Goal: Task Accomplishment & Management: Use online tool/utility

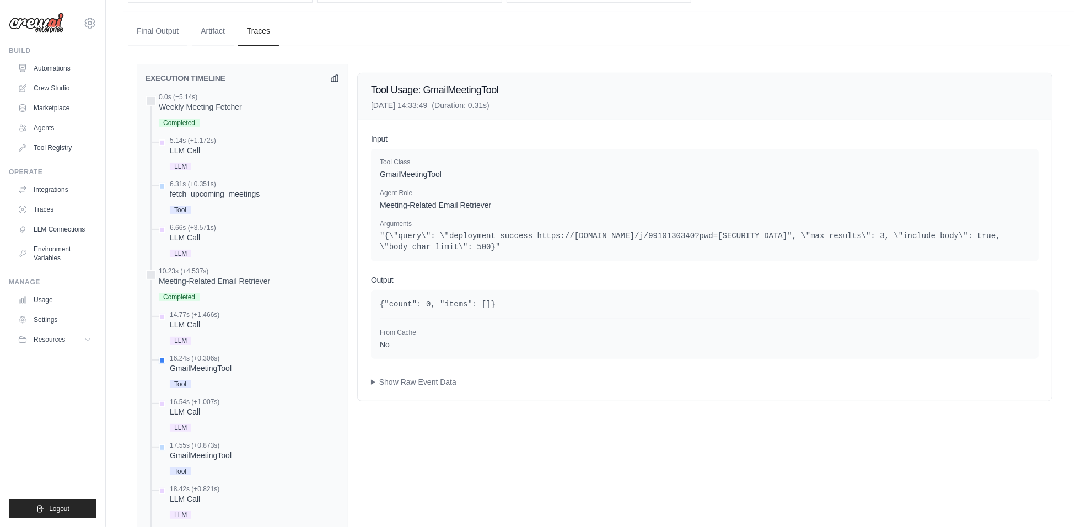
click at [47, 77] on ul "Automations Crew Studio Marketplace Agents Tool Registry" at bounding box center [54, 108] width 83 height 97
click at [53, 67] on link "Automations" at bounding box center [55, 69] width 83 height 18
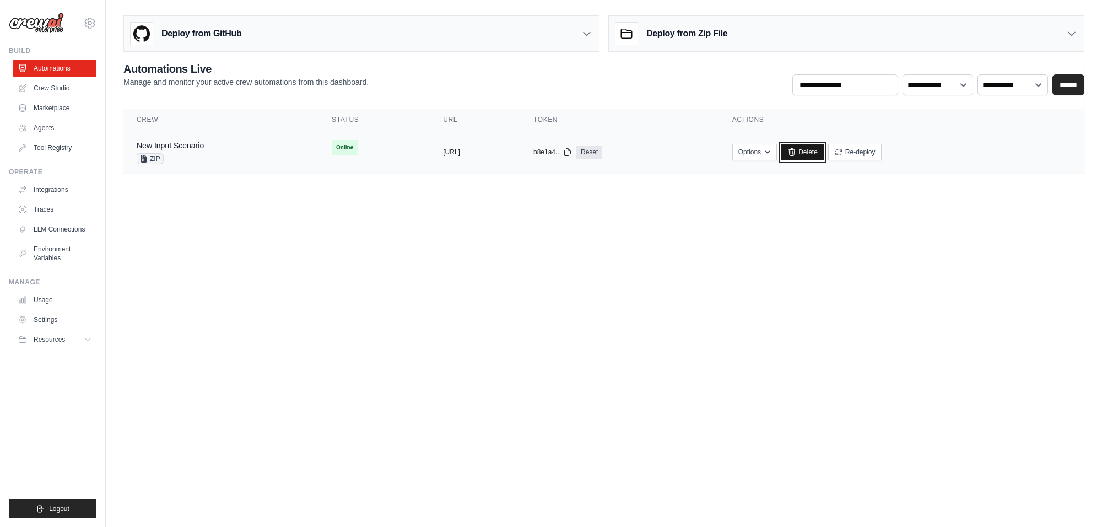
click at [824, 152] on link "Delete" at bounding box center [802, 152] width 42 height 17
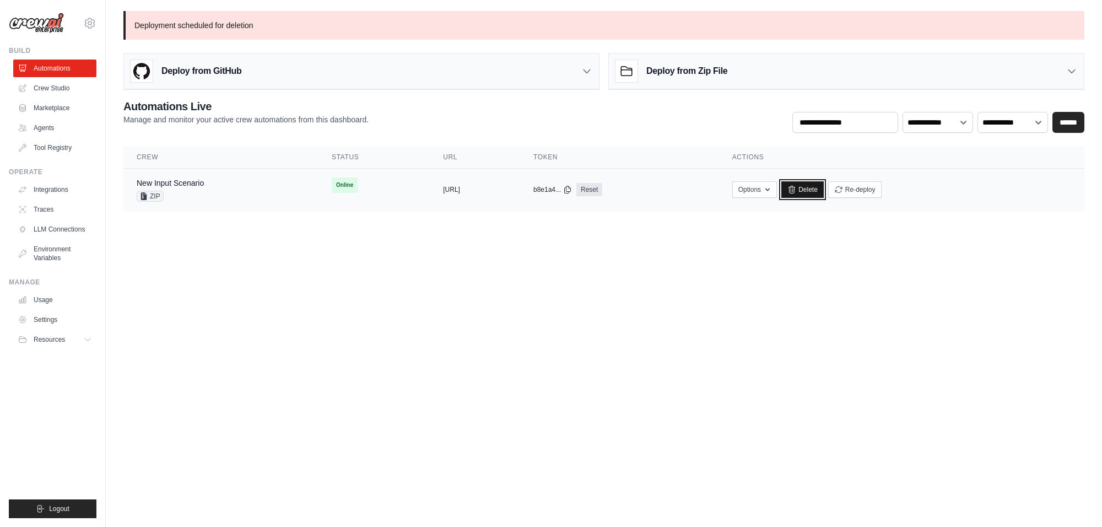
click at [824, 188] on link "Delete" at bounding box center [802, 189] width 42 height 17
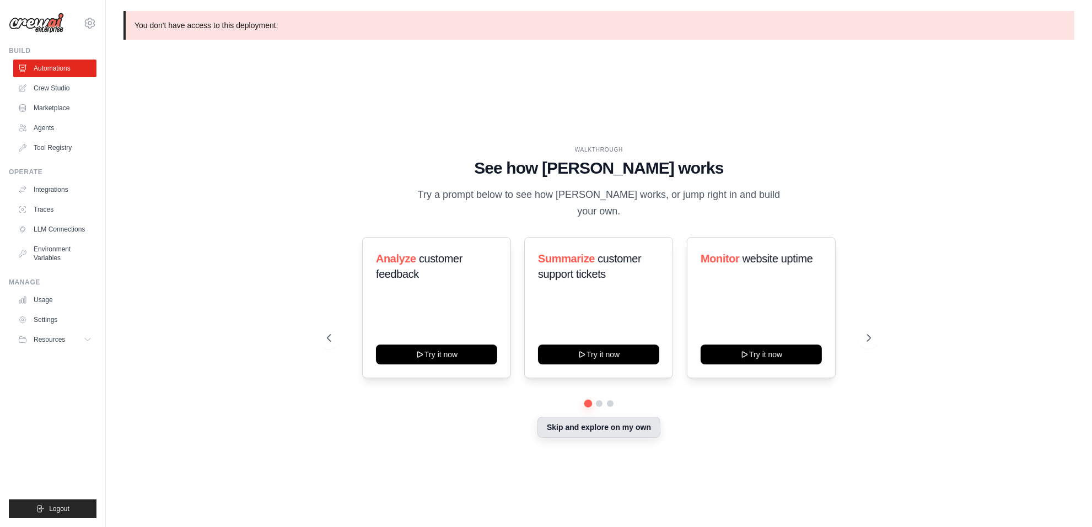
click at [605, 420] on button "Skip and explore on my own" at bounding box center [598, 427] width 123 height 21
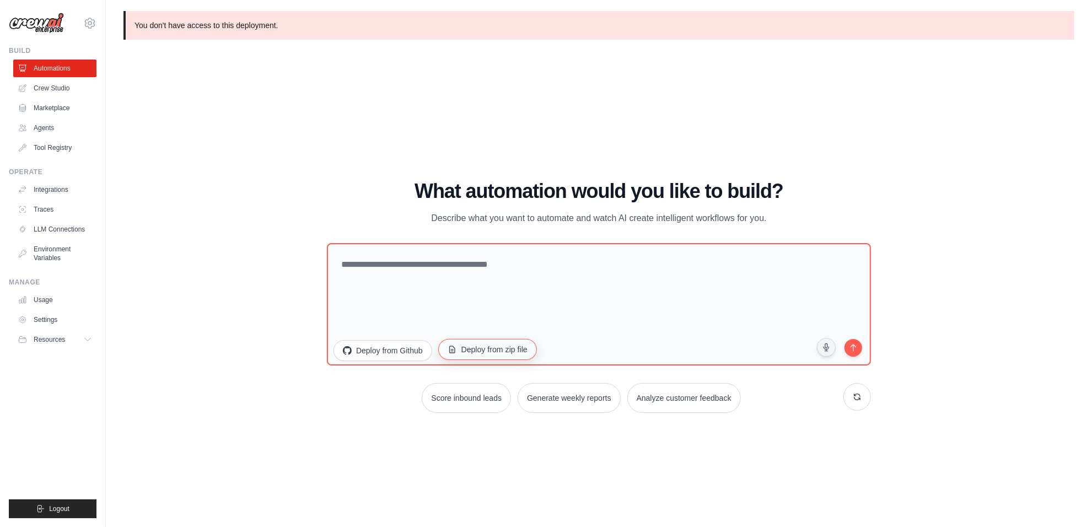
click at [496, 351] on button "Deploy from zip file" at bounding box center [487, 349] width 99 height 21
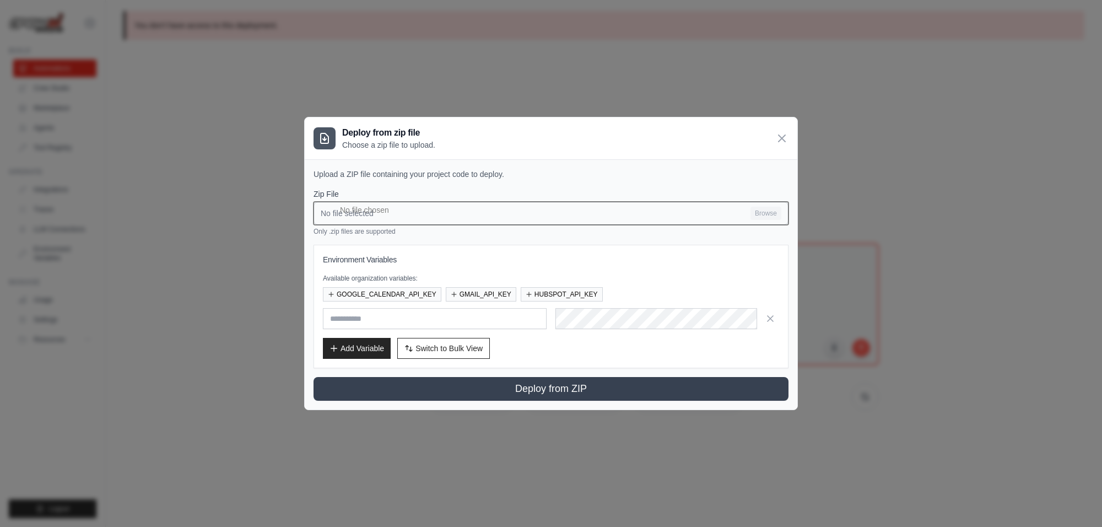
click at [412, 211] on input "No file selected Browse" at bounding box center [551, 213] width 475 height 23
type input "**********"
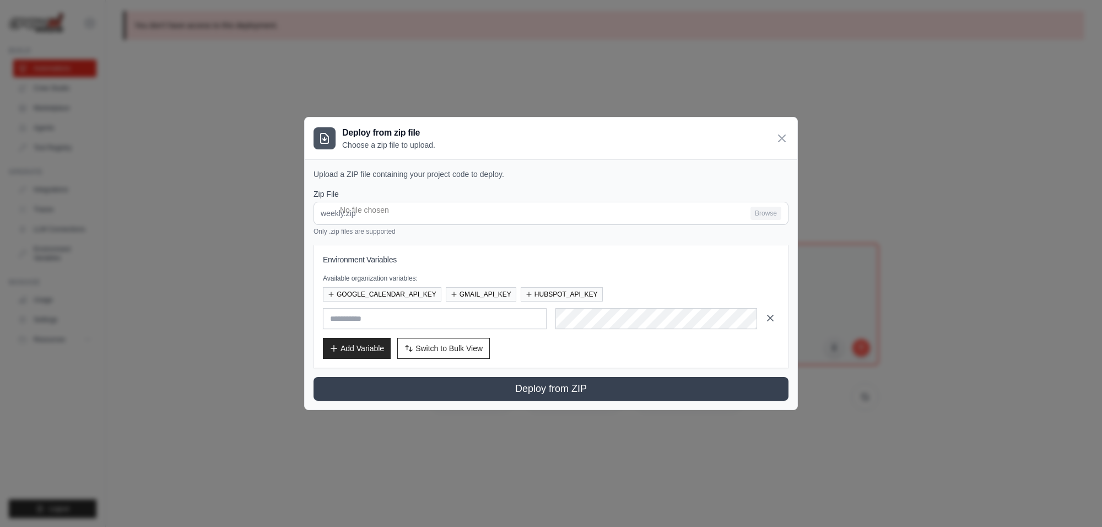
click at [773, 322] on icon "button" at bounding box center [770, 317] width 11 height 11
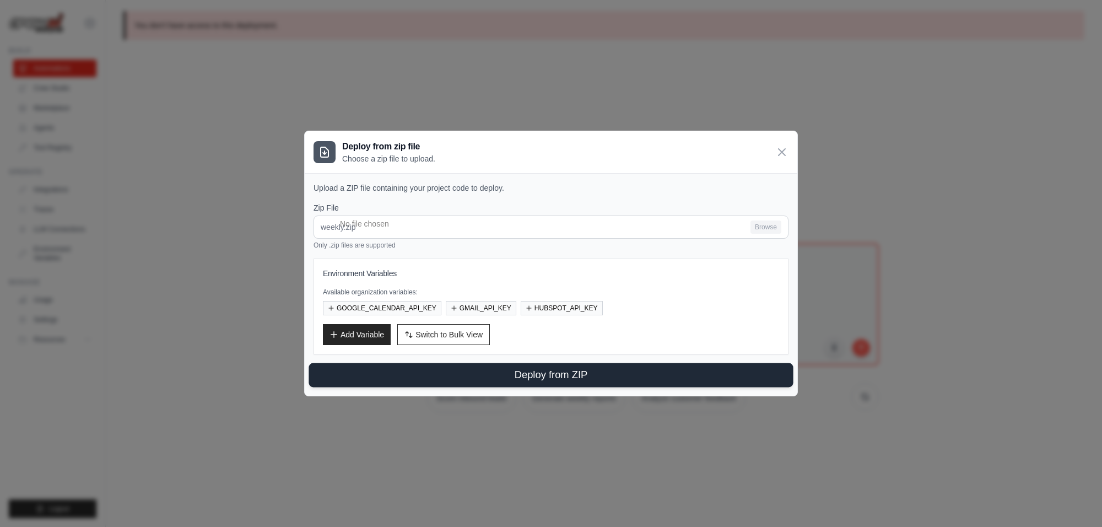
click at [576, 367] on button "Deploy from ZIP" at bounding box center [551, 375] width 484 height 24
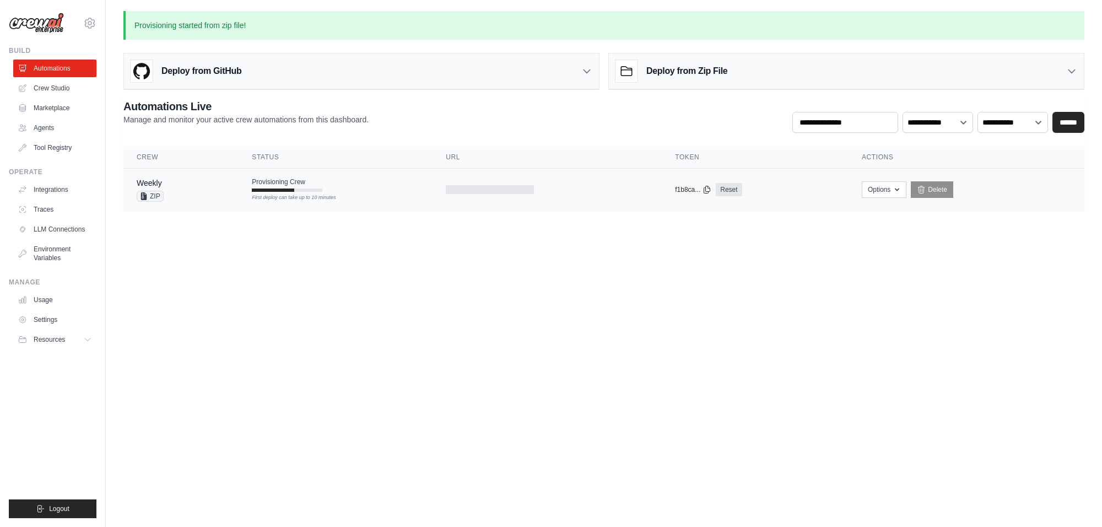
click at [299, 197] on div "First deploy can take up to 10 minutes" at bounding box center [287, 198] width 71 height 8
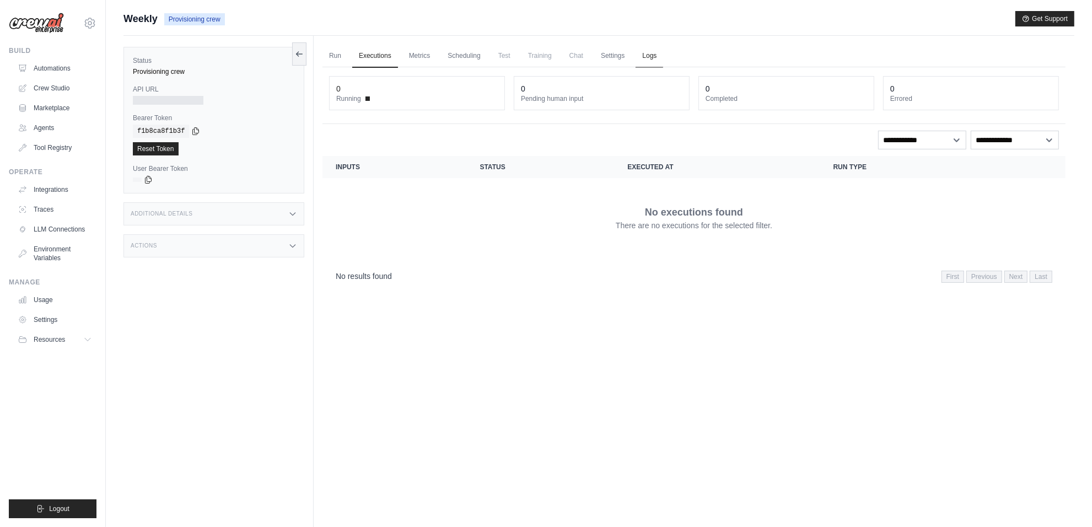
click at [652, 55] on link "Logs" at bounding box center [649, 56] width 28 height 23
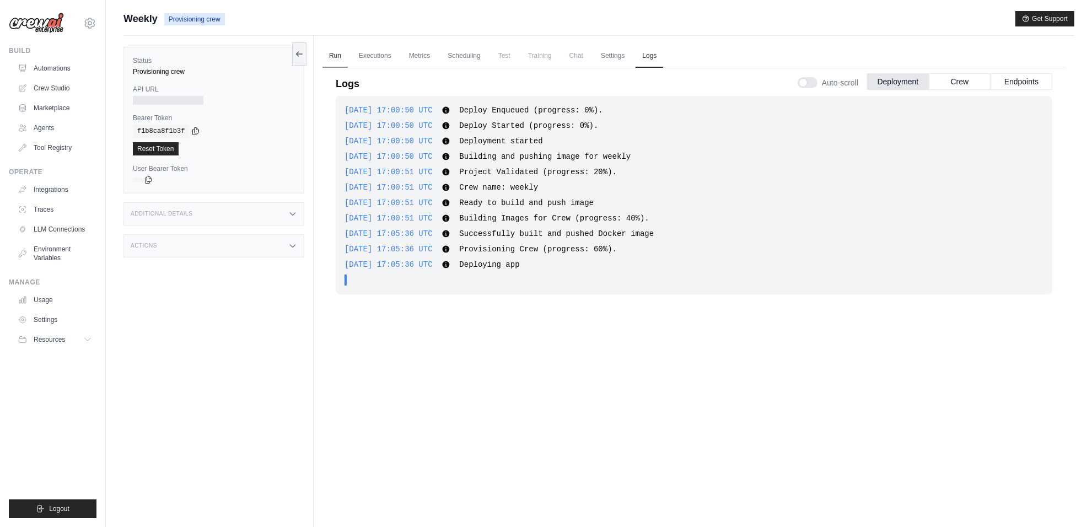
click at [337, 55] on link "Run" at bounding box center [334, 56] width 25 height 23
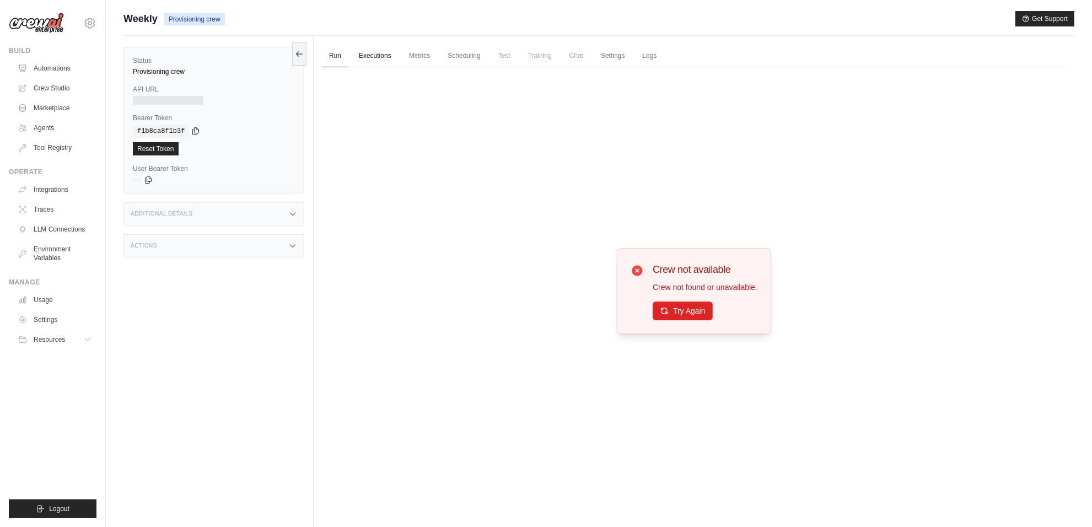
click at [372, 55] on link "Executions" at bounding box center [375, 56] width 46 height 23
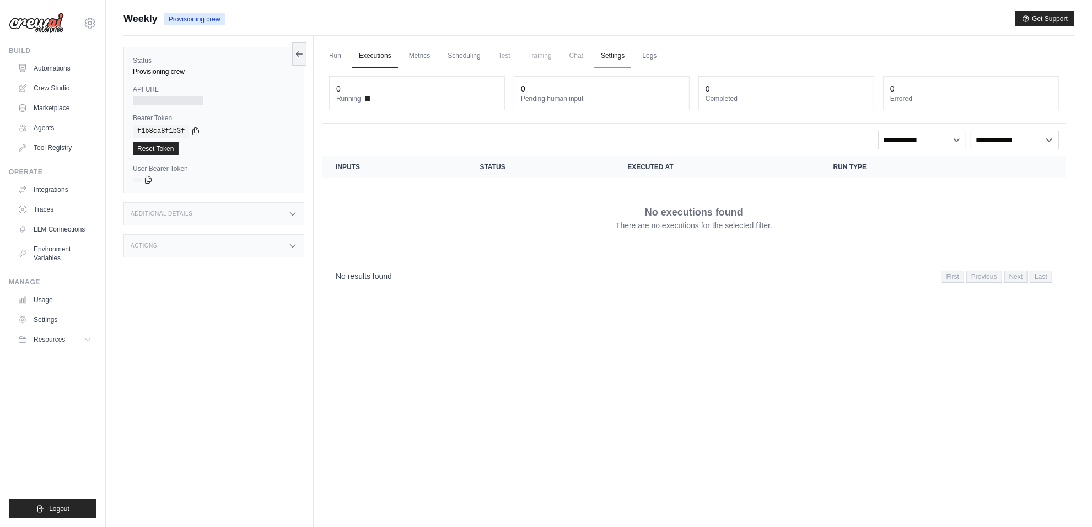
click at [617, 58] on link "Settings" at bounding box center [612, 56] width 37 height 23
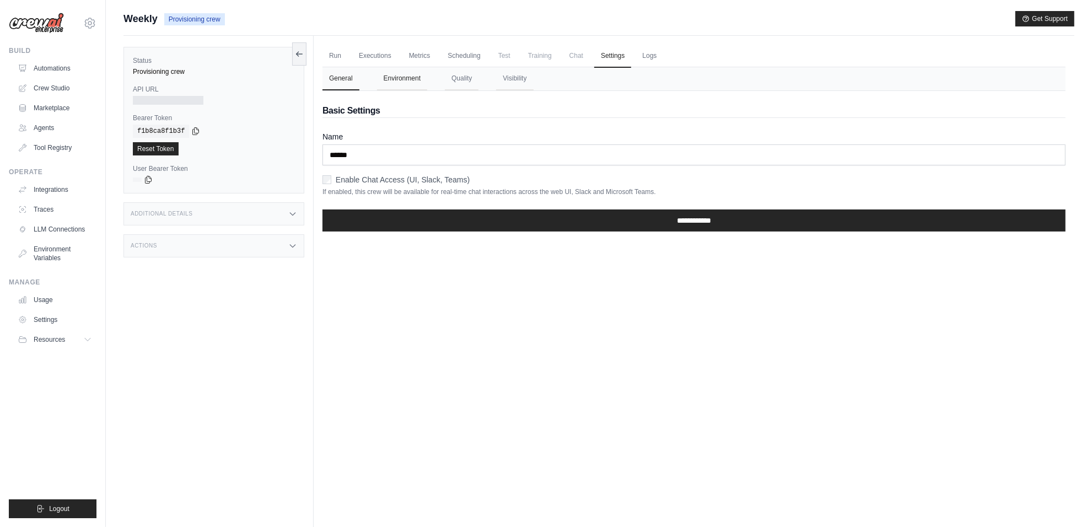
click at [406, 74] on button "Environment" at bounding box center [402, 78] width 50 height 23
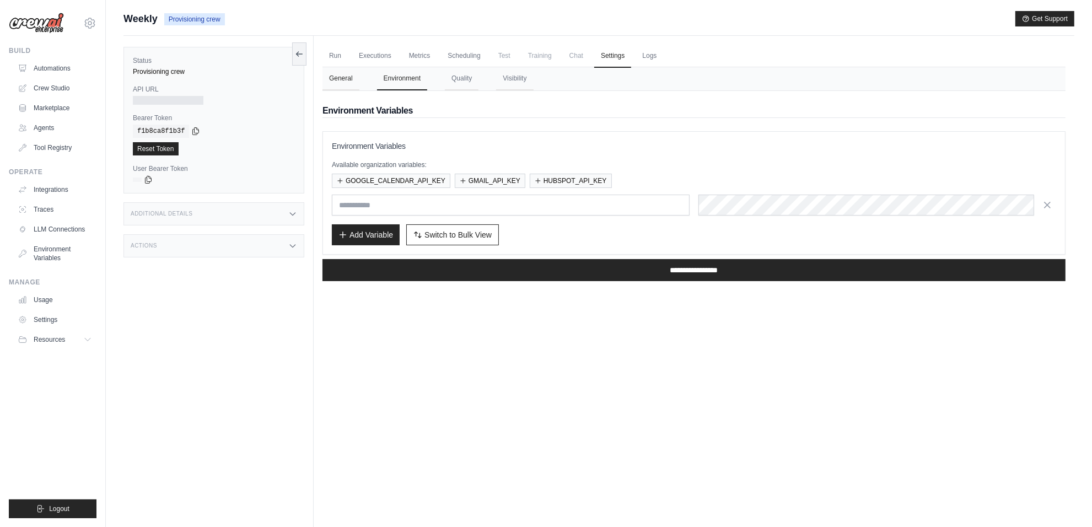
click at [342, 74] on button "General" at bounding box center [340, 78] width 37 height 23
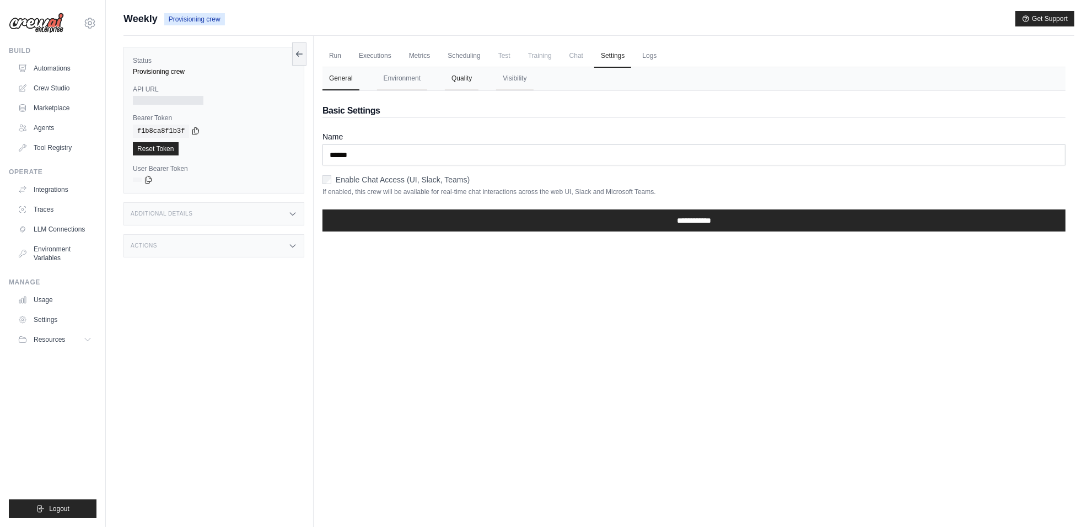
click at [469, 75] on button "Quality" at bounding box center [462, 78] width 34 height 23
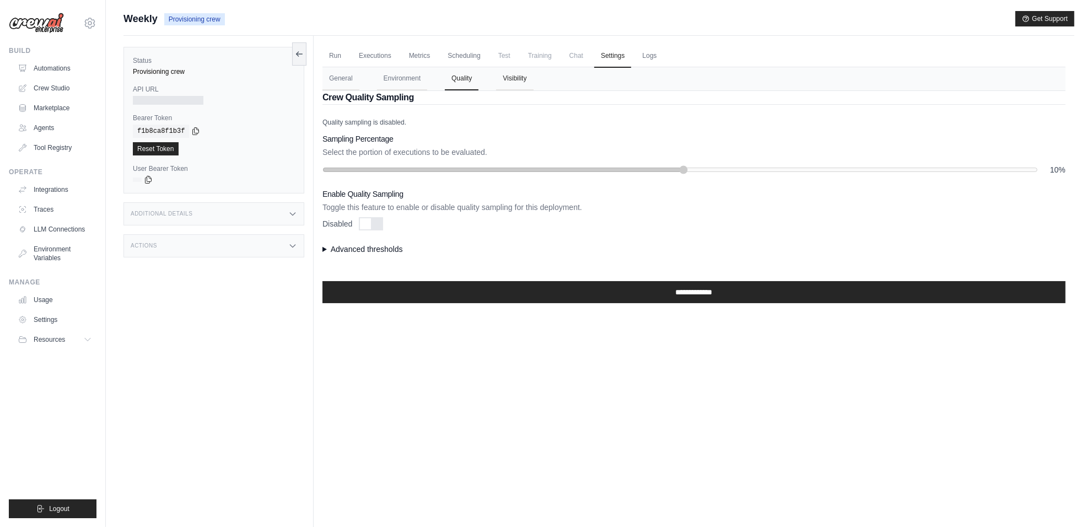
click at [512, 79] on button "Visibility" at bounding box center [514, 78] width 37 height 23
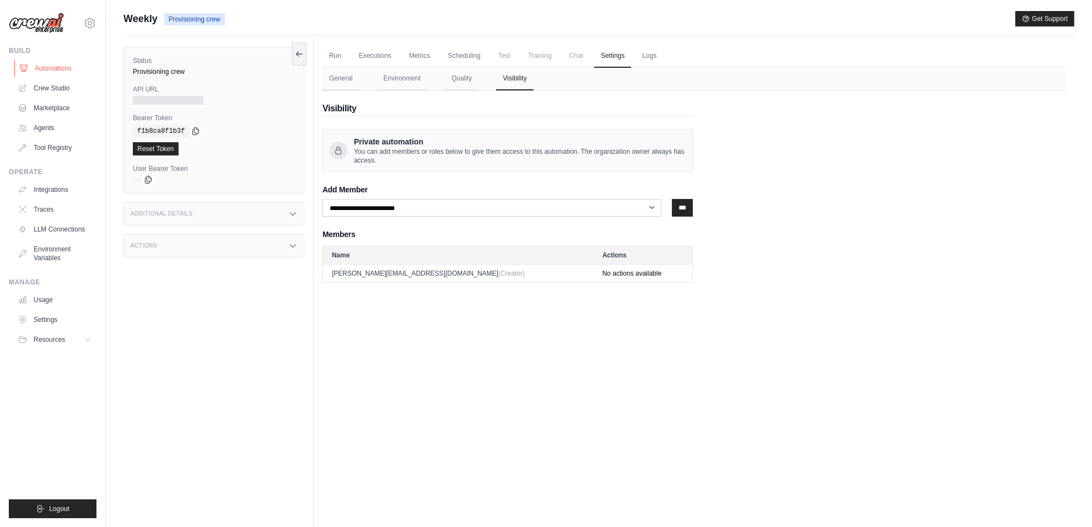
click at [48, 64] on link "Automations" at bounding box center [55, 69] width 83 height 18
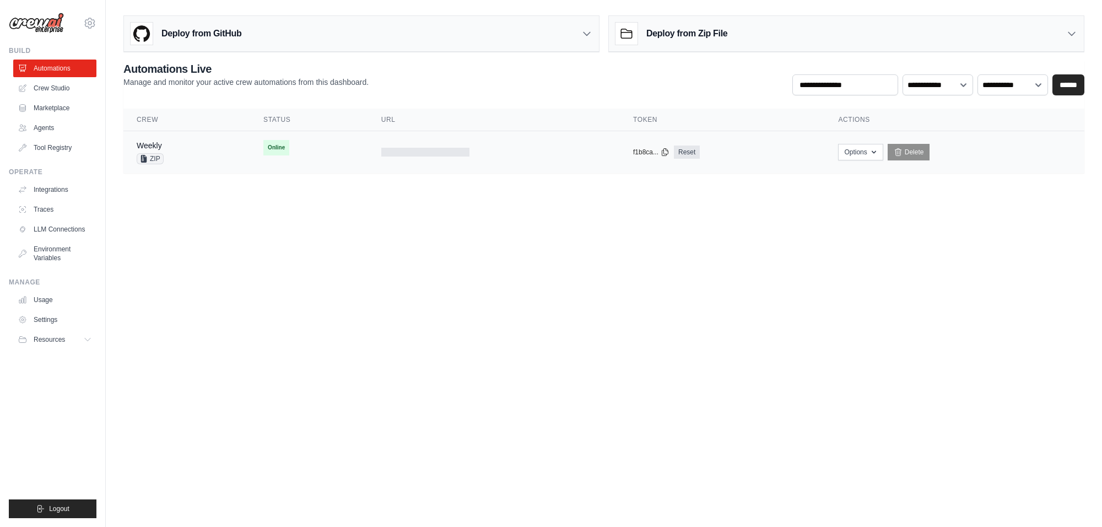
click at [301, 150] on td "Online First deploy can take up to 10 minutes" at bounding box center [309, 147] width 118 height 33
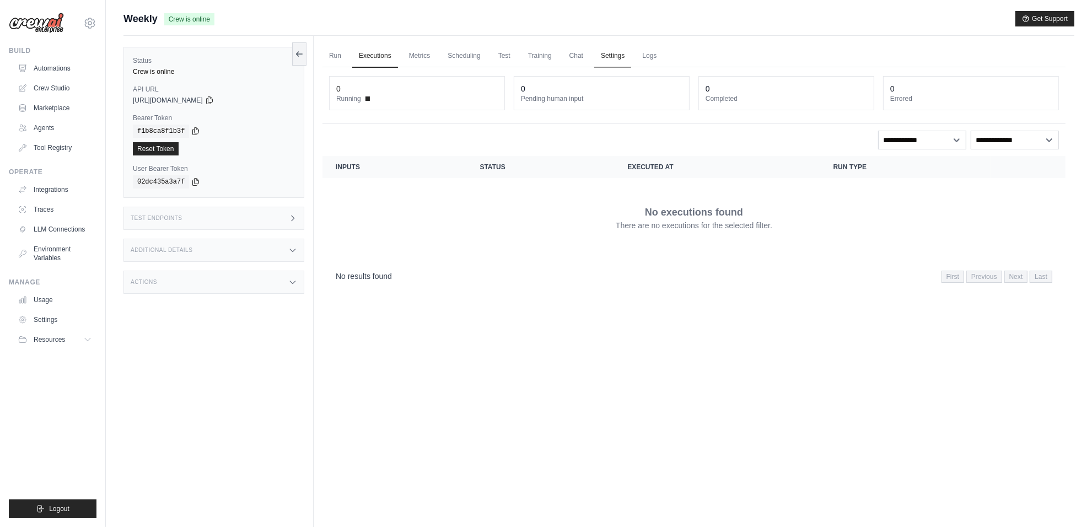
click at [606, 64] on link "Settings" at bounding box center [612, 56] width 37 height 23
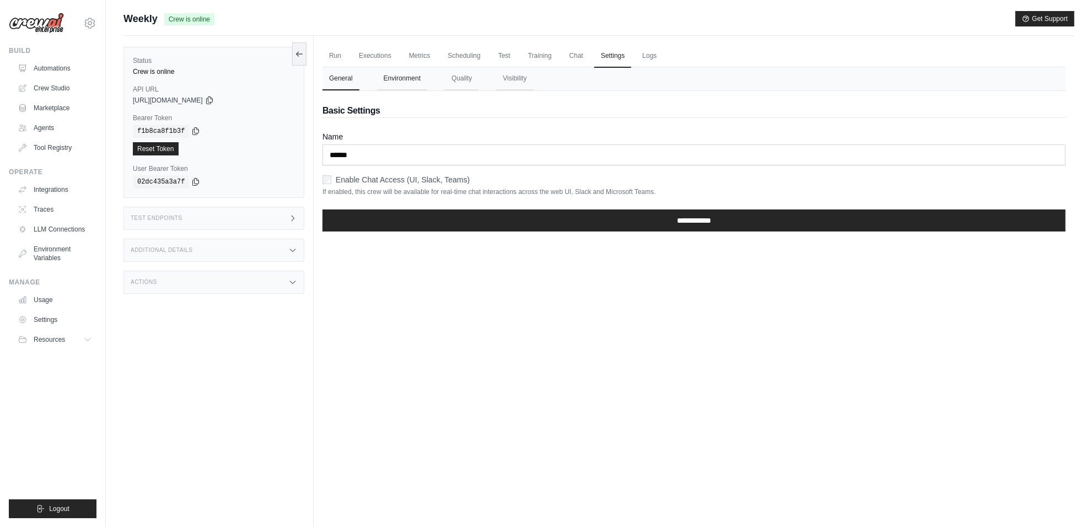
click at [403, 76] on button "Environment" at bounding box center [402, 78] width 50 height 23
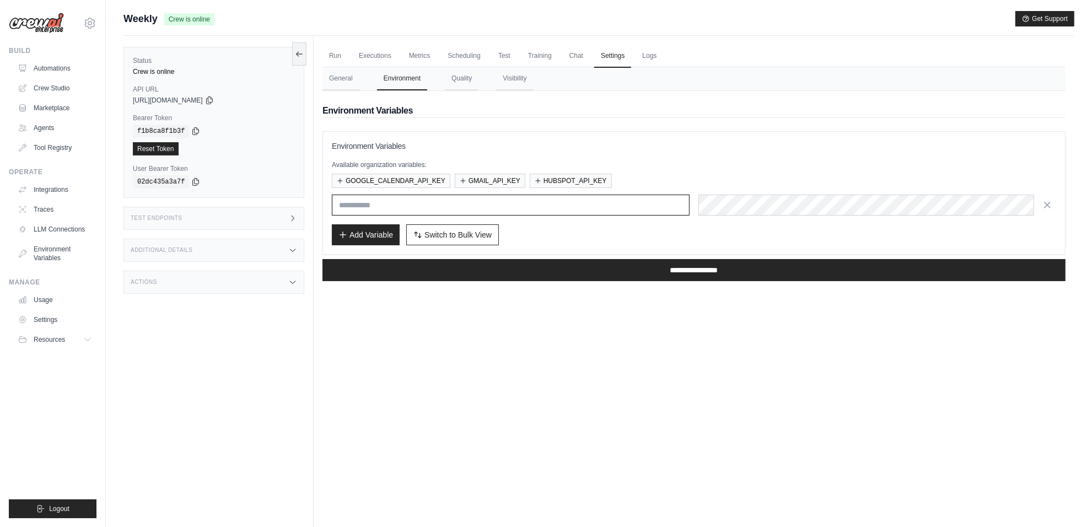
click at [533, 202] on input "text" at bounding box center [511, 205] width 358 height 21
type input "*****"
click at [375, 240] on button "Add Variable" at bounding box center [366, 234] width 68 height 21
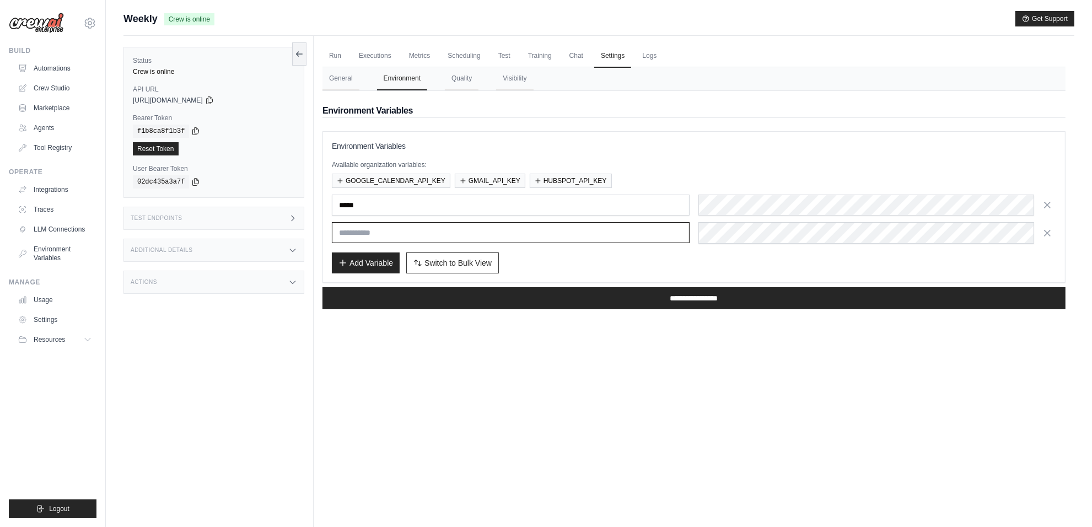
paste input "**********"
type input "**********"
click at [487, 204] on input "*****" at bounding box center [511, 205] width 358 height 21
click at [380, 255] on button "Add Variable" at bounding box center [366, 262] width 68 height 21
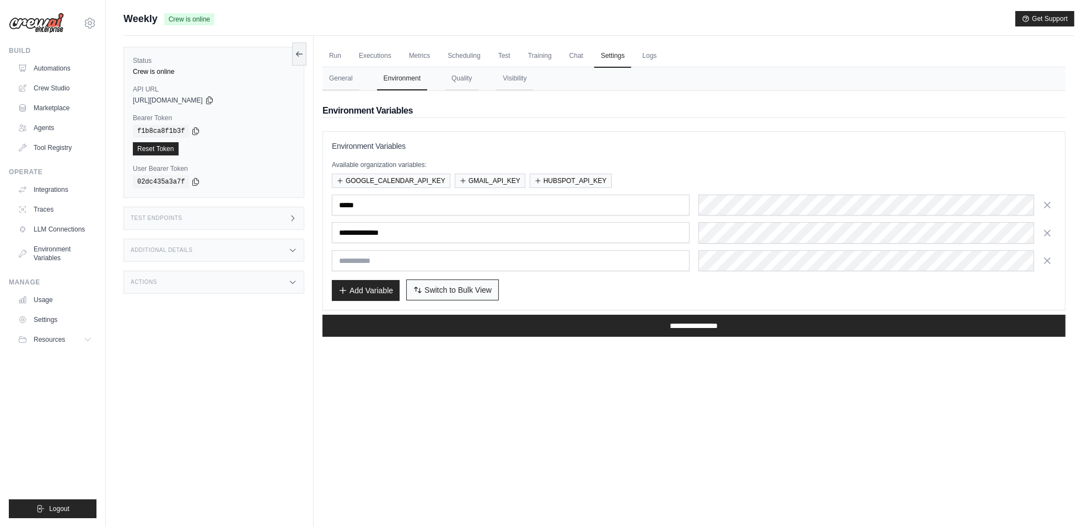
click at [488, 292] on span "Switch to Bulk View" at bounding box center [457, 289] width 67 height 11
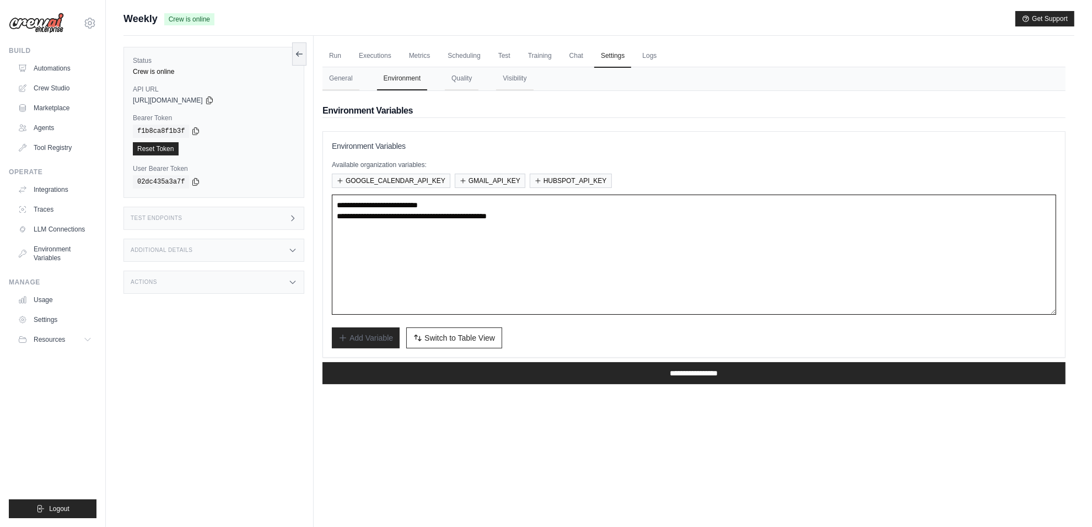
click at [582, 237] on textarea "**********" at bounding box center [694, 255] width 724 height 120
paste textarea "**********"
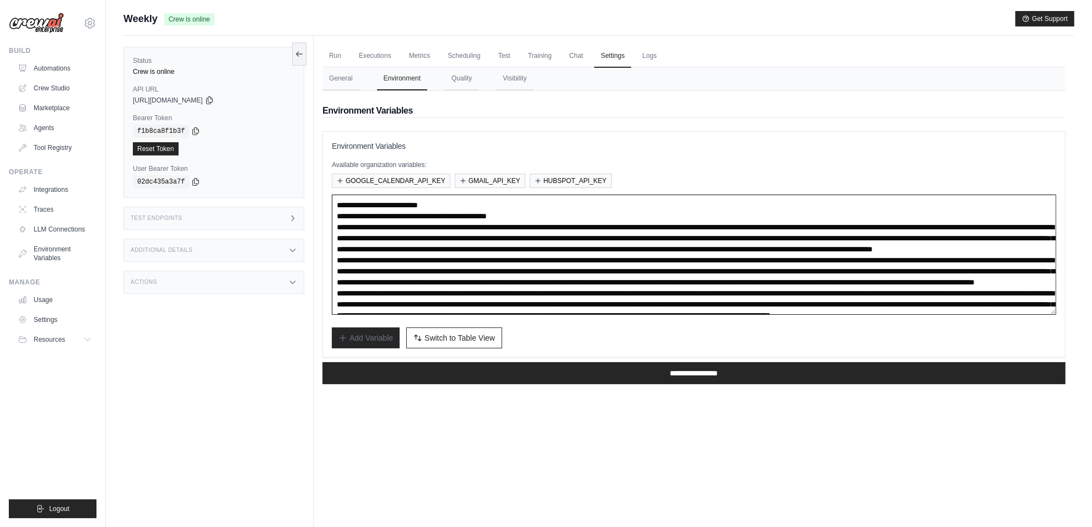
scroll to position [127, 0]
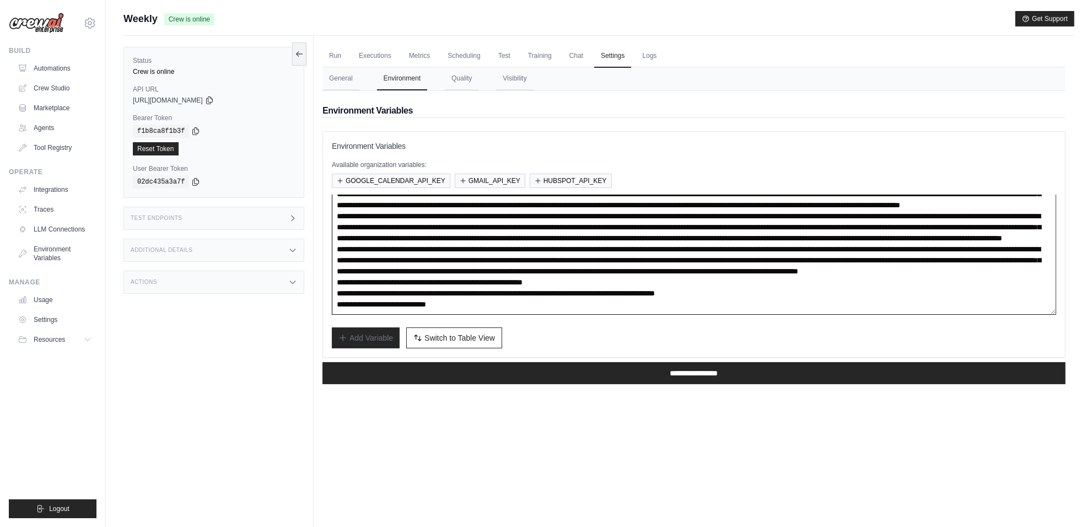
click at [337, 234] on textarea at bounding box center [694, 255] width 724 height 120
type textarea "**********"
click at [420, 343] on button "Switch to Bulk View Switch to Table View" at bounding box center [454, 337] width 96 height 21
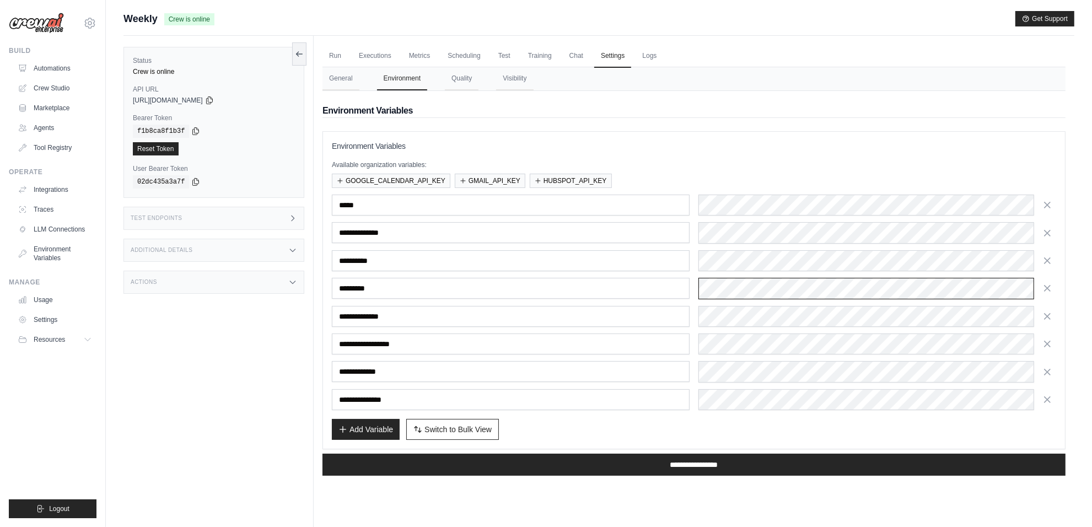
scroll to position [0, 0]
click at [599, 469] on input "**********" at bounding box center [693, 464] width 743 height 22
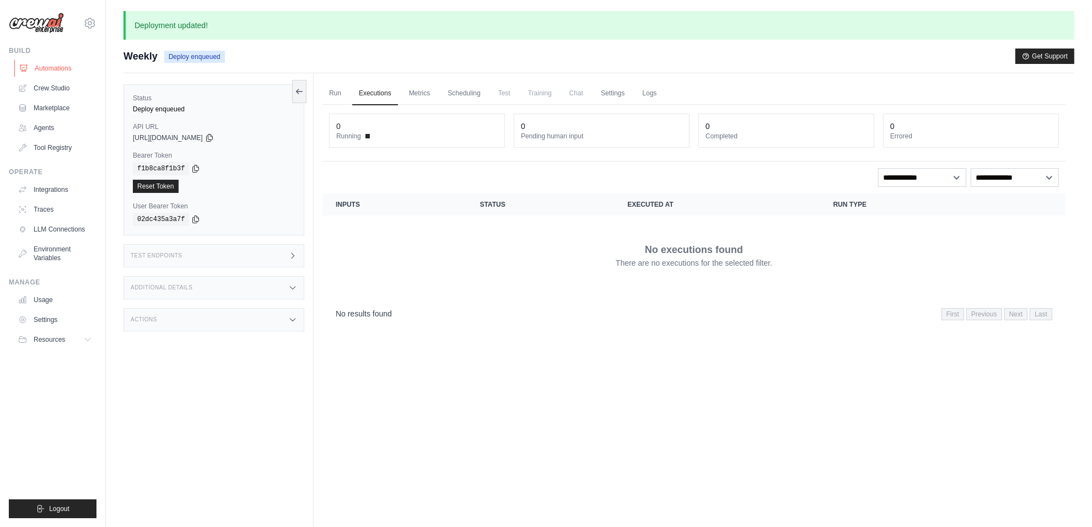
click at [42, 67] on link "Automations" at bounding box center [55, 69] width 83 height 18
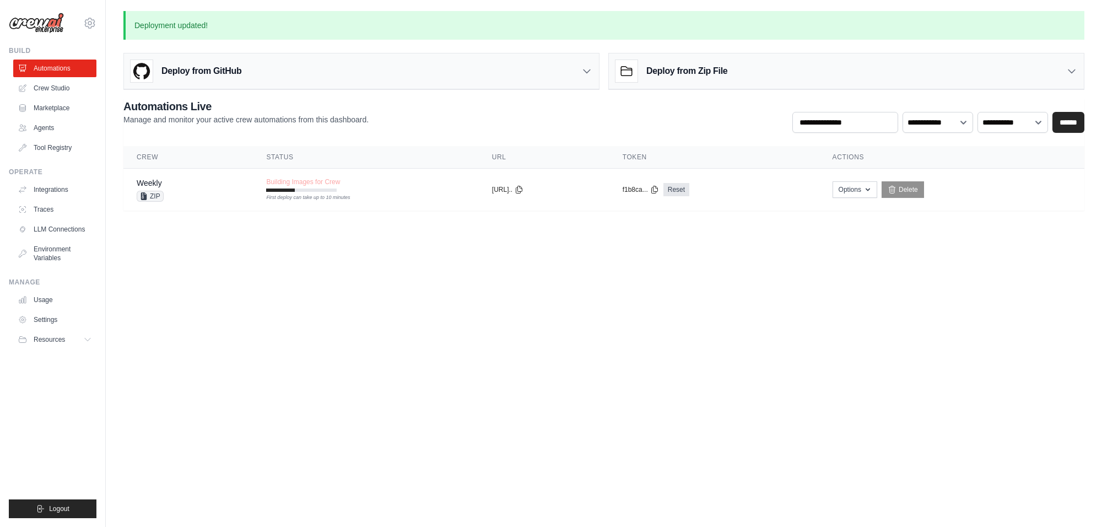
click at [42, 67] on link "Automations" at bounding box center [54, 69] width 83 height 18
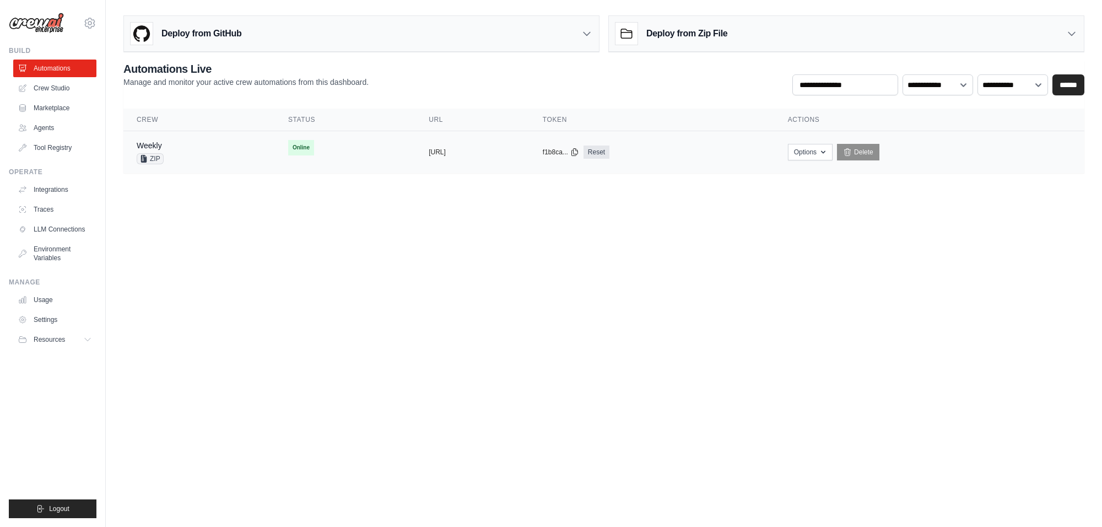
click at [288, 150] on span "Online" at bounding box center [301, 147] width 26 height 15
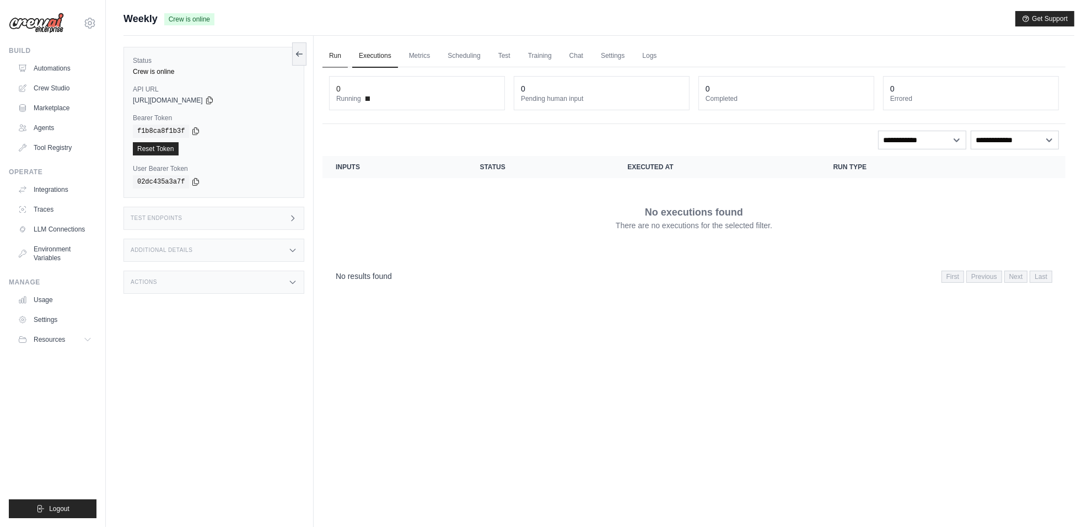
click at [333, 64] on link "Run" at bounding box center [334, 56] width 25 height 23
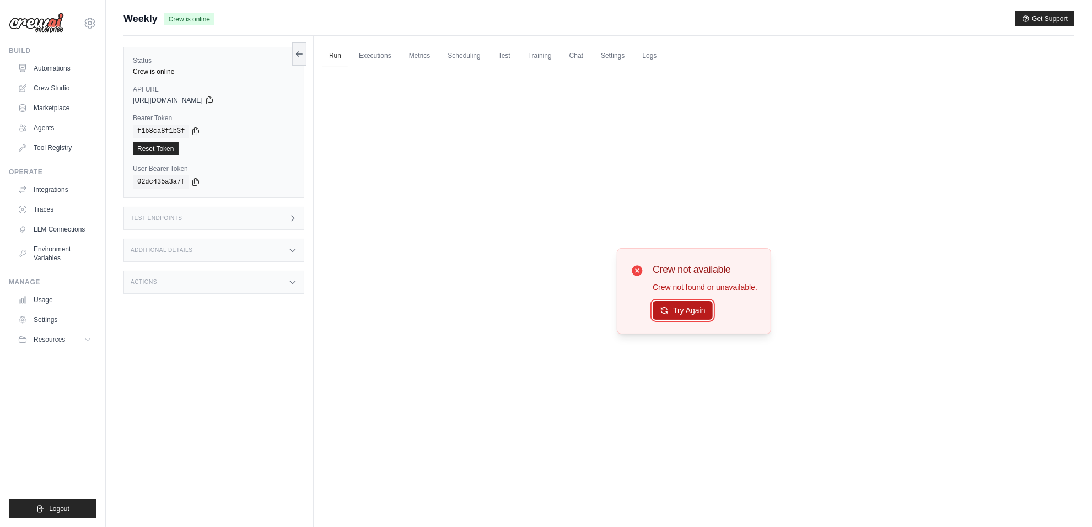
click at [687, 310] on button "Try Again" at bounding box center [682, 310] width 60 height 19
click at [609, 58] on link "Settings" at bounding box center [612, 56] width 37 height 23
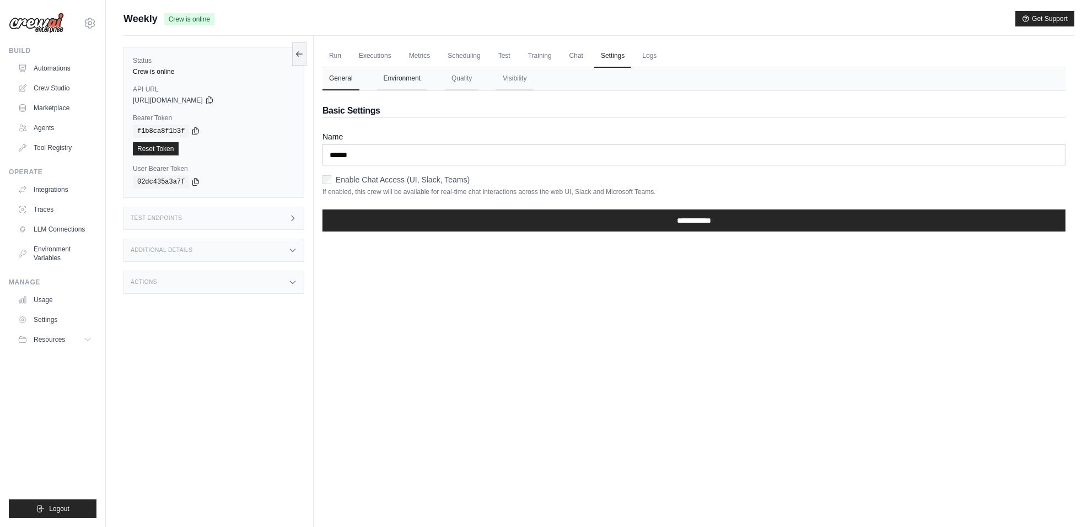
click at [407, 84] on button "Environment" at bounding box center [402, 78] width 50 height 23
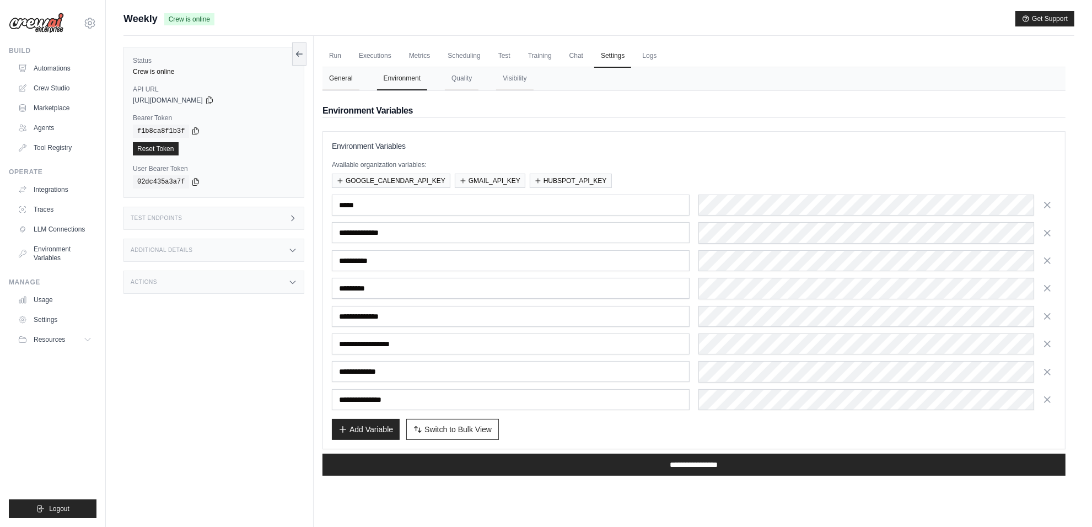
click at [338, 73] on button "General" at bounding box center [340, 78] width 37 height 23
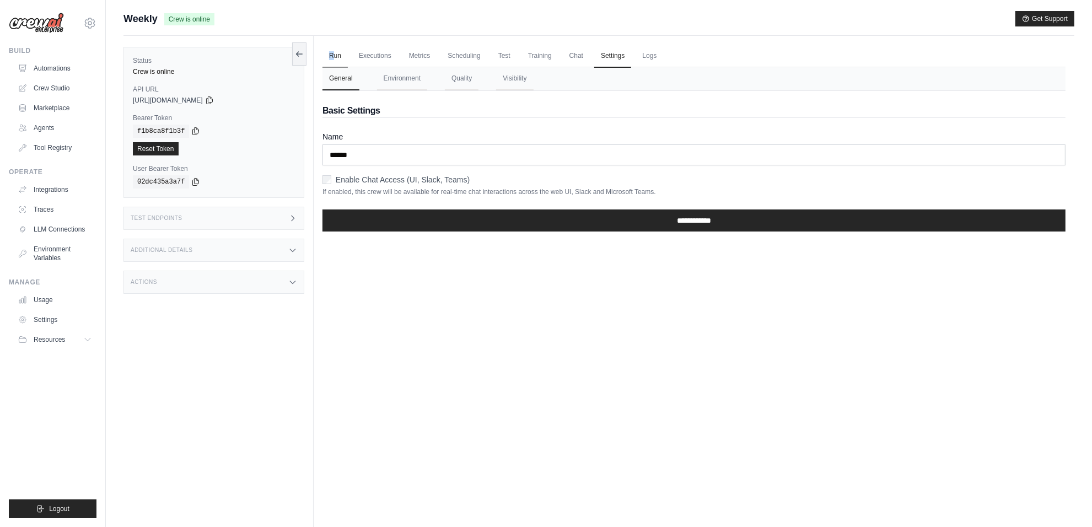
drag, startPoint x: 334, startPoint y: 42, endPoint x: 334, endPoint y: 52, distance: 9.9
click at [334, 52] on div "Run Executions Metrics Scheduling Test Training Chat Settings Logs 0 Running 0 …" at bounding box center [694, 299] width 760 height 527
click at [334, 52] on link "Run" at bounding box center [334, 56] width 25 height 23
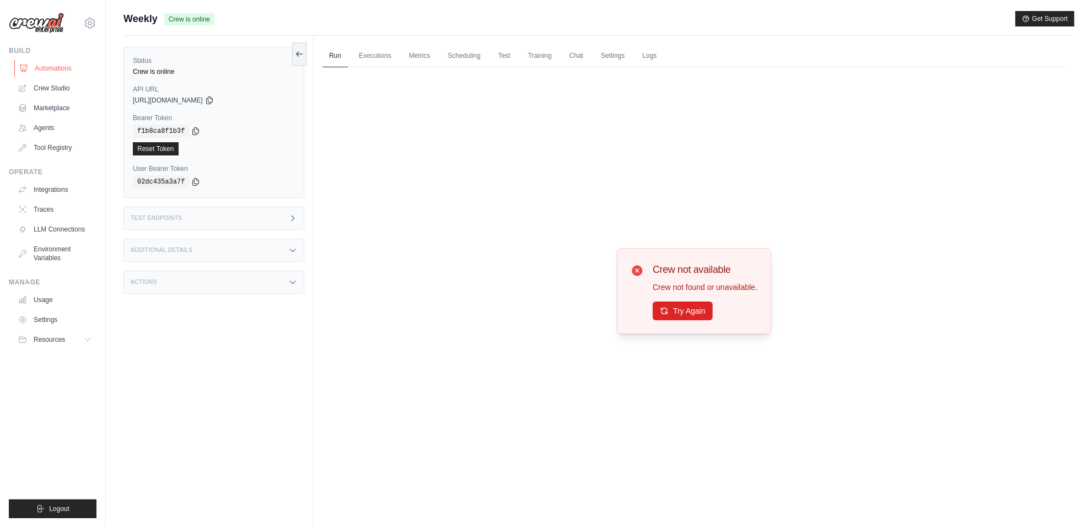
click at [50, 68] on link "Automations" at bounding box center [55, 69] width 83 height 18
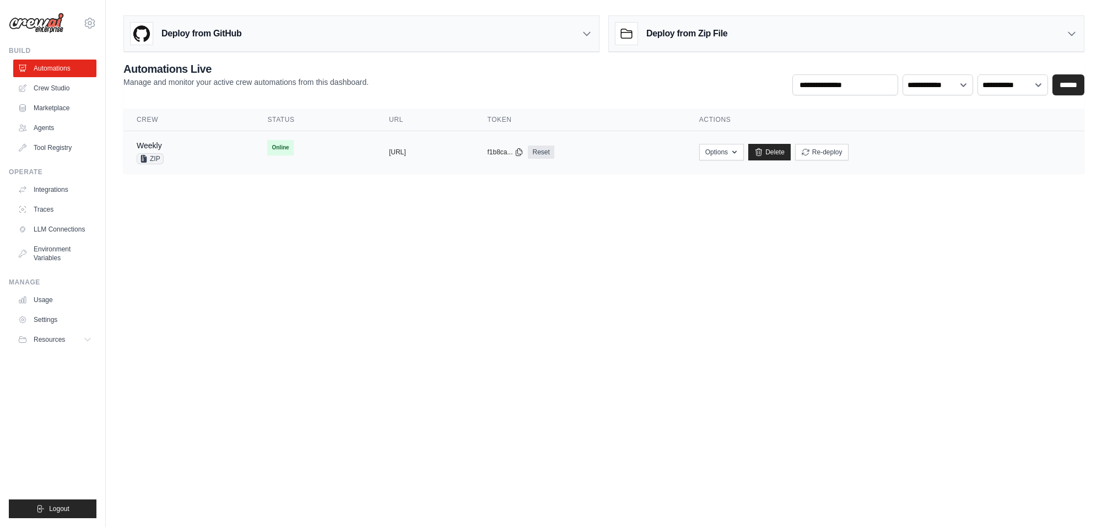
click at [165, 160] on div "ZIP" at bounding box center [152, 158] width 31 height 11
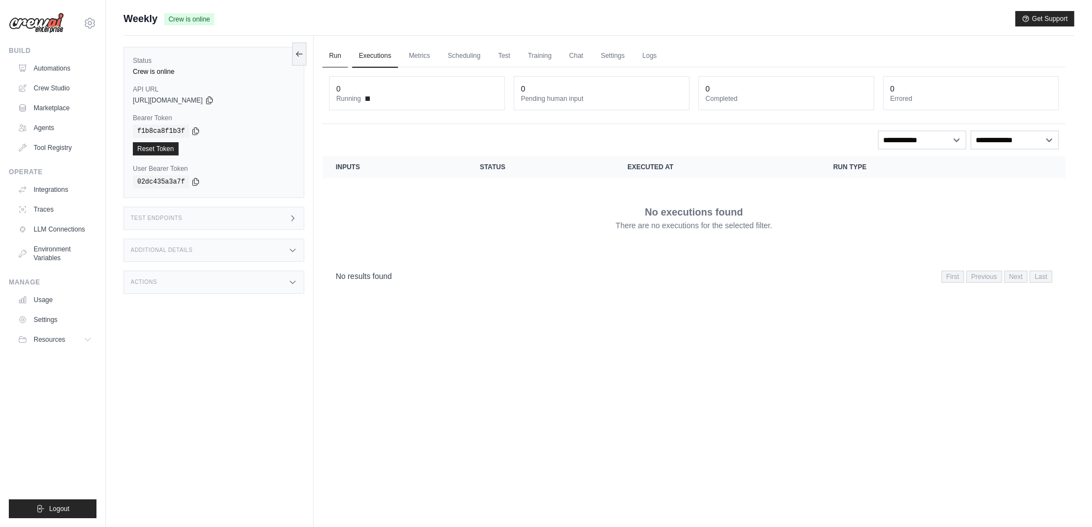
click at [342, 58] on link "Run" at bounding box center [334, 56] width 25 height 23
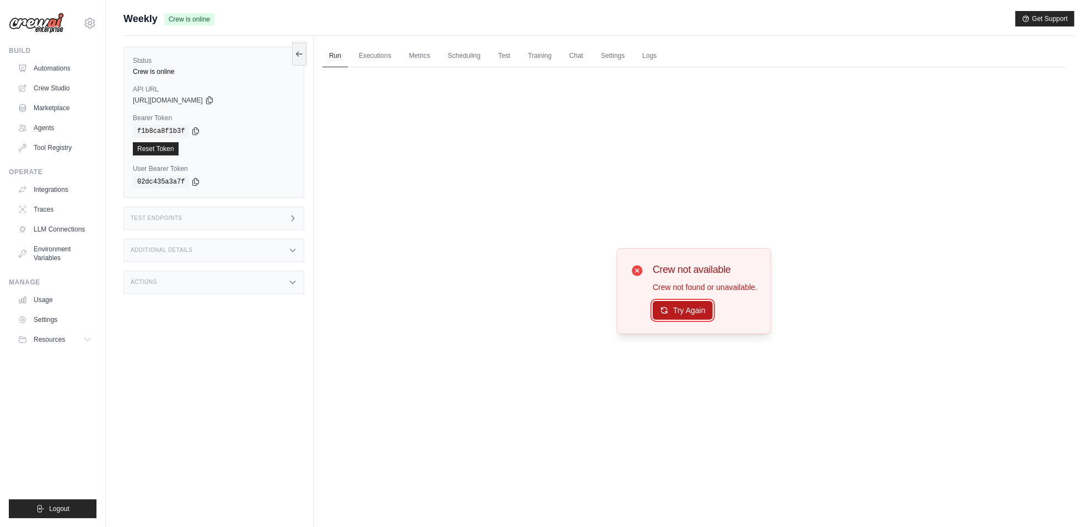
click at [672, 306] on button "Try Again" at bounding box center [682, 310] width 60 height 19
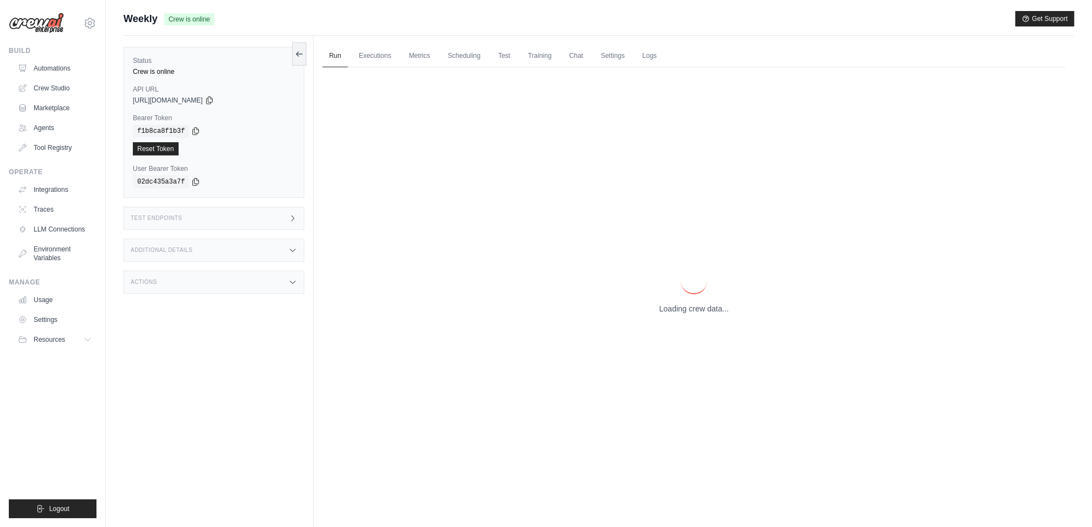
click at [672, 306] on p "Loading crew data..." at bounding box center [693, 308] width 69 height 11
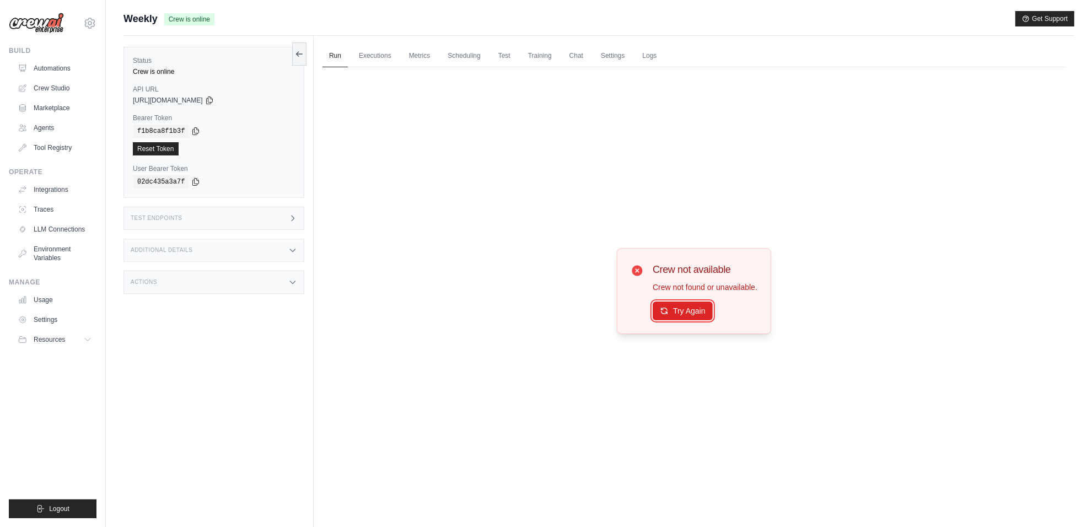
click at [672, 306] on button "Try Again" at bounding box center [682, 310] width 60 height 19
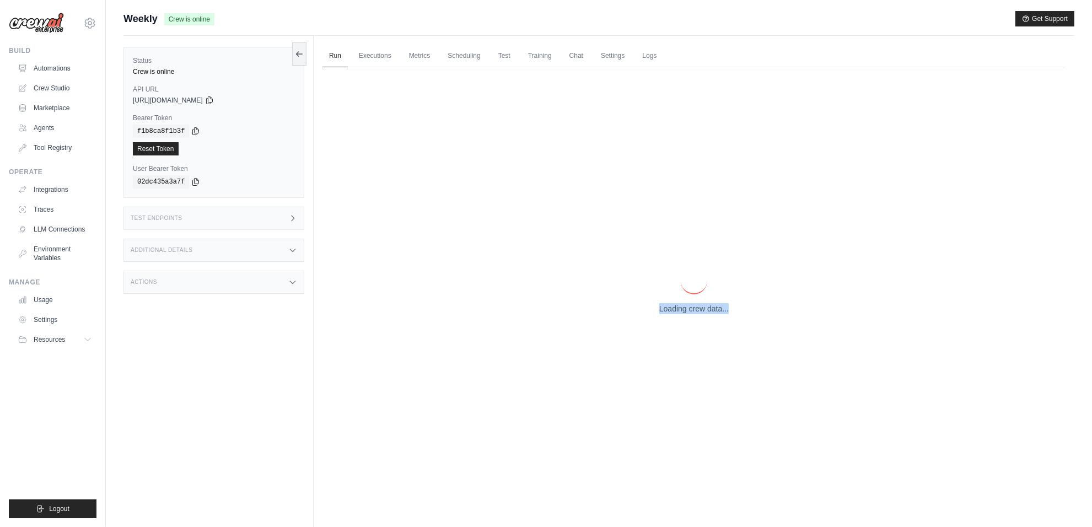
click at [672, 306] on p "Loading crew data..." at bounding box center [693, 308] width 69 height 11
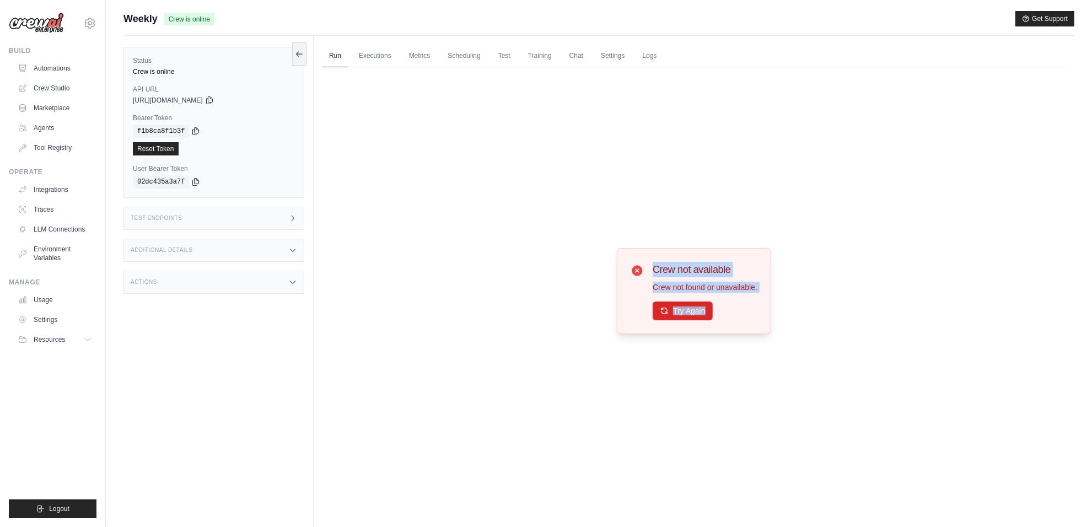
click at [672, 306] on button "Try Again" at bounding box center [682, 310] width 60 height 19
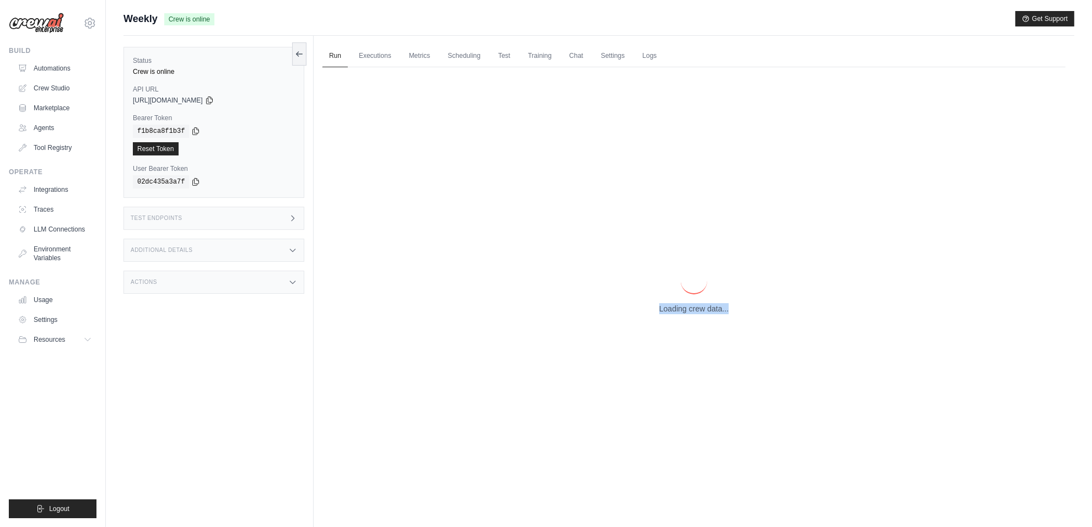
click at [672, 306] on p "Loading crew data..." at bounding box center [693, 308] width 69 height 11
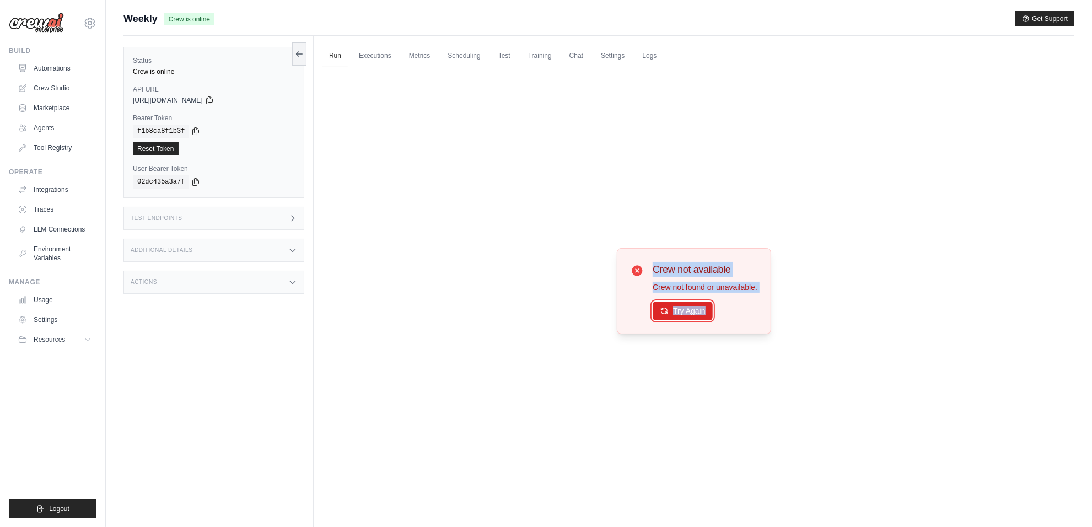
click at [672, 306] on button "Try Again" at bounding box center [682, 310] width 60 height 19
click at [237, 219] on div "Test Endpoints" at bounding box center [213, 218] width 181 height 23
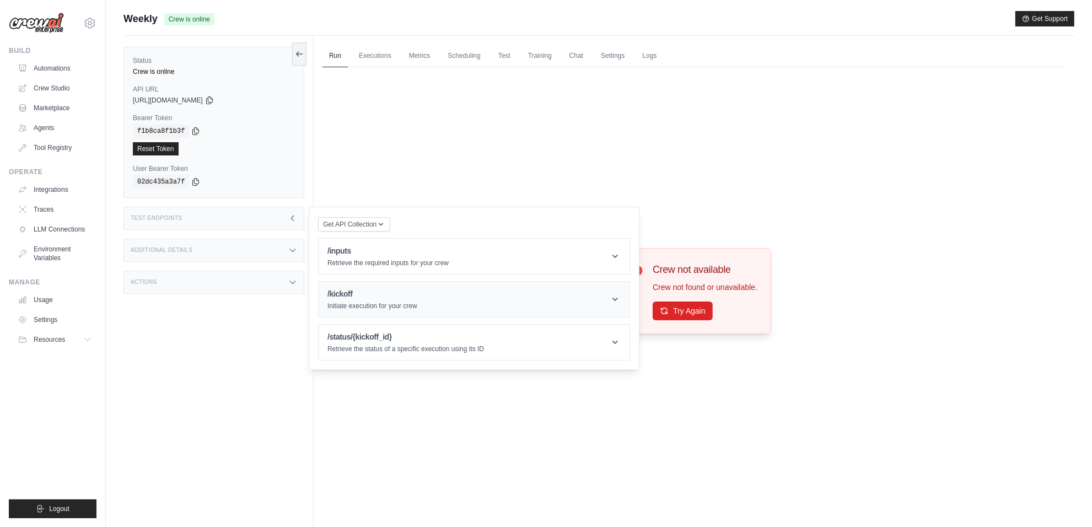
click at [395, 288] on header "/kickoff Initiate execution for your crew" at bounding box center [473, 299] width 311 height 35
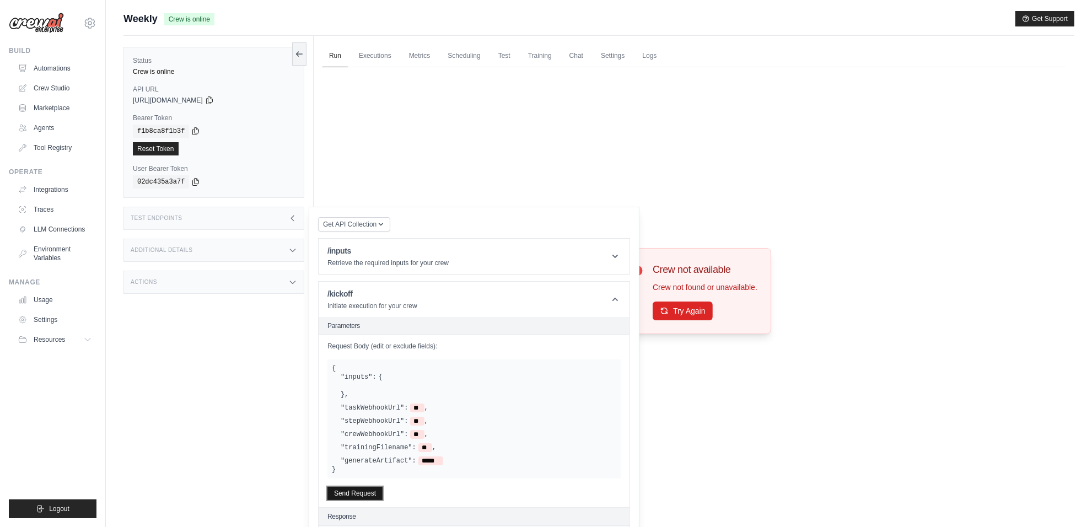
click at [357, 494] on button "Send Request" at bounding box center [354, 493] width 55 height 13
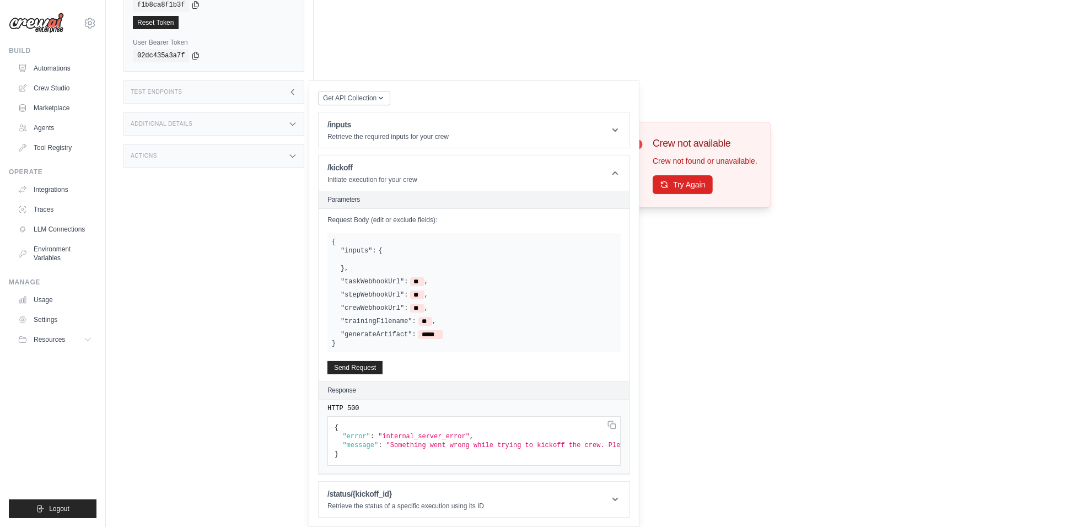
scroll to position [0, 37]
click at [830, 328] on div "Crew not available Crew not found or unavailable. Try Again" at bounding box center [693, 165] width 743 height 448
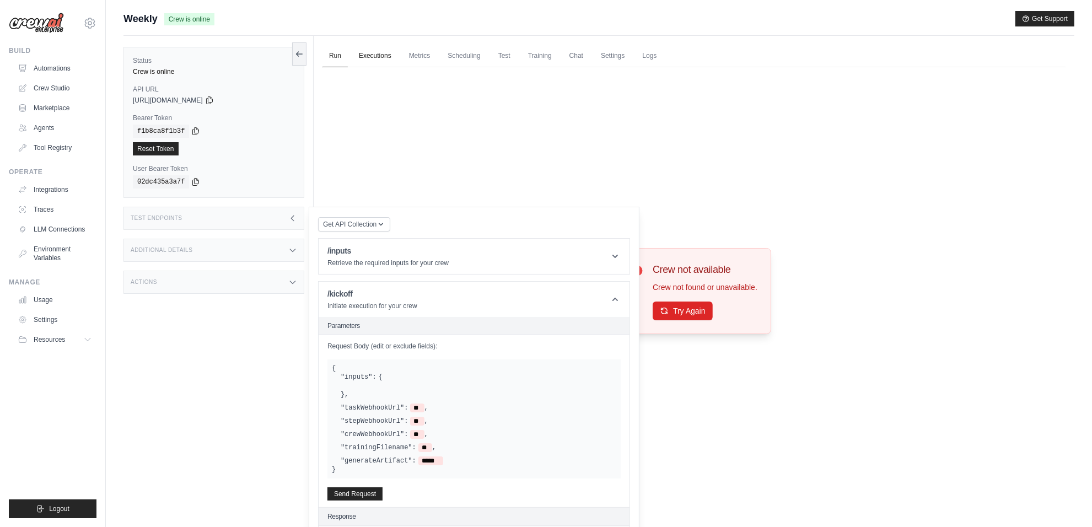
click at [373, 65] on link "Executions" at bounding box center [375, 56] width 46 height 23
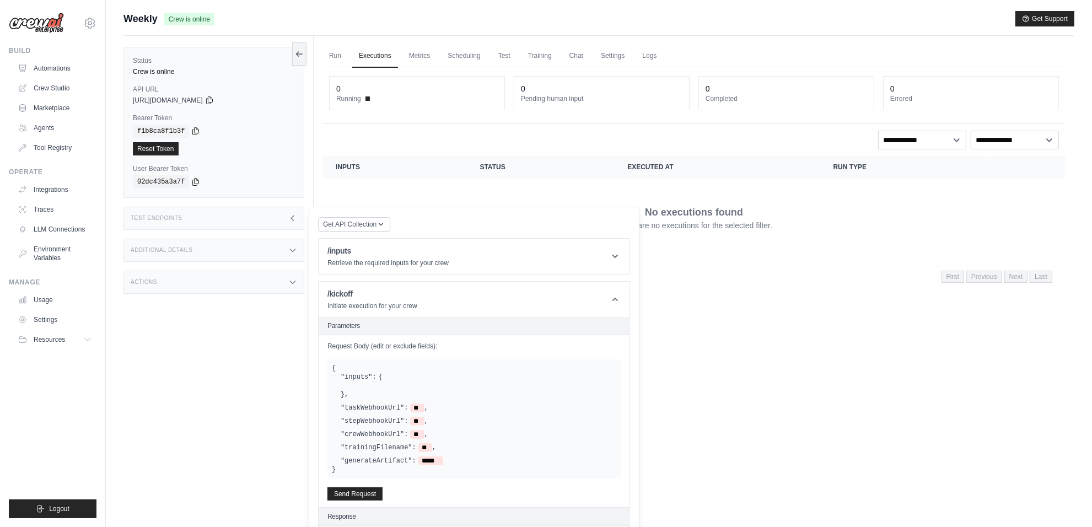
scroll to position [138, 0]
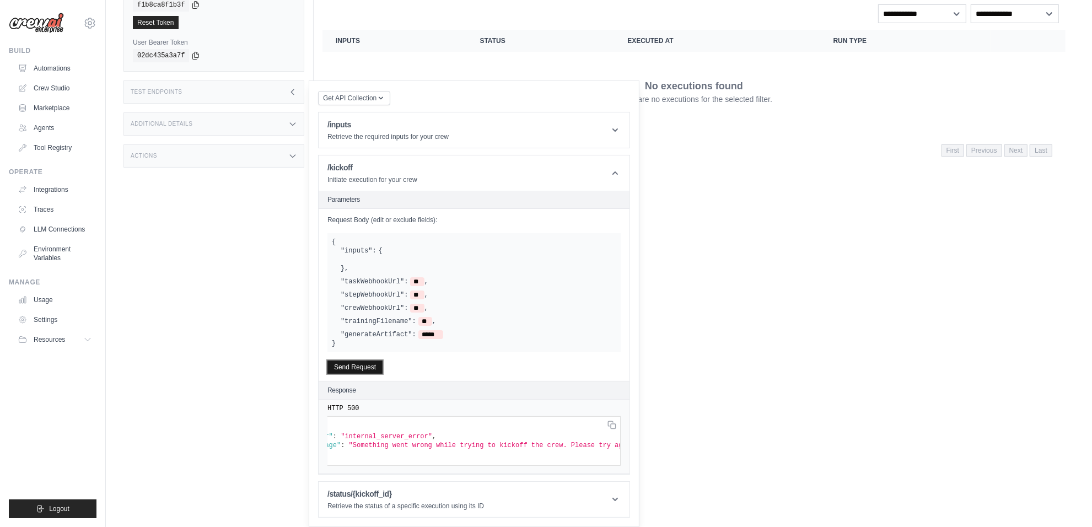
click at [364, 360] on button "Send Request" at bounding box center [354, 366] width 55 height 13
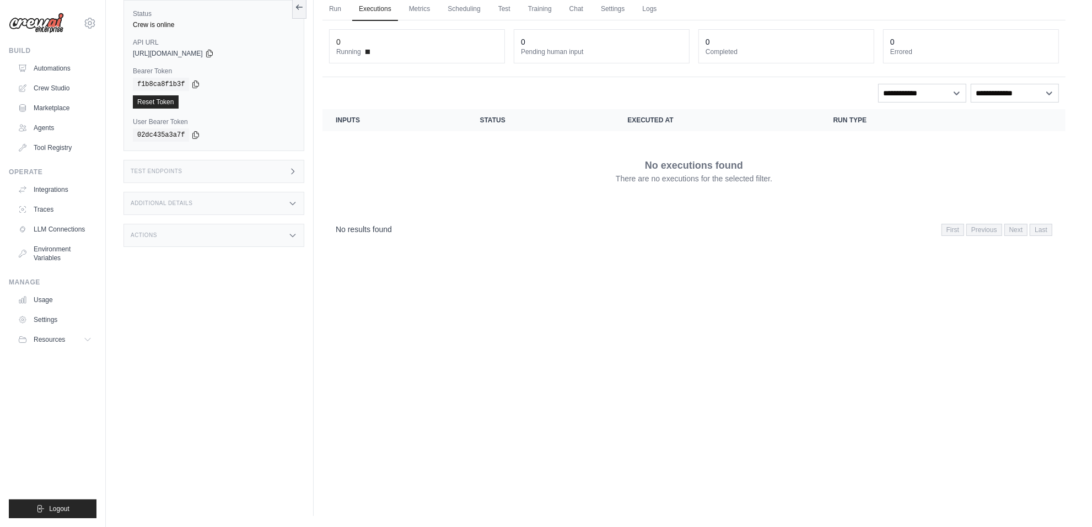
click at [211, 161] on div "Test Endpoints" at bounding box center [213, 171] width 181 height 23
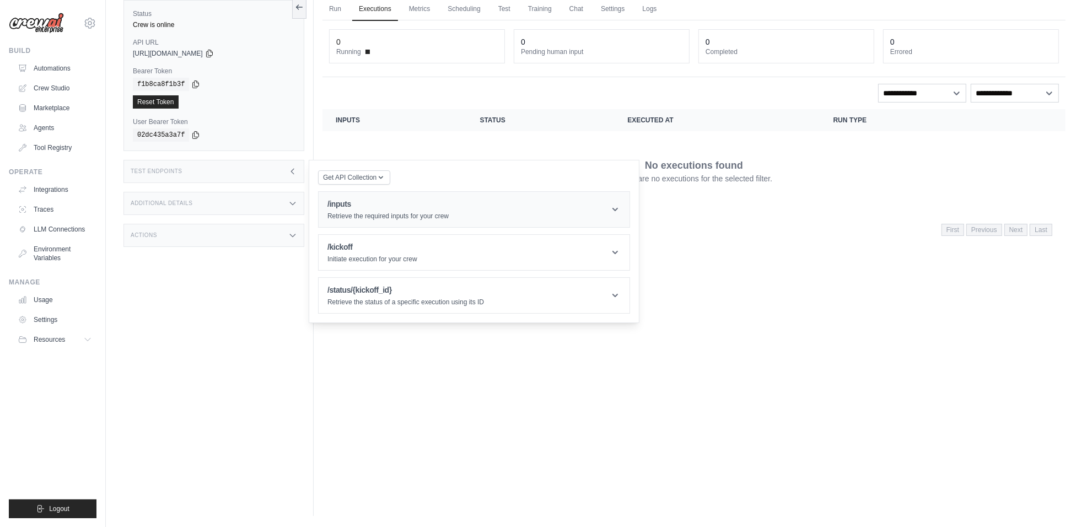
click at [368, 213] on p "Retrieve the required inputs for your crew" at bounding box center [387, 216] width 121 height 9
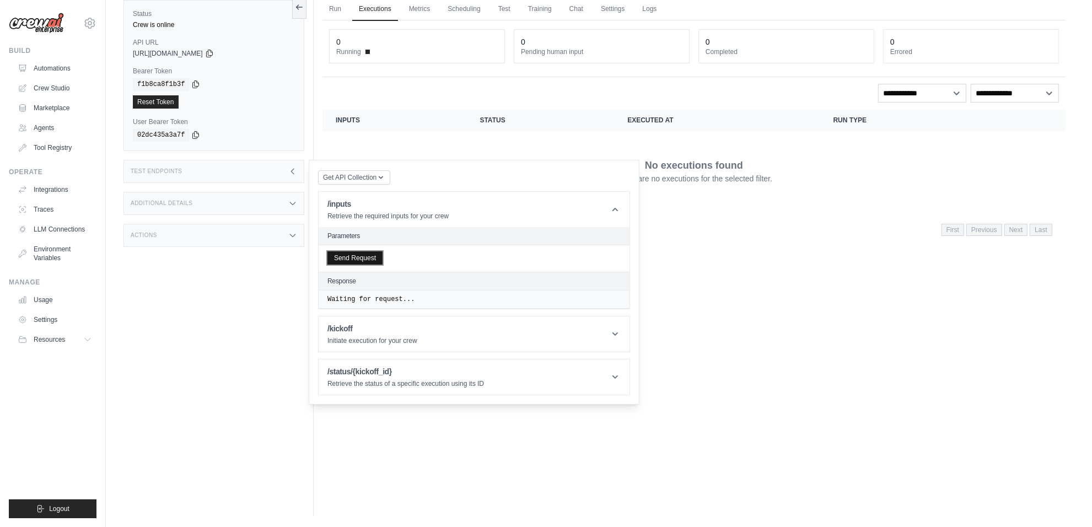
click at [365, 263] on button "Send Request" at bounding box center [354, 257] width 55 height 13
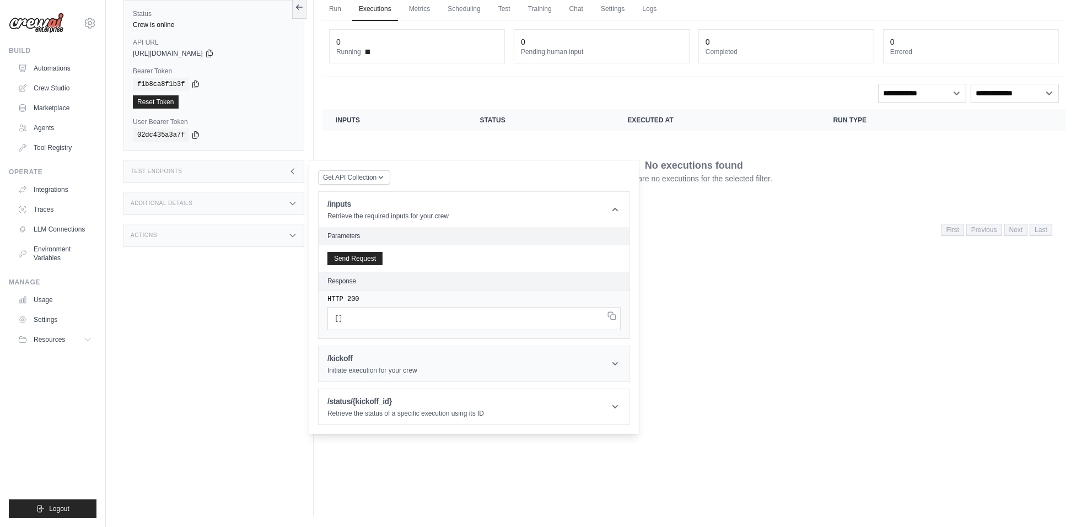
click at [450, 367] on header "/kickoff Initiate execution for your crew" at bounding box center [473, 363] width 311 height 35
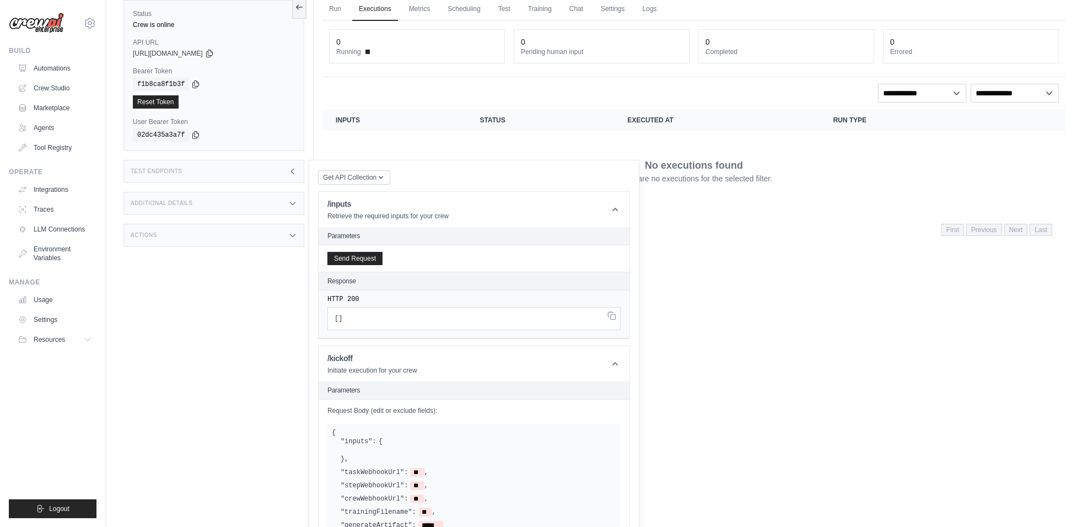
scroll to position [183, 0]
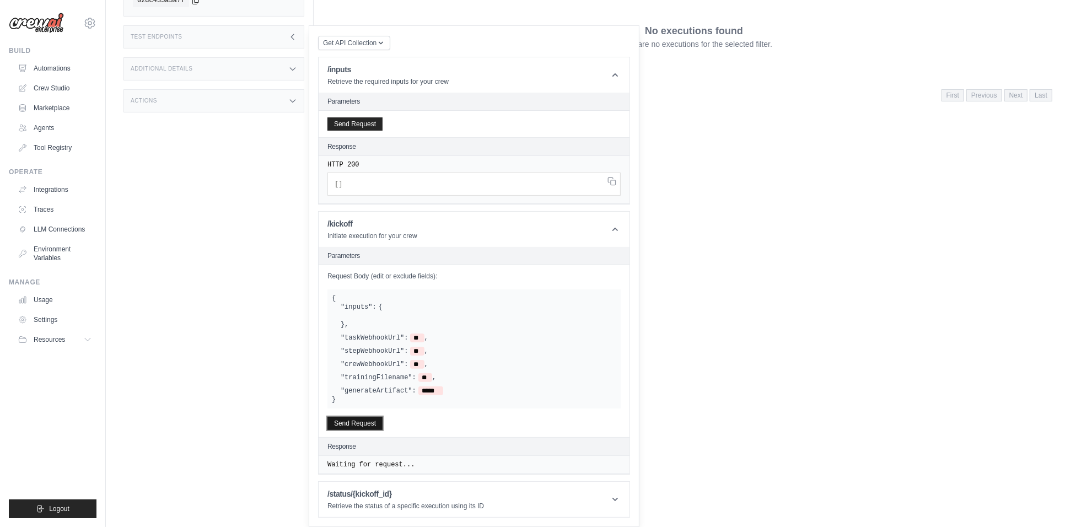
click at [364, 428] on button "Send Request" at bounding box center [354, 423] width 55 height 13
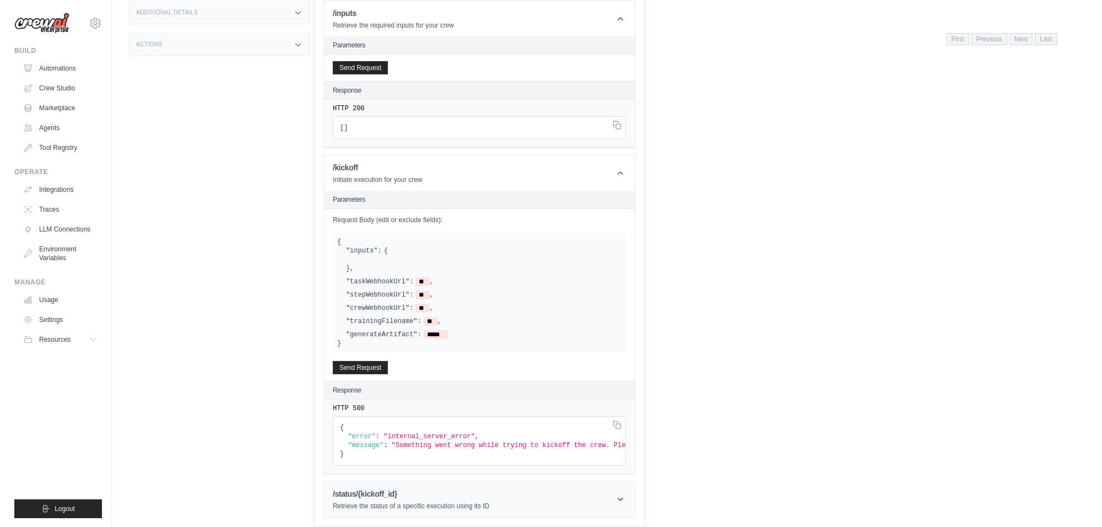
scroll to position [0, 0]
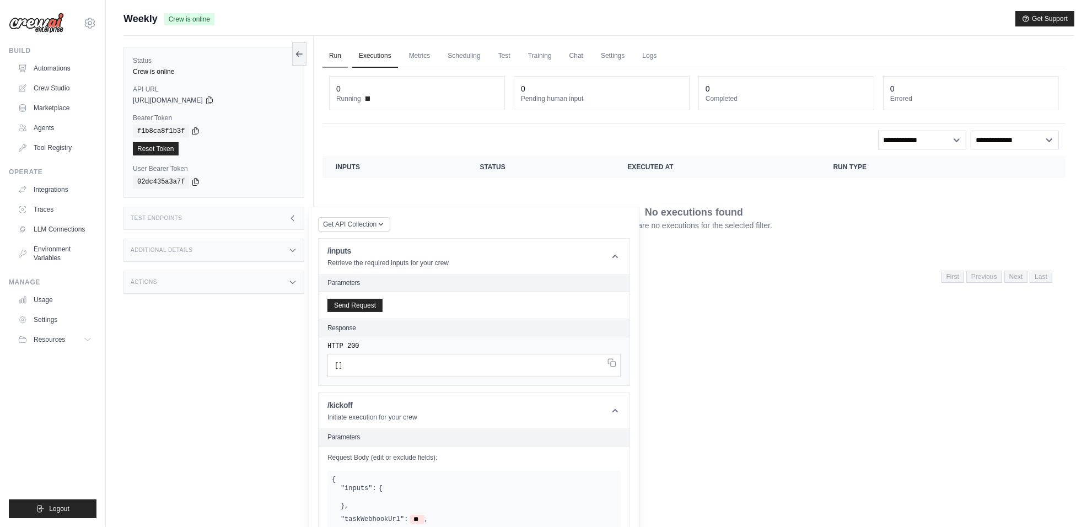
click at [326, 48] on link "Run" at bounding box center [334, 56] width 25 height 23
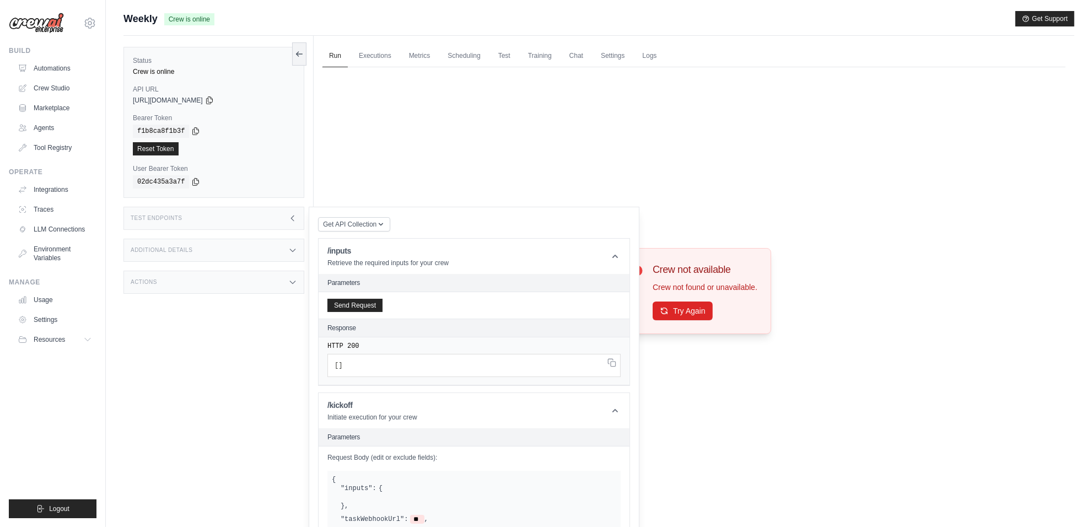
click at [204, 218] on div "Test Endpoints" at bounding box center [213, 218] width 181 height 23
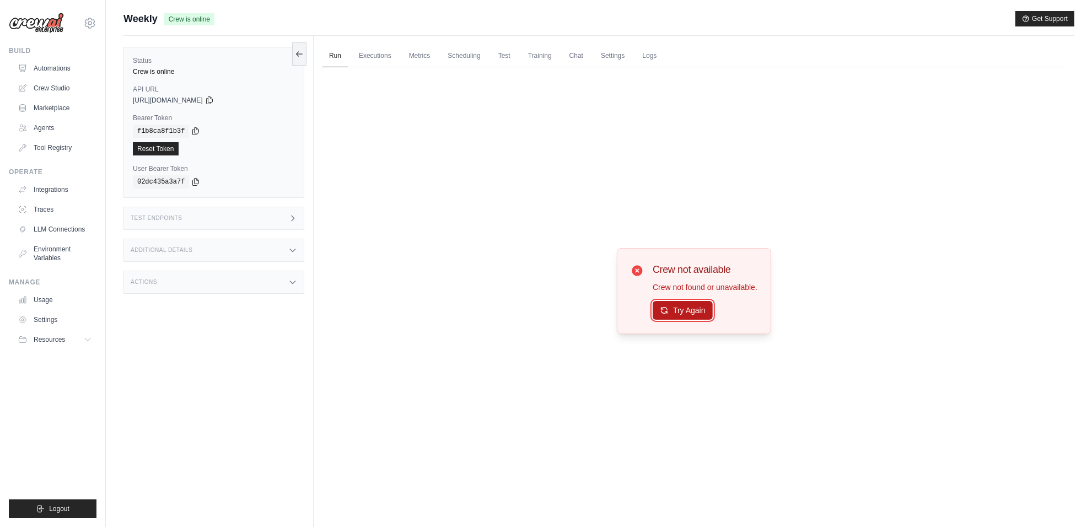
click at [690, 309] on button "Try Again" at bounding box center [682, 310] width 60 height 19
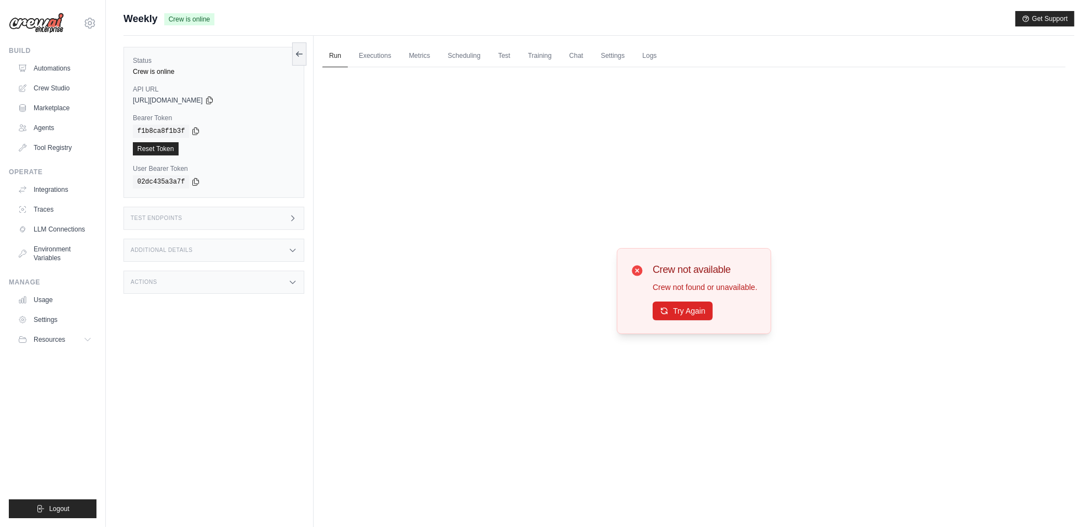
click at [681, 309] on button "Try Again" at bounding box center [682, 310] width 60 height 19
drag, startPoint x: 598, startPoint y: 318, endPoint x: 712, endPoint y: 287, distance: 118.5
click at [712, 287] on div "Crew not available Crew not found or unavailable. Try Again" at bounding box center [693, 291] width 743 height 448
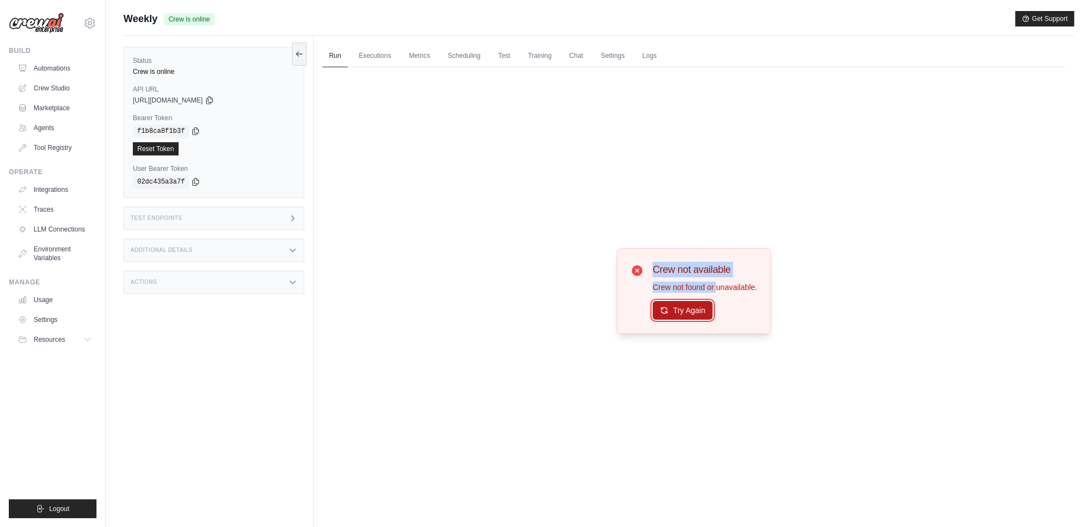
click at [706, 306] on button "Try Again" at bounding box center [682, 310] width 60 height 19
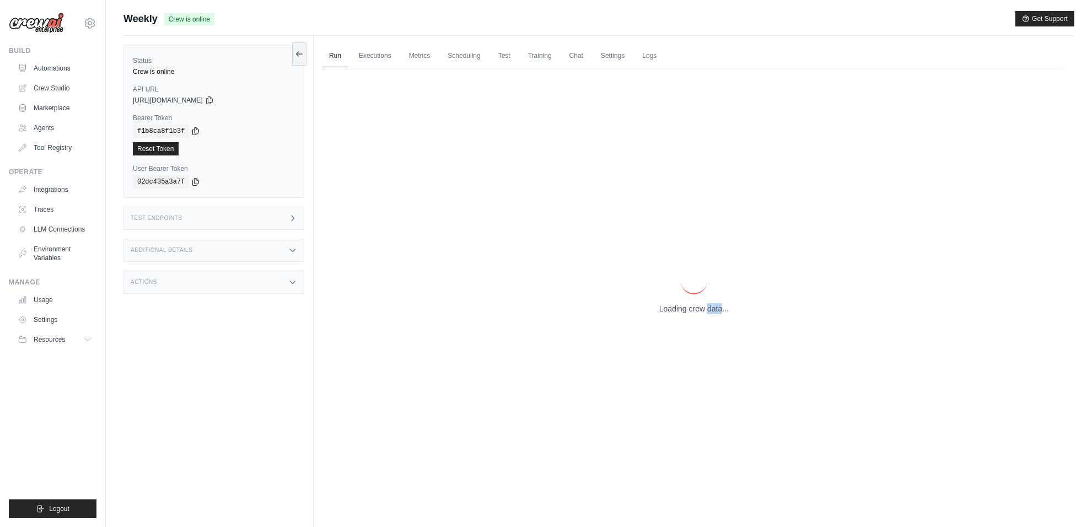
click at [706, 306] on p "Loading crew data..." at bounding box center [693, 308] width 69 height 11
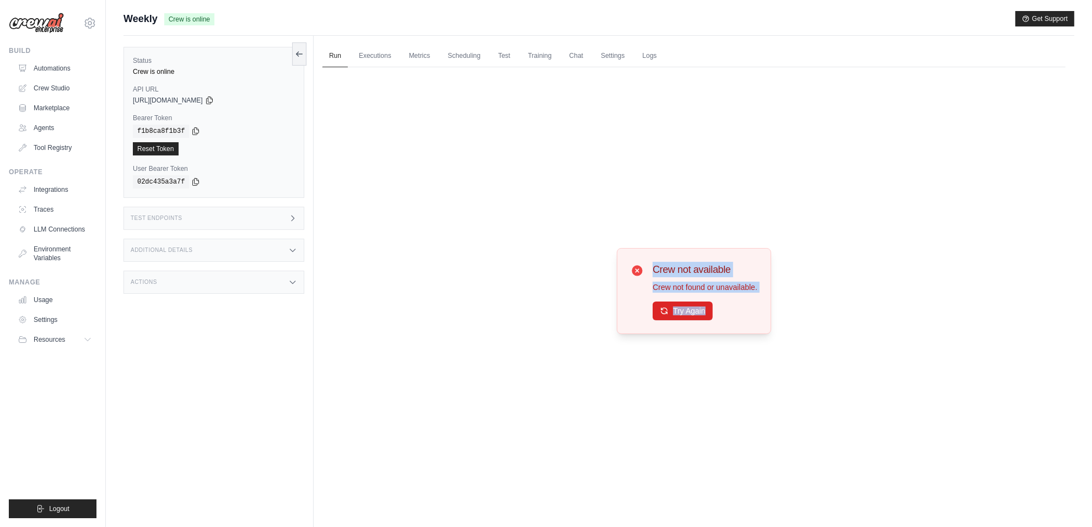
click at [706, 306] on button "Try Again" at bounding box center [682, 310] width 60 height 19
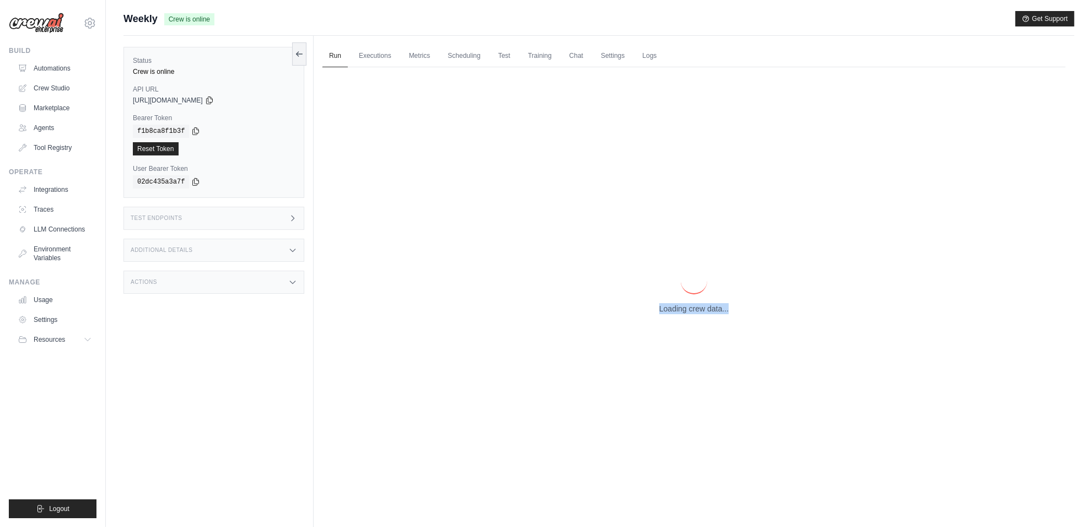
click at [706, 306] on p "Loading crew data..." at bounding box center [693, 308] width 69 height 11
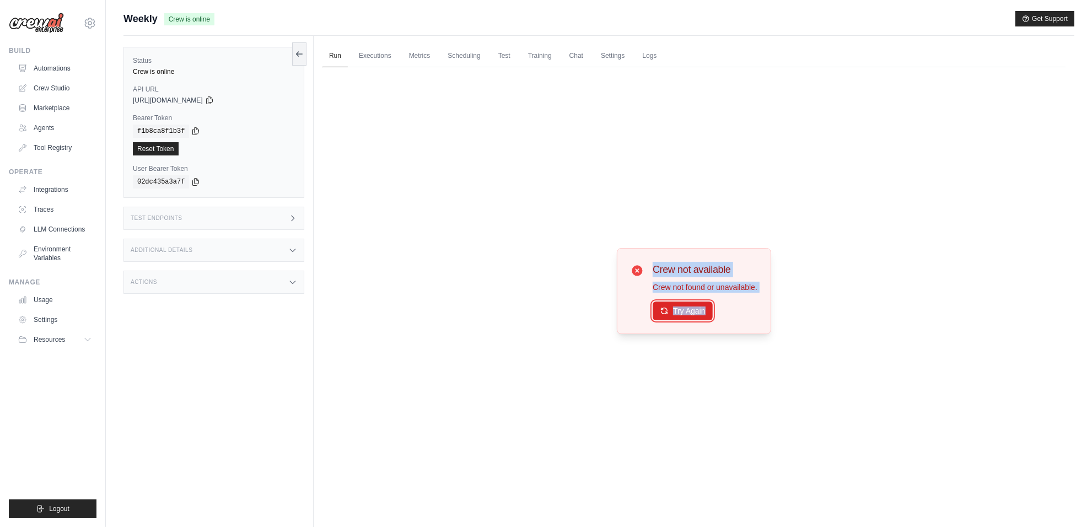
click at [706, 306] on button "Try Again" at bounding box center [682, 310] width 60 height 19
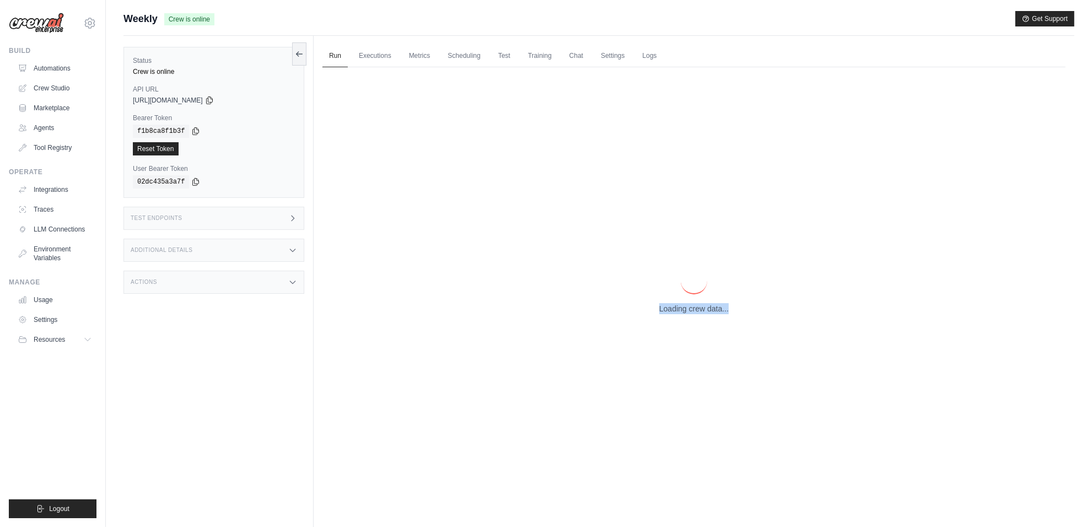
click at [706, 306] on p "Loading crew data..." at bounding box center [693, 308] width 69 height 11
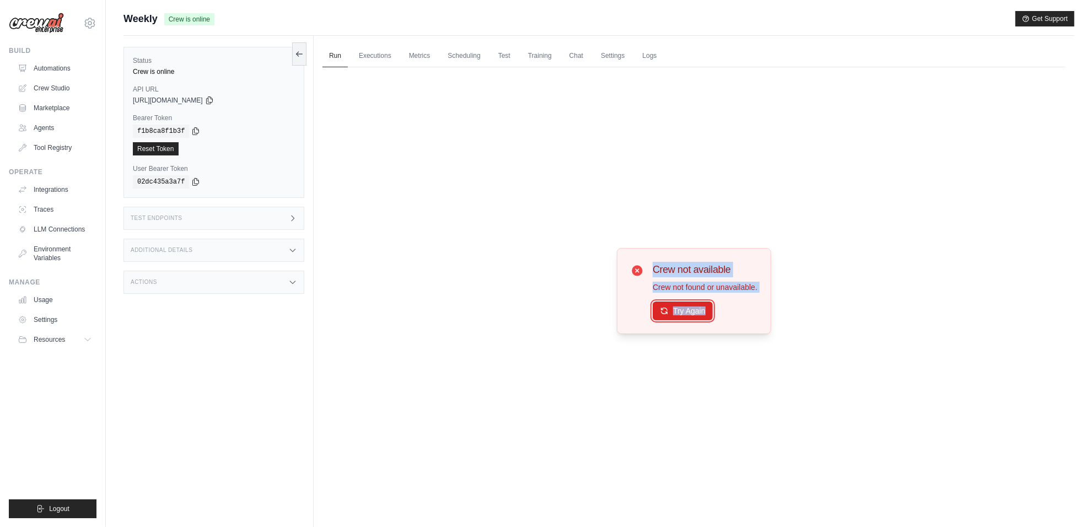
click at [706, 306] on button "Try Again" at bounding box center [682, 310] width 60 height 19
click at [386, 61] on link "Executions" at bounding box center [375, 56] width 46 height 23
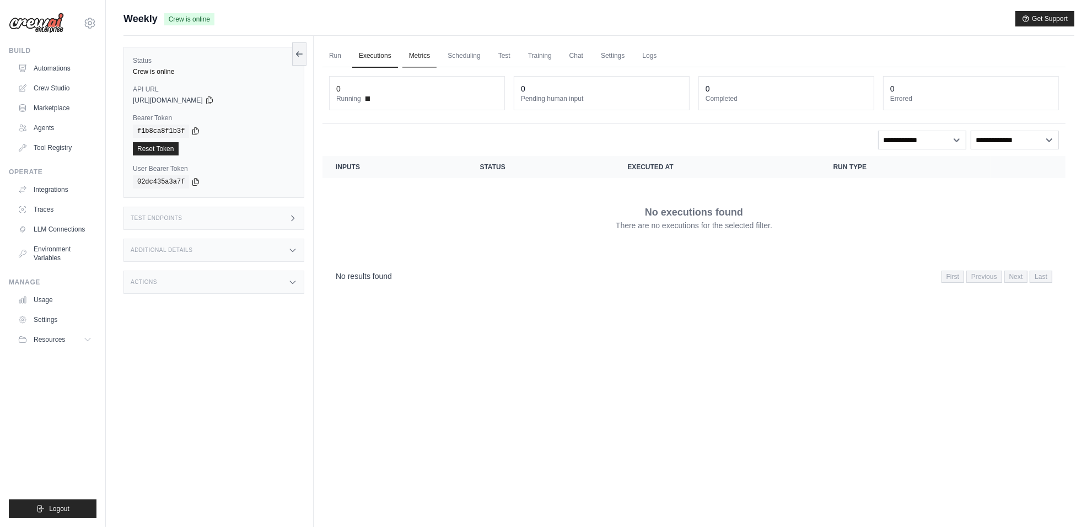
click at [428, 63] on link "Metrics" at bounding box center [419, 56] width 35 height 23
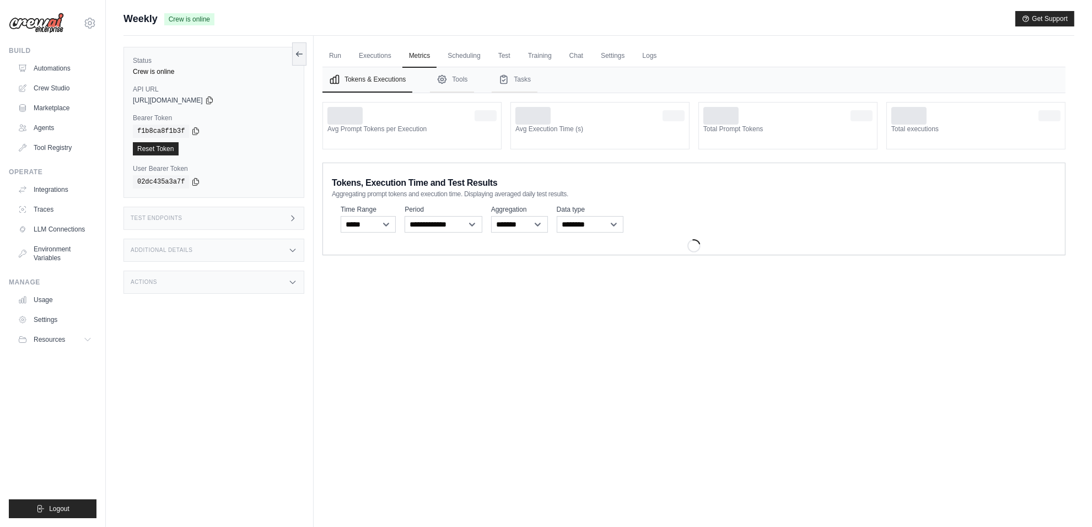
click at [487, 53] on ul "Run Executions Metrics Scheduling Test Training Chat Settings Logs" at bounding box center [693, 56] width 743 height 23
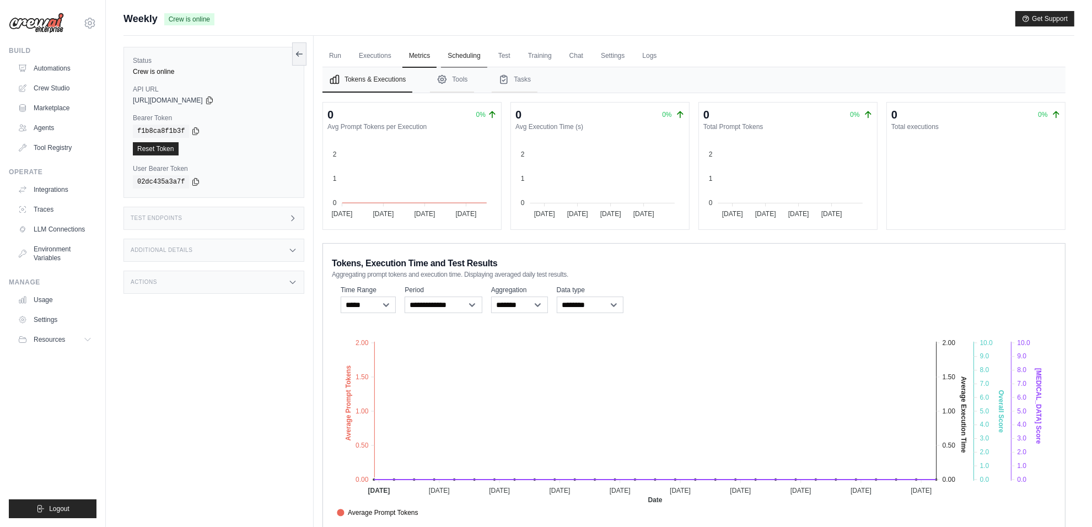
click at [476, 51] on link "Scheduling" at bounding box center [464, 56] width 46 height 23
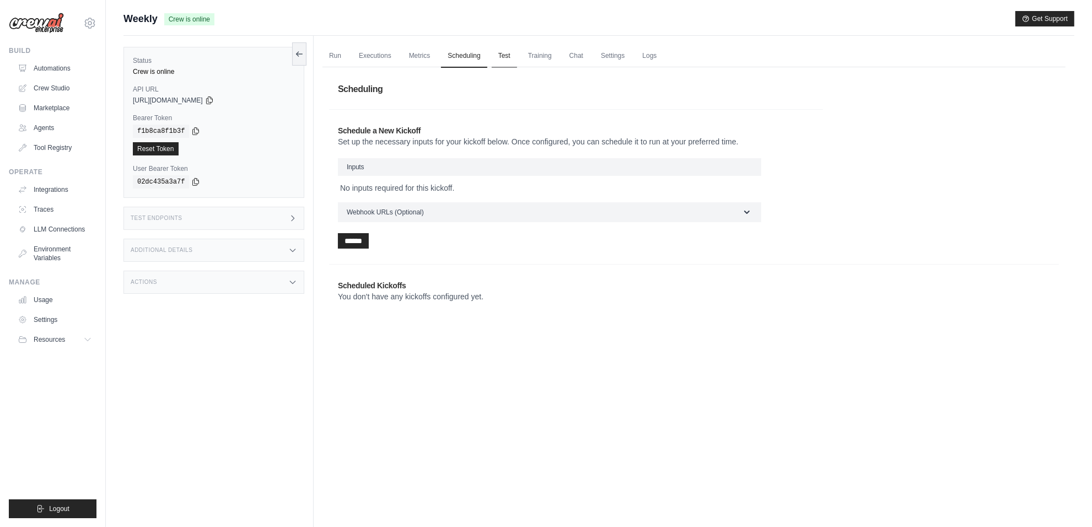
click at [500, 48] on link "Test" at bounding box center [504, 56] width 25 height 23
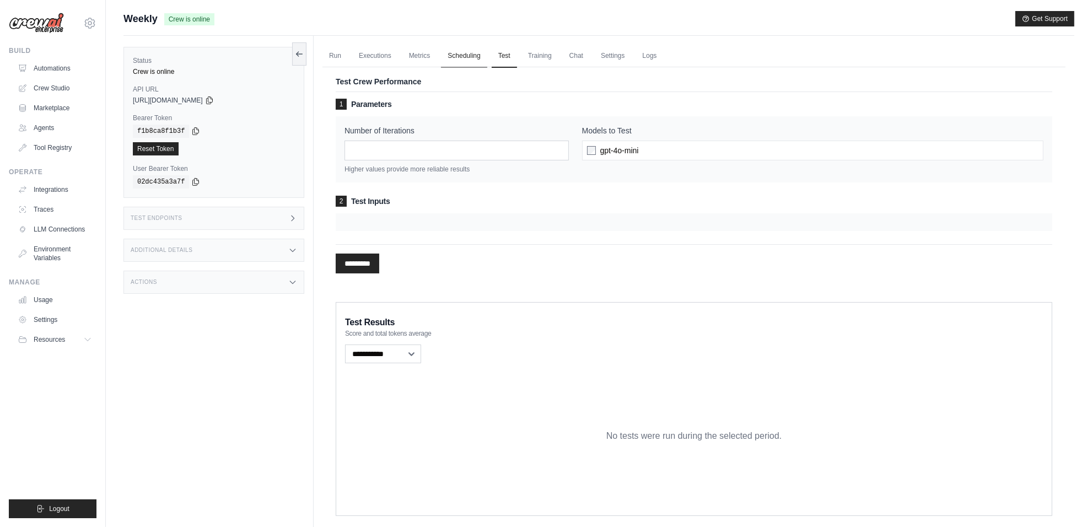
click at [447, 52] on link "Scheduling" at bounding box center [464, 56] width 46 height 23
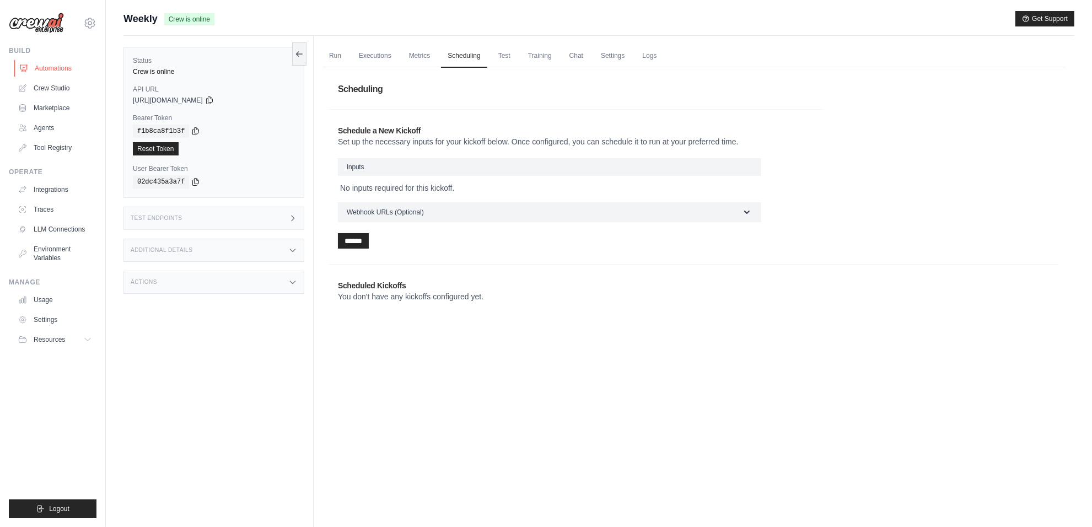
click at [54, 72] on link "Automations" at bounding box center [55, 69] width 83 height 18
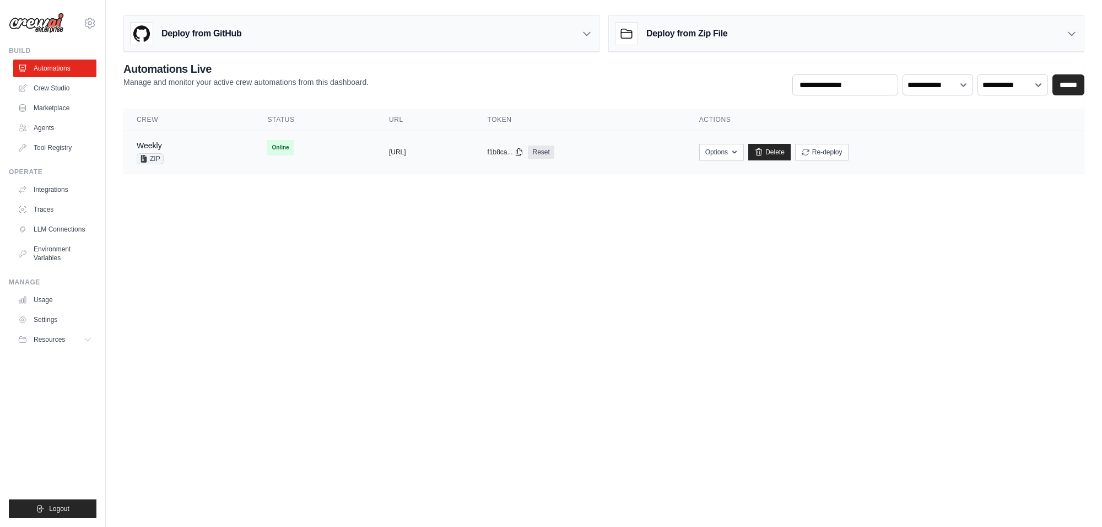
click at [254, 157] on td "Online" at bounding box center [314, 147] width 121 height 33
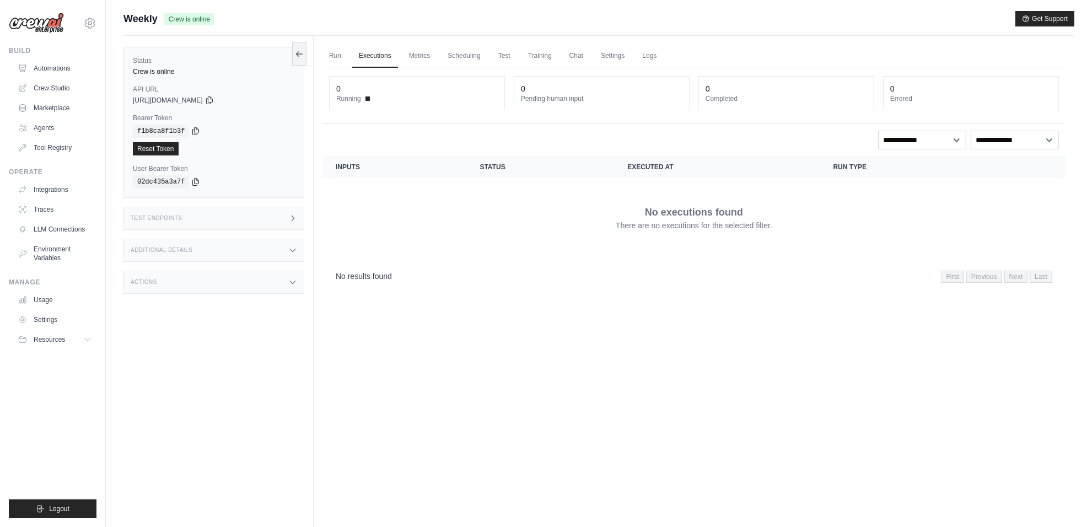
click at [235, 214] on div "Test Endpoints" at bounding box center [213, 218] width 181 height 23
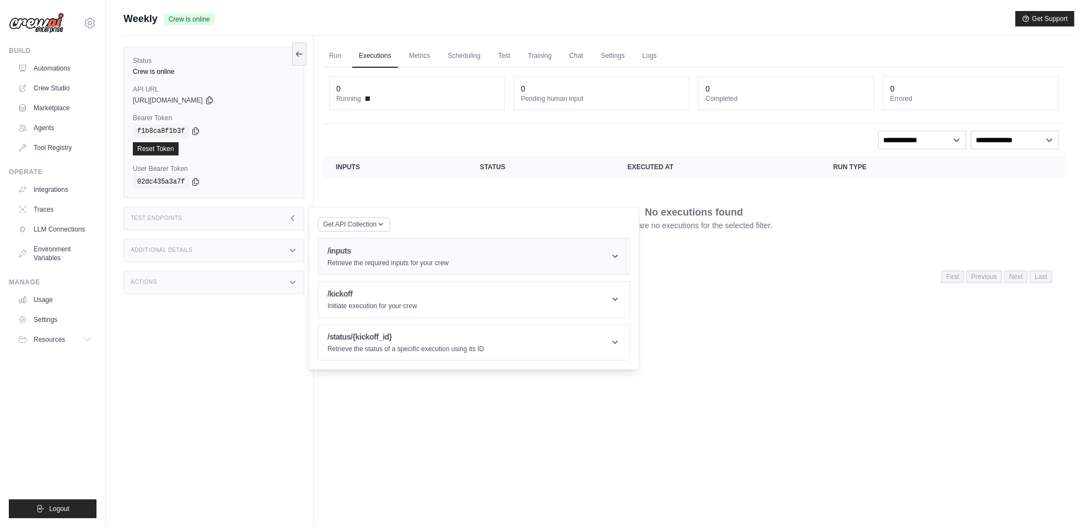
click at [336, 239] on header "/inputs Retrieve the required inputs for your crew" at bounding box center [473, 256] width 311 height 35
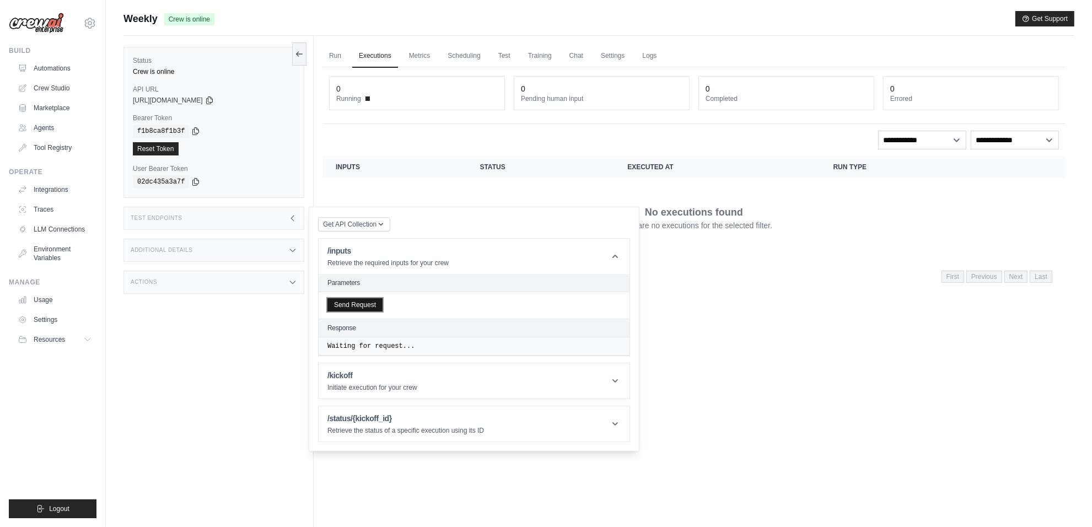
click at [365, 302] on button "Send Request" at bounding box center [354, 304] width 55 height 13
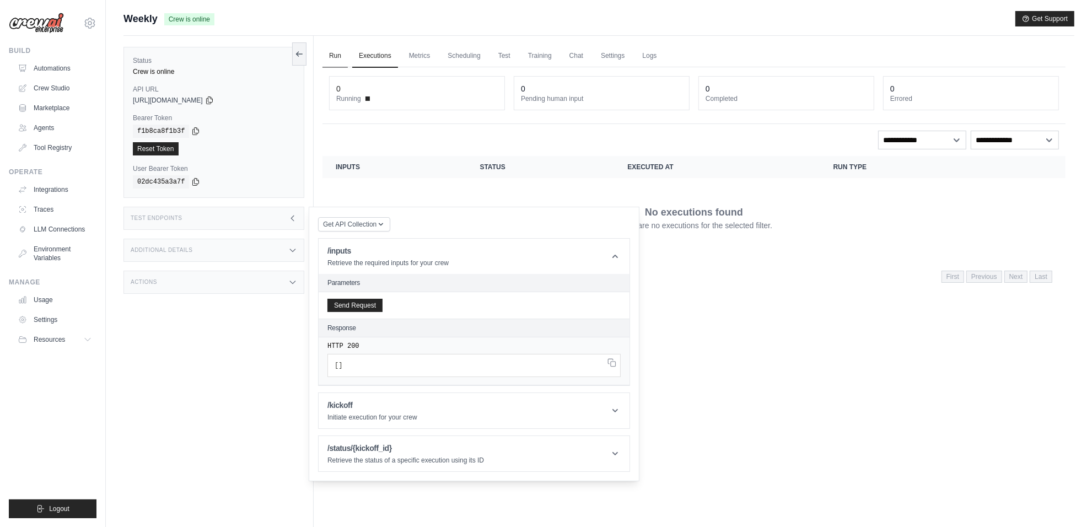
click at [337, 66] on link "Run" at bounding box center [334, 56] width 25 height 23
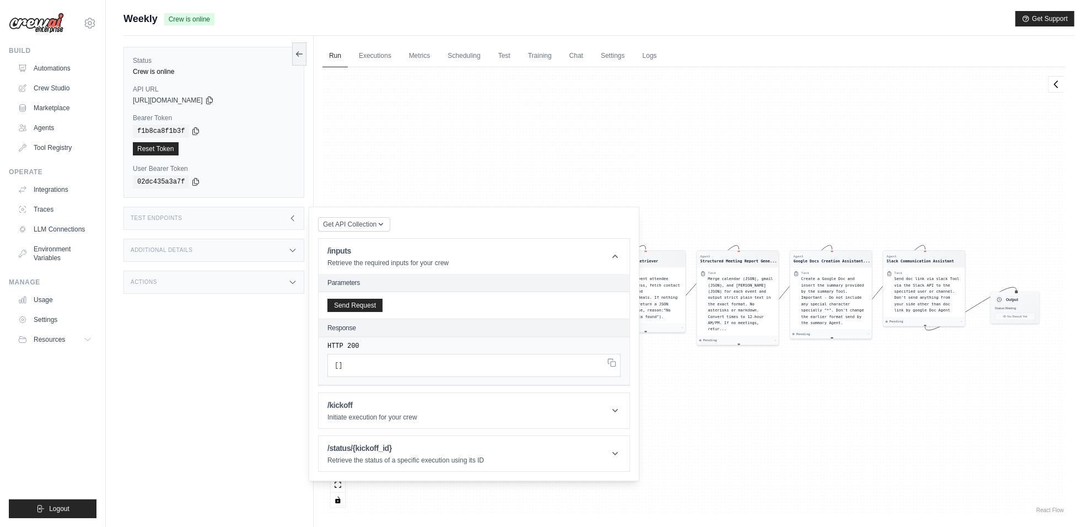
click at [456, 165] on div "Agent Weekly Meeting Fetcher Task Fetch all Google Calendar events scheduled fo…" at bounding box center [693, 291] width 743 height 448
click at [295, 222] on icon at bounding box center [292, 218] width 9 height 9
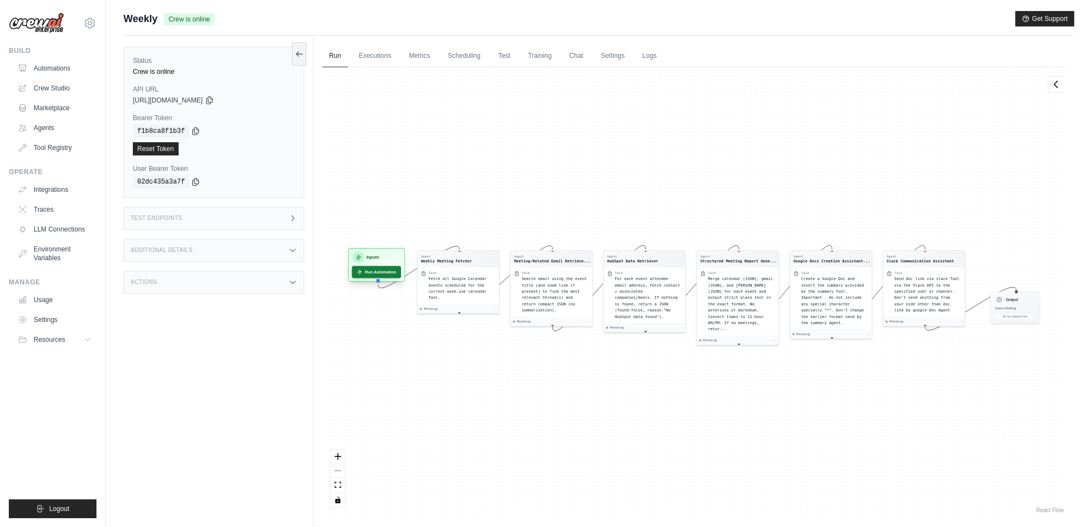
click at [379, 276] on button "Run Automation" at bounding box center [376, 272] width 49 height 12
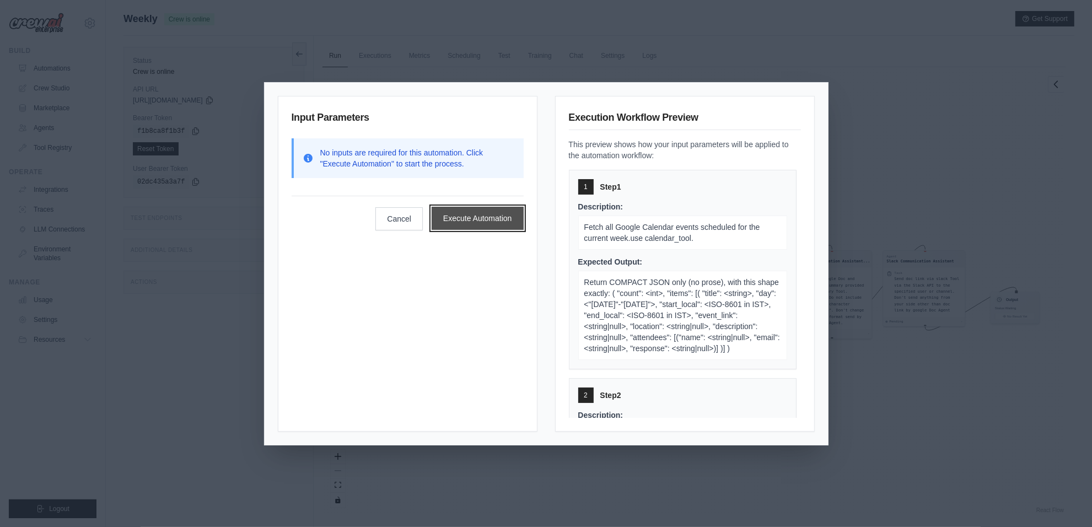
click at [480, 214] on button "Execute Automation" at bounding box center [477, 218] width 92 height 23
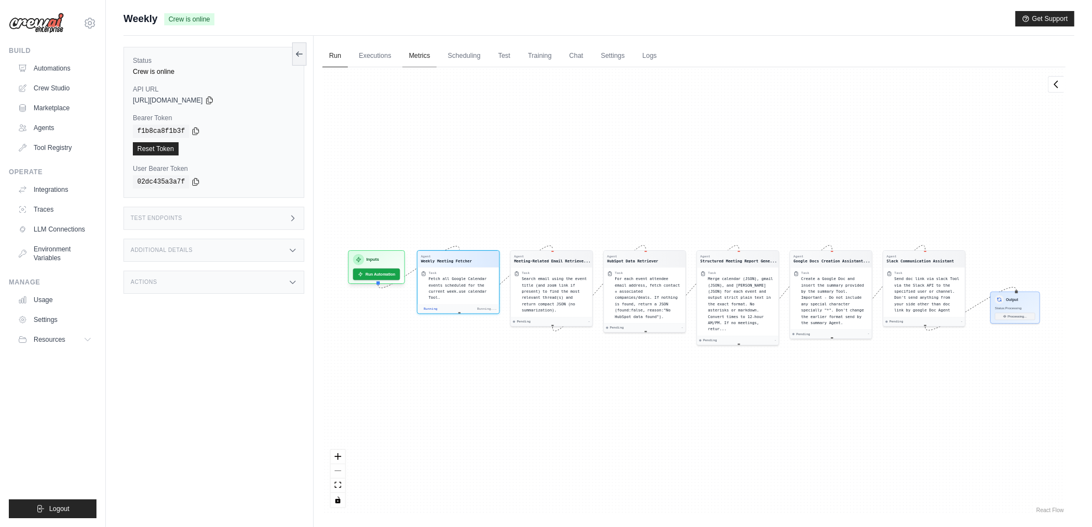
scroll to position [94, 0]
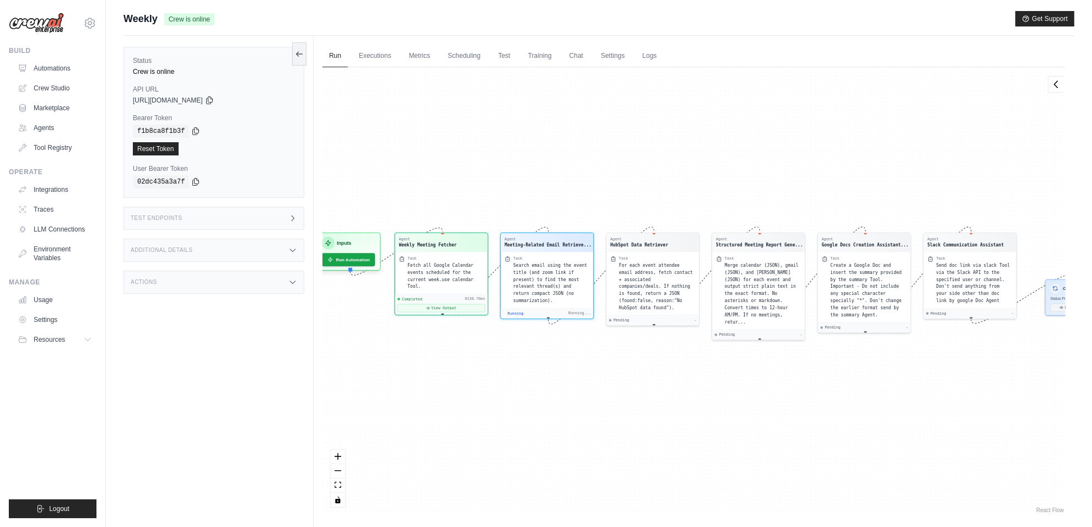
click at [584, 382] on div "Agent Weekly Meeting Fetcher Task Fetch all Google Calendar events scheduled fo…" at bounding box center [693, 291] width 743 height 448
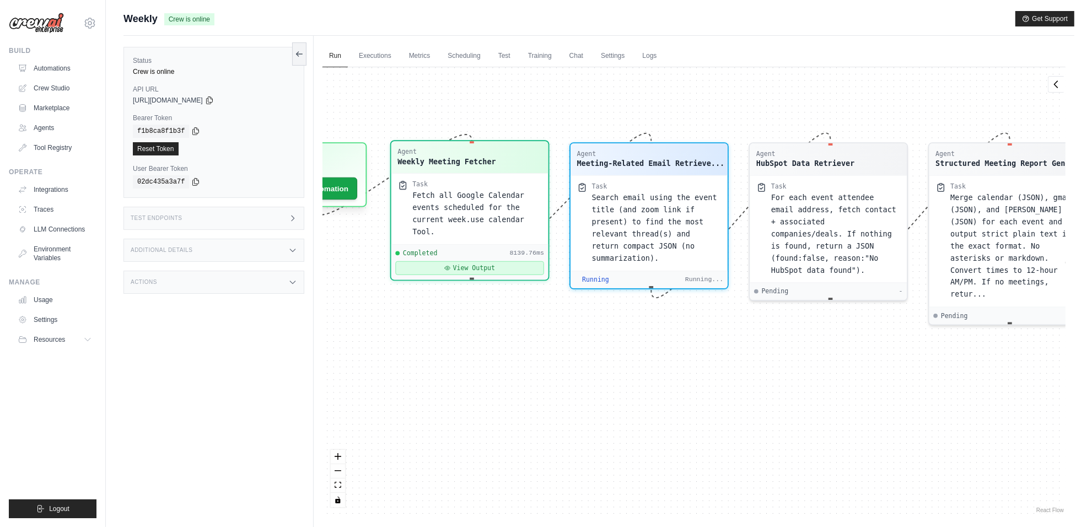
click at [456, 261] on button "View Output" at bounding box center [469, 268] width 149 height 14
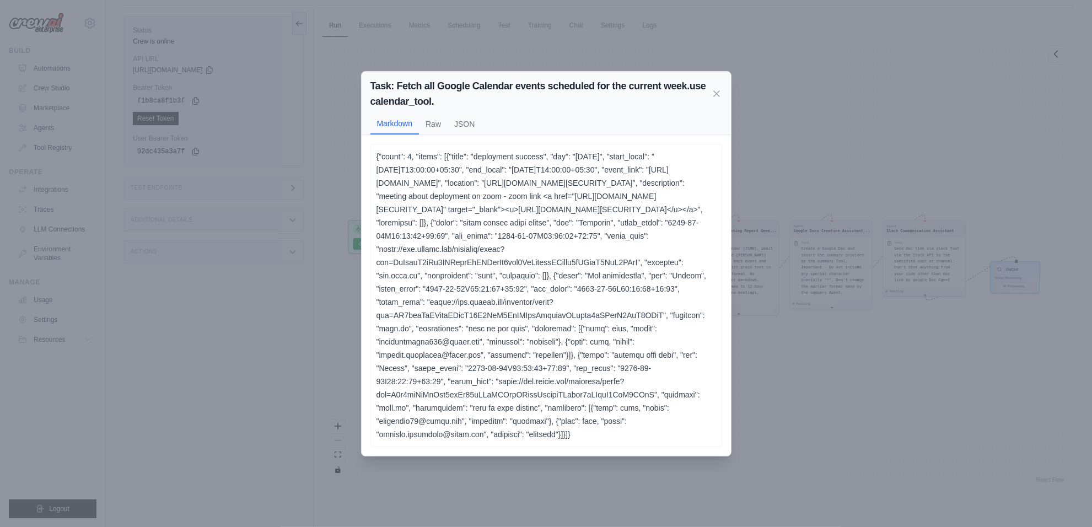
scroll to position [47, 0]
click at [465, 113] on button "JSON" at bounding box center [464, 123] width 34 height 21
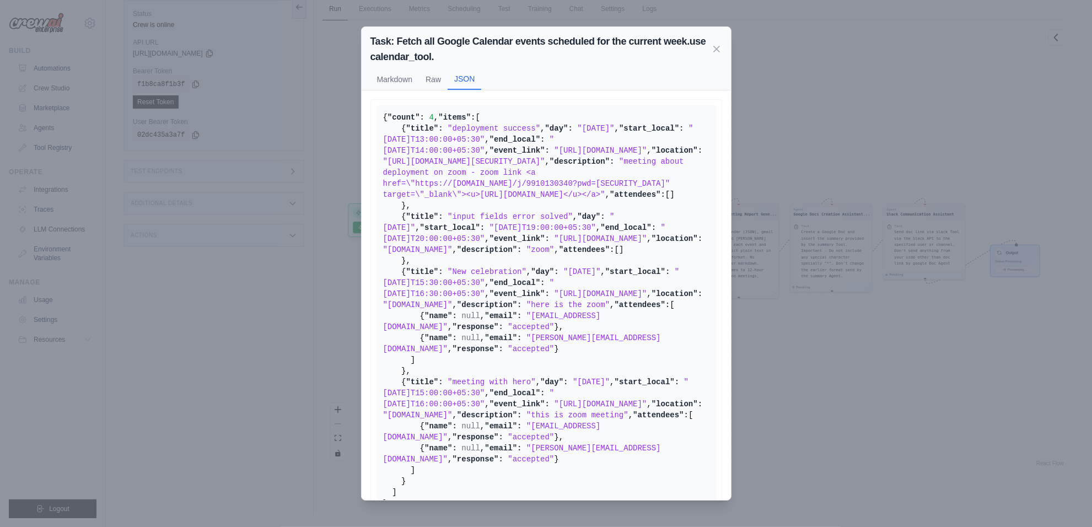
scroll to position [471, 0]
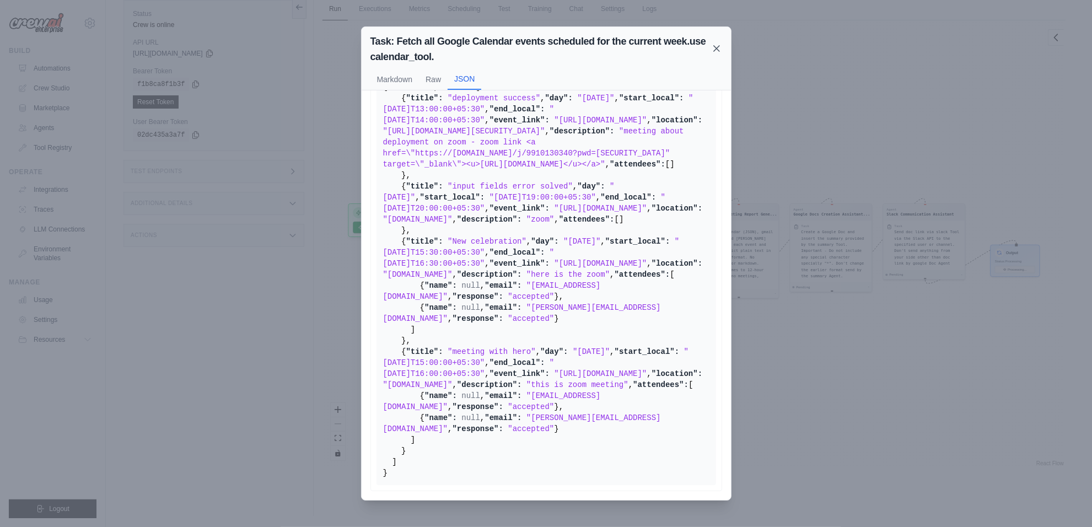
click at [714, 47] on icon at bounding box center [716, 48] width 11 height 11
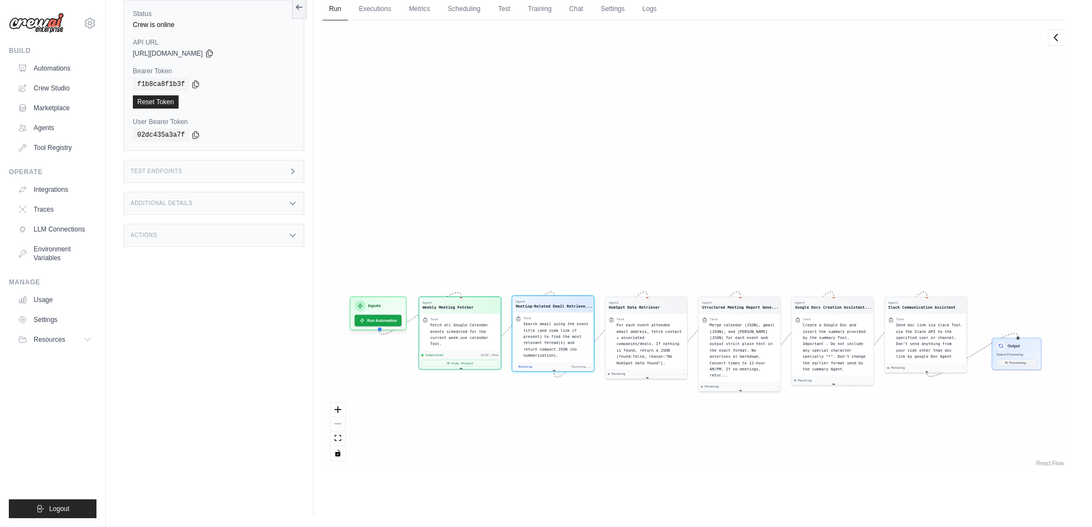
drag, startPoint x: 544, startPoint y: 230, endPoint x: 546, endPoint y: 324, distance: 93.7
click at [546, 324] on div "Agent Weekly Meeting Fetcher Task Fetch all Google Calendar events scheduled fo…" at bounding box center [693, 244] width 743 height 448
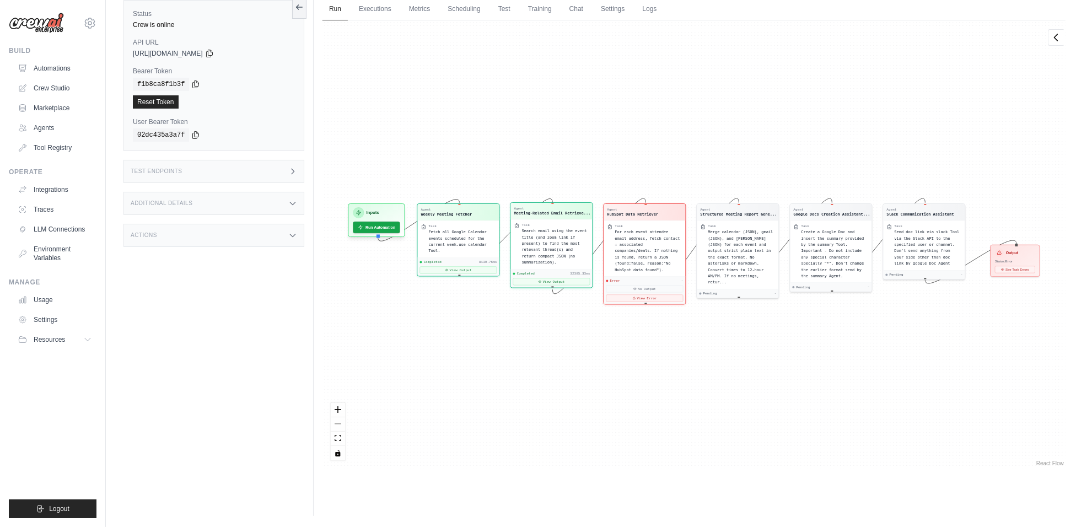
scroll to position [189, 0]
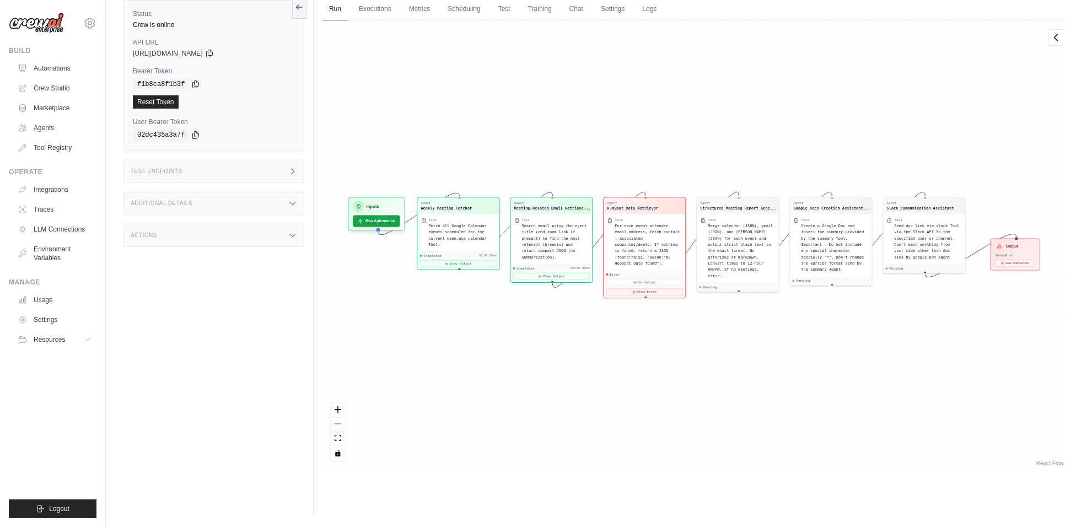
click at [561, 283] on icon "Edge from 204fe63ef8e9b67fe055b3adbc45a424 to 49d71b7854987cf9228ac4f48b75a955" at bounding box center [599, 239] width 93 height 95
click at [554, 273] on button "View Output" at bounding box center [551, 274] width 77 height 7
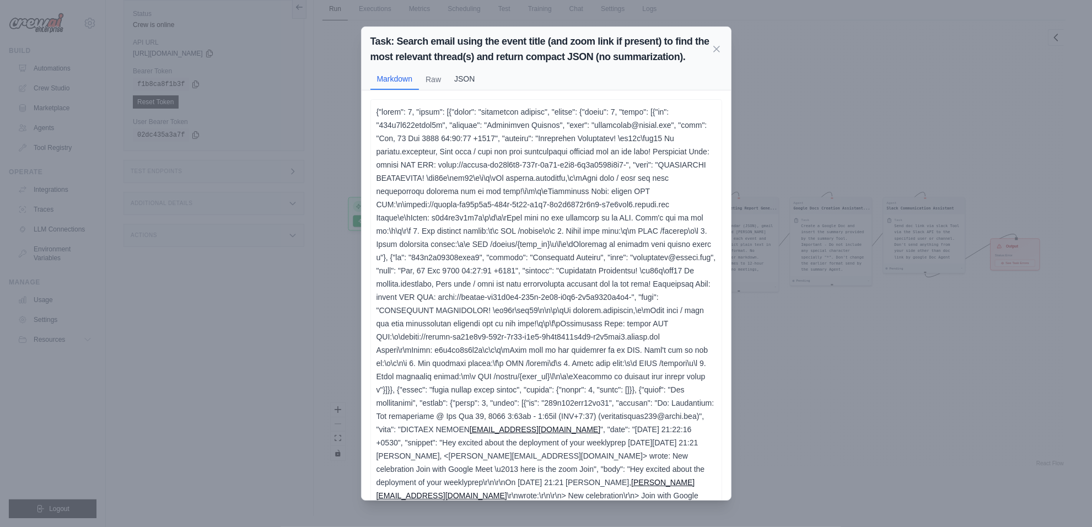
click at [461, 78] on button "JSON" at bounding box center [464, 78] width 34 height 21
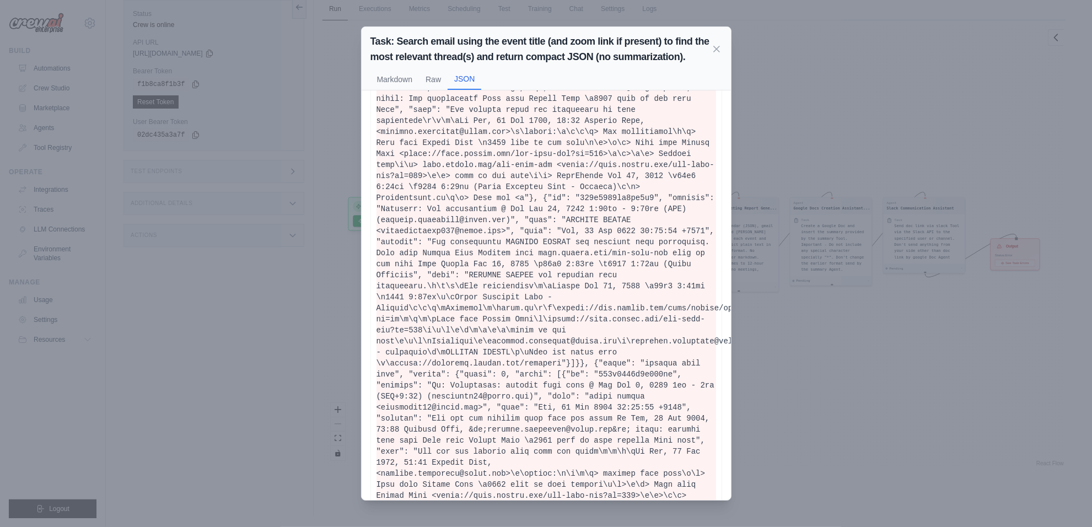
scroll to position [604, 0]
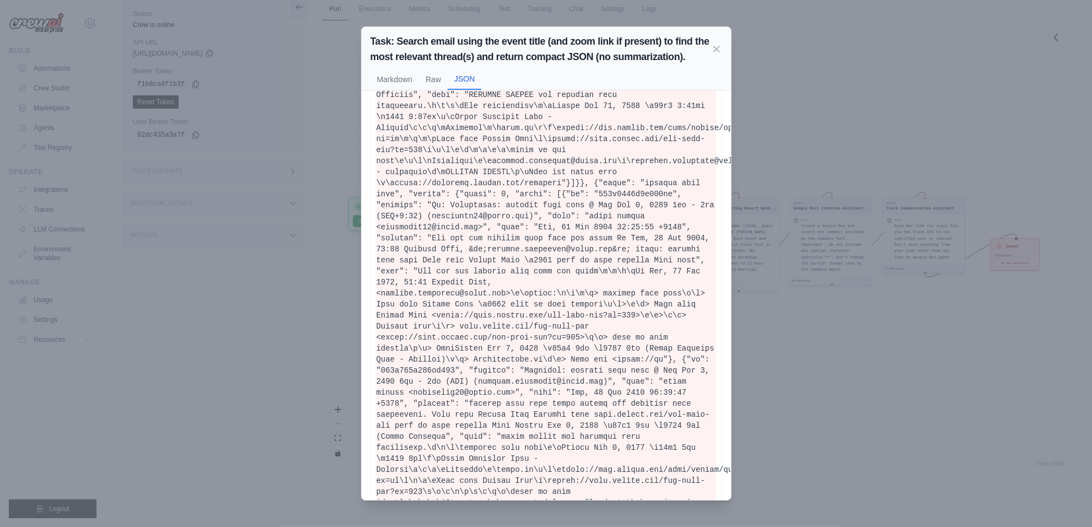
click at [841, 328] on div "Task: Search email using the event title (and zoom link if present) to find the…" at bounding box center [546, 263] width 1092 height 527
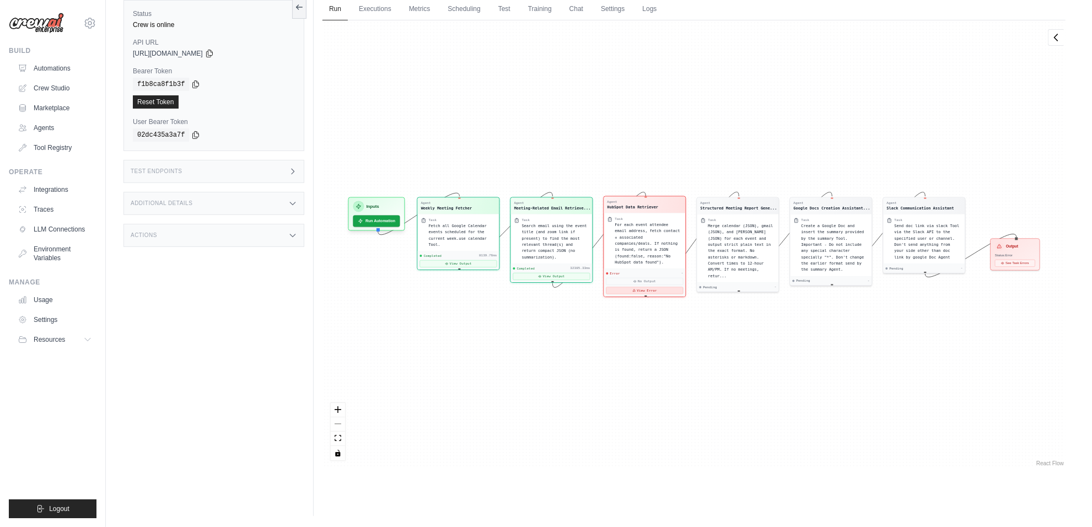
click at [660, 287] on button "View Error" at bounding box center [644, 290] width 77 height 7
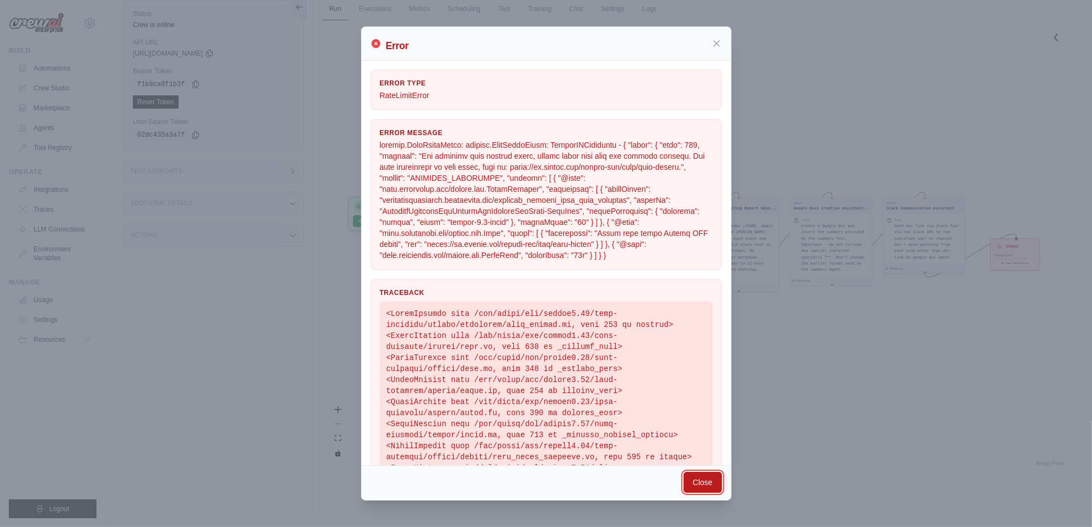
click at [715, 485] on button "Close" at bounding box center [702, 482] width 39 height 21
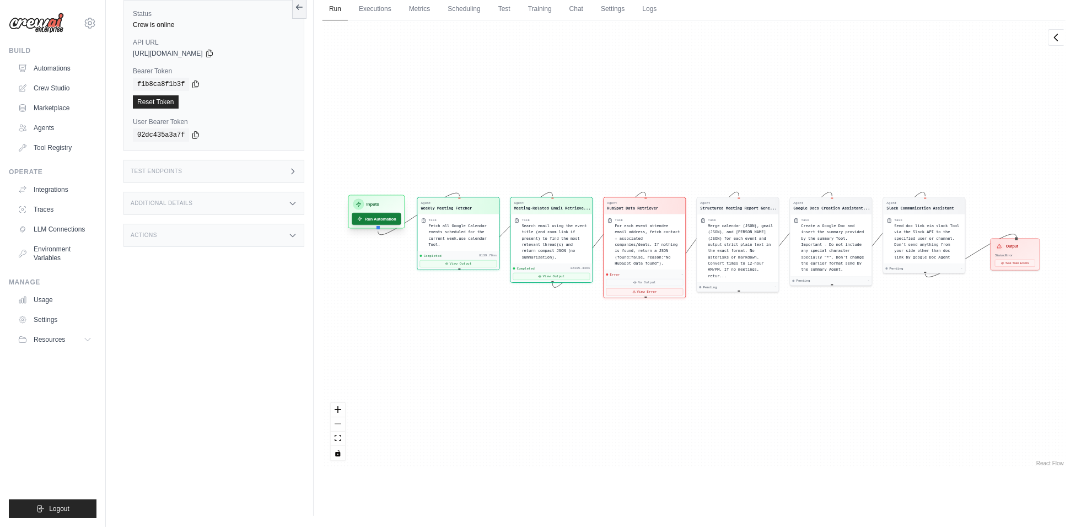
click at [379, 218] on button "Run Automation" at bounding box center [376, 219] width 49 height 12
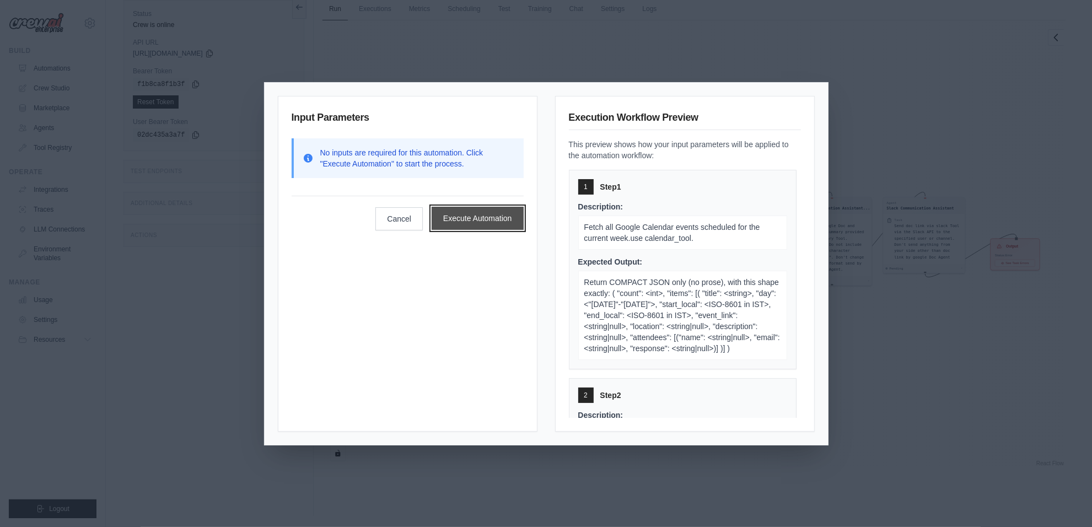
click at [467, 222] on button "Execute Automation" at bounding box center [477, 218] width 92 height 23
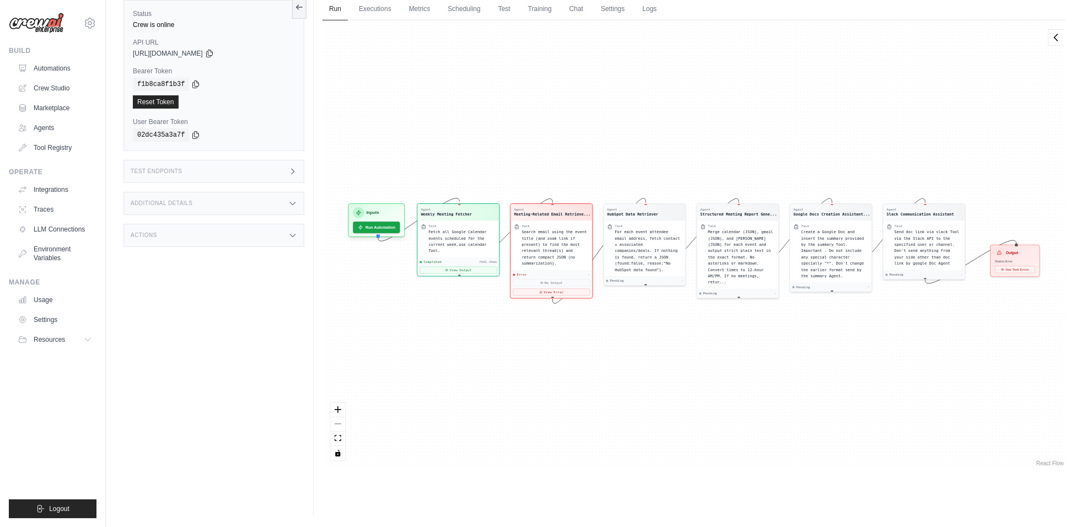
scroll to position [52, 0]
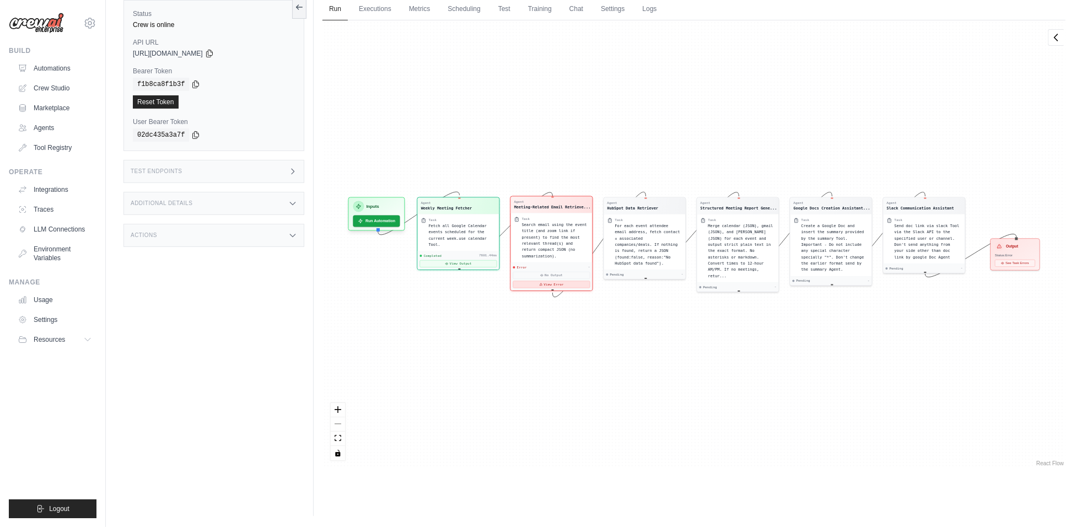
click at [539, 284] on button "View Error" at bounding box center [551, 283] width 77 height 7
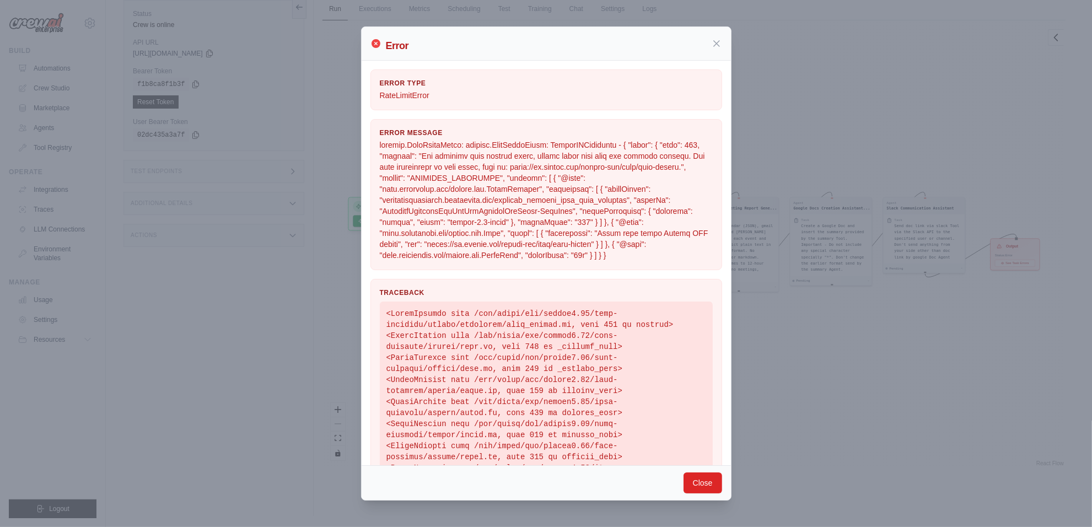
click at [342, 219] on div "Error Error Type RateLimitError Error Message Traceback Close" at bounding box center [546, 263] width 1092 height 527
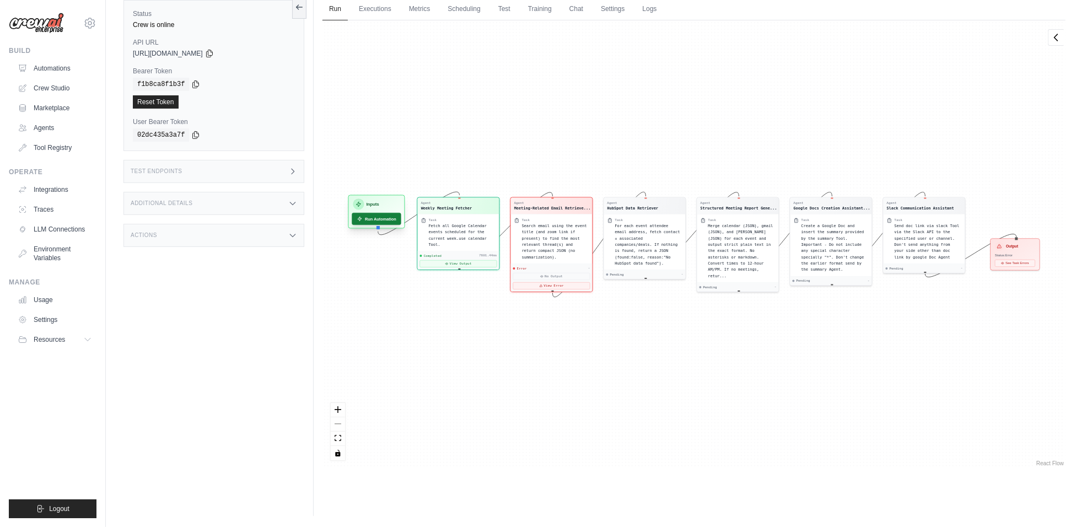
click at [370, 222] on button "Run Automation" at bounding box center [376, 219] width 49 height 12
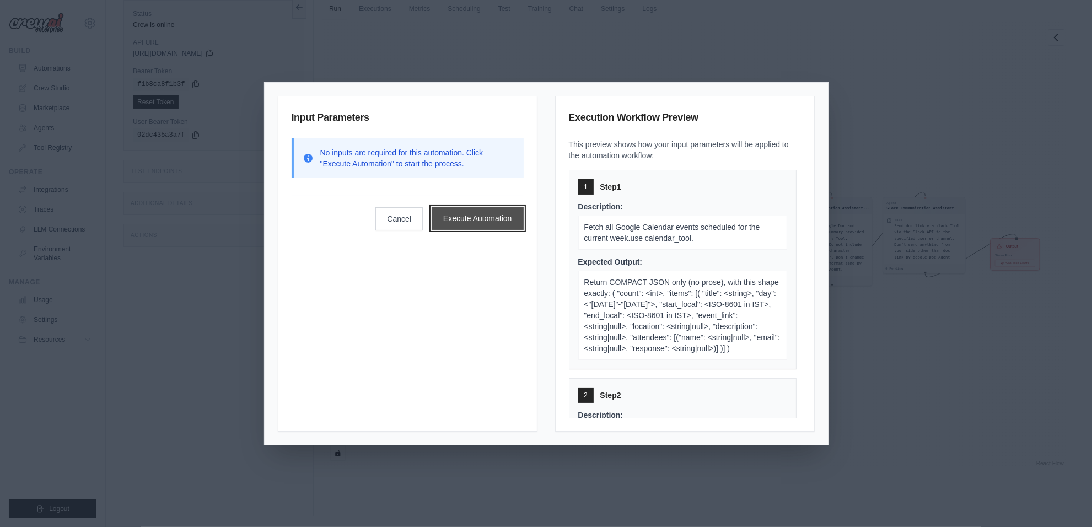
click at [463, 219] on button "Execute Automation" at bounding box center [477, 218] width 92 height 23
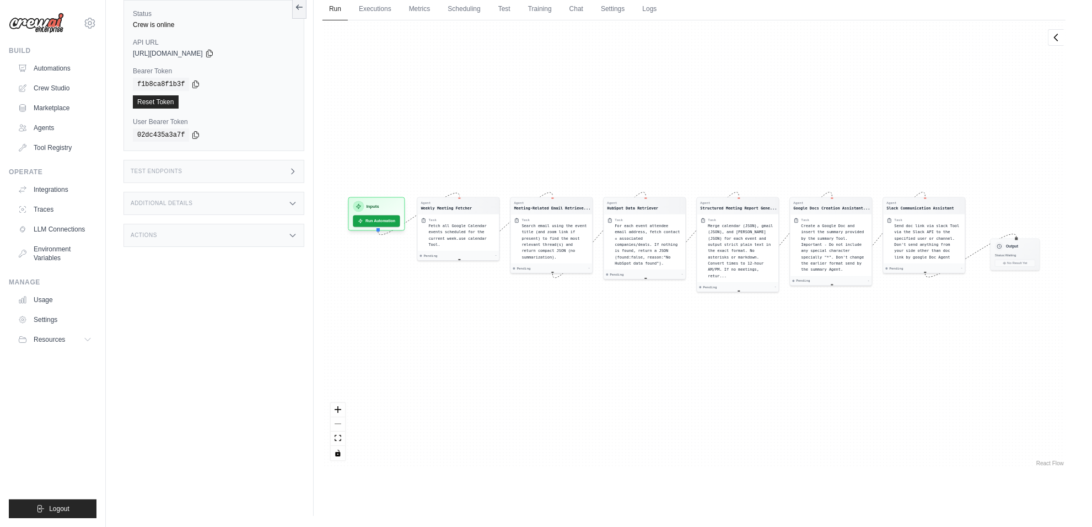
scroll to position [0, 0]
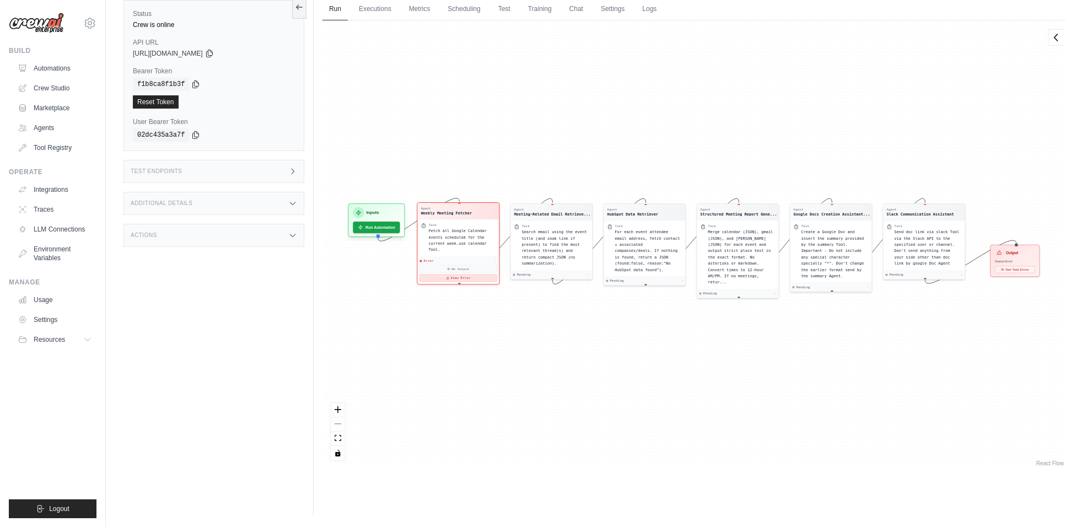
click at [445, 274] on button "View Error" at bounding box center [458, 277] width 77 height 7
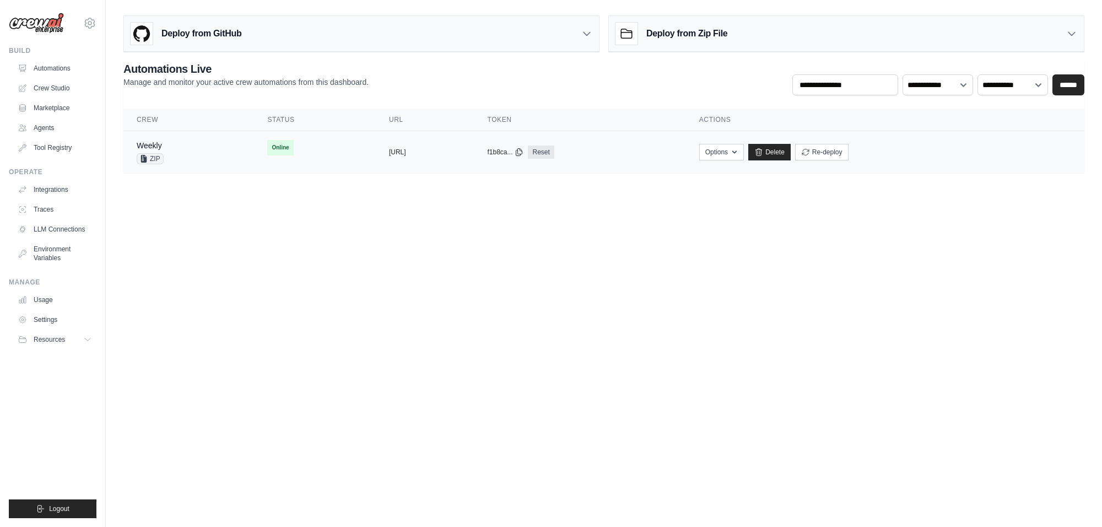
click at [281, 152] on td "Online" at bounding box center [314, 147] width 121 height 33
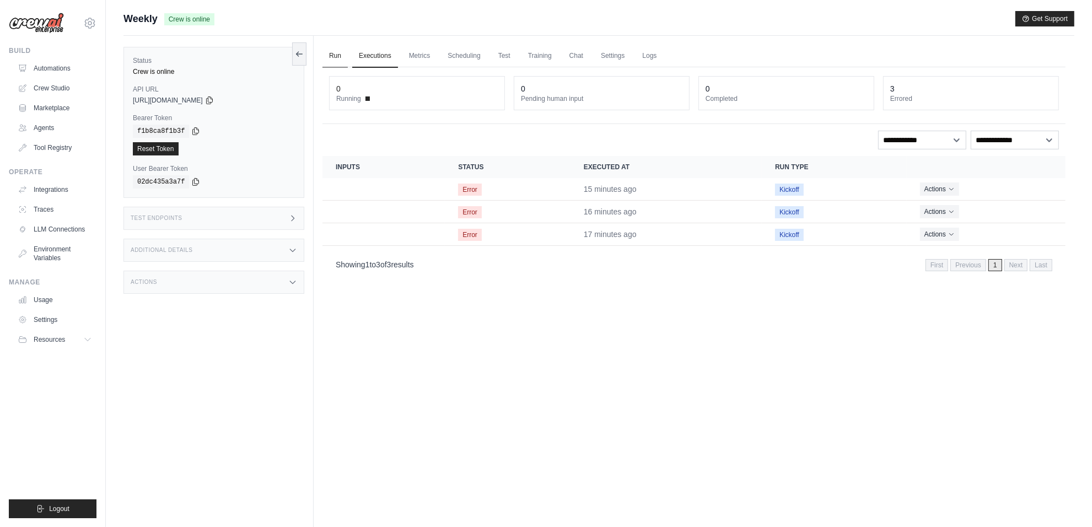
click at [334, 56] on link "Run" at bounding box center [334, 56] width 25 height 23
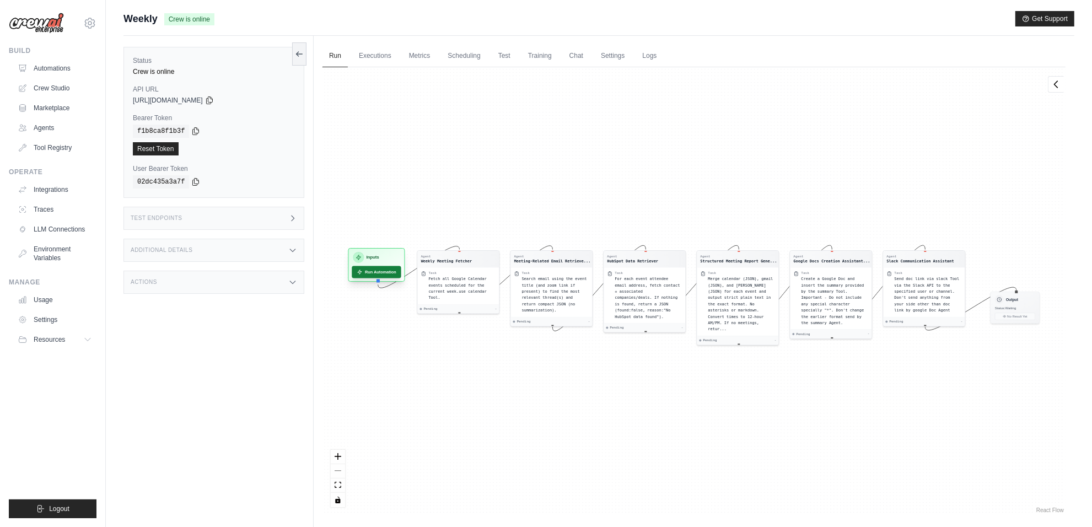
click at [380, 271] on button "Run Automation" at bounding box center [376, 272] width 49 height 12
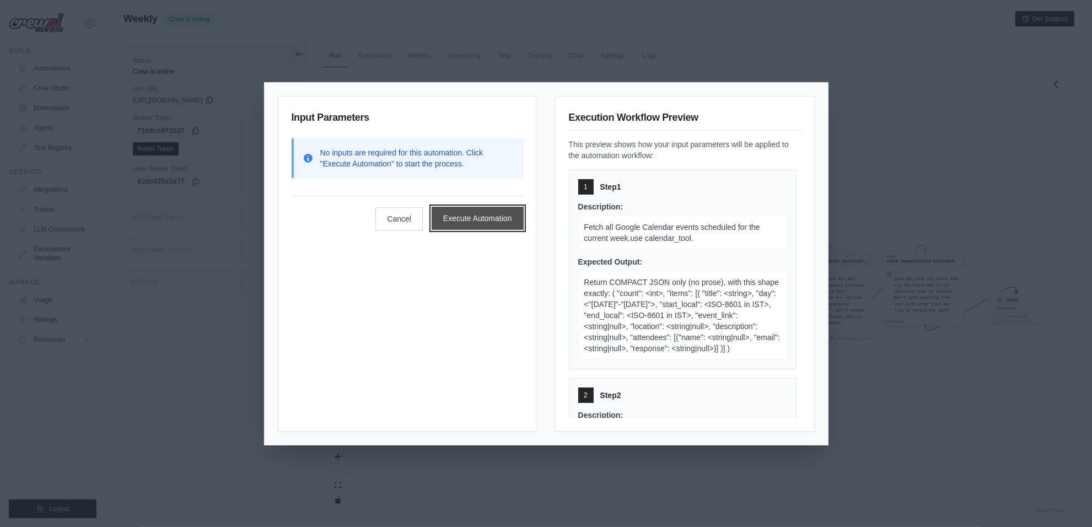
click at [474, 214] on button "Execute Automation" at bounding box center [477, 218] width 92 height 23
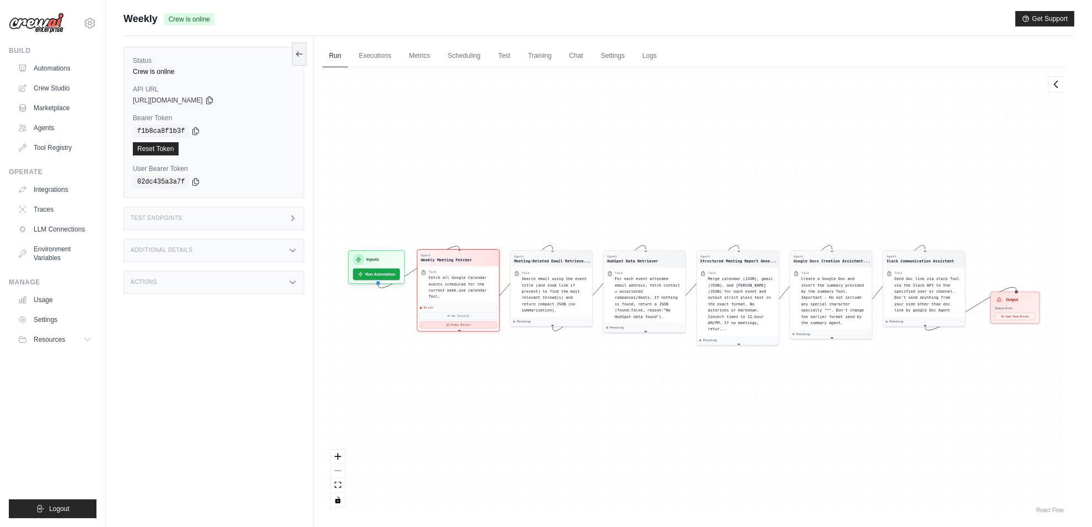
click at [449, 323] on icon at bounding box center [447, 324] width 2 height 2
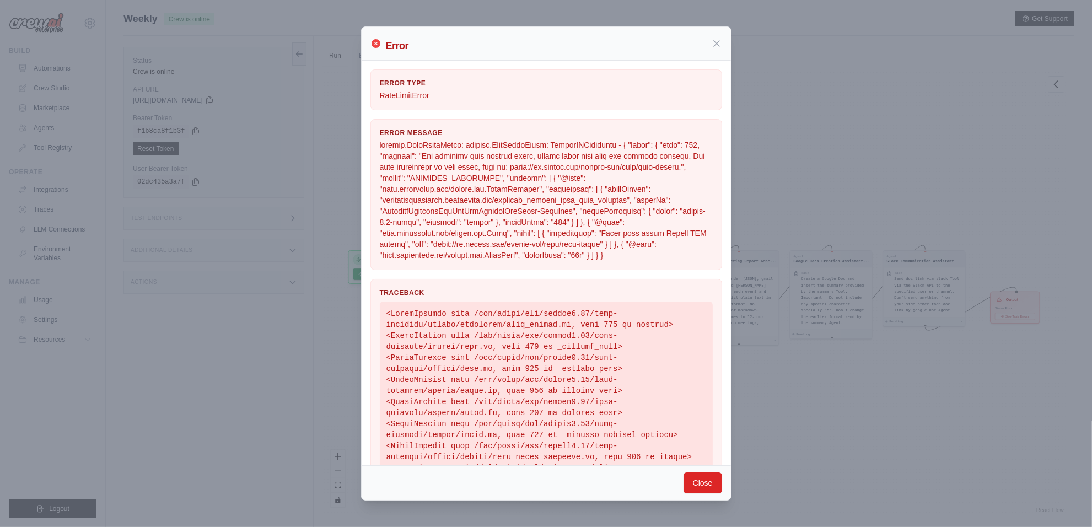
click at [343, 259] on div "Error Error Type RateLimitError Error Message Traceback Close" at bounding box center [546, 263] width 1092 height 527
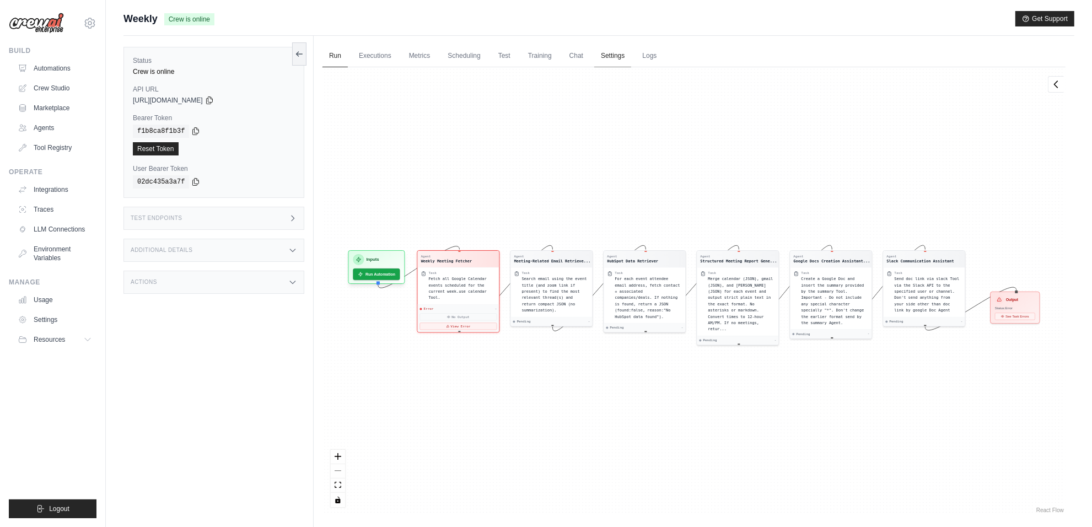
click at [605, 54] on link "Settings" at bounding box center [612, 56] width 37 height 23
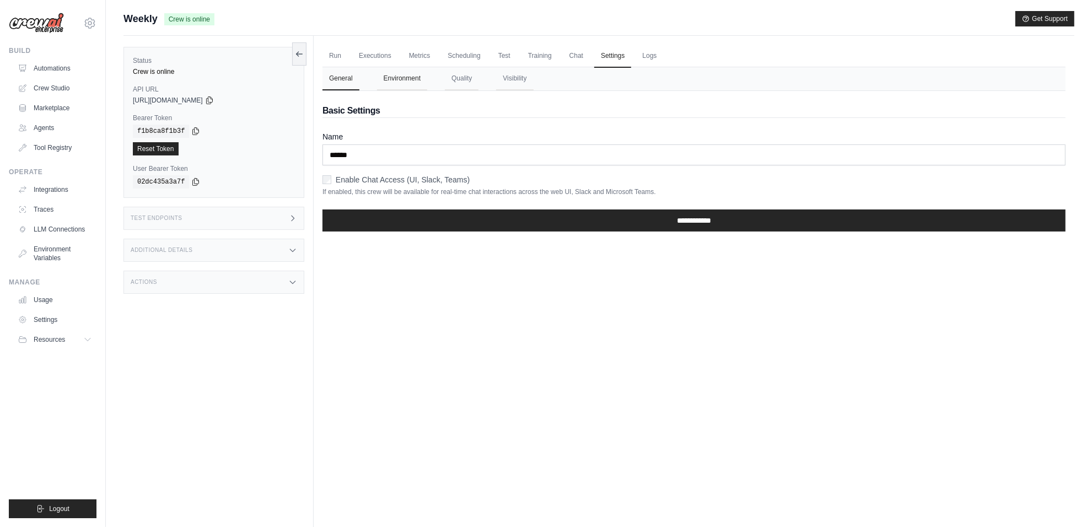
click at [406, 81] on button "Environment" at bounding box center [402, 78] width 50 height 23
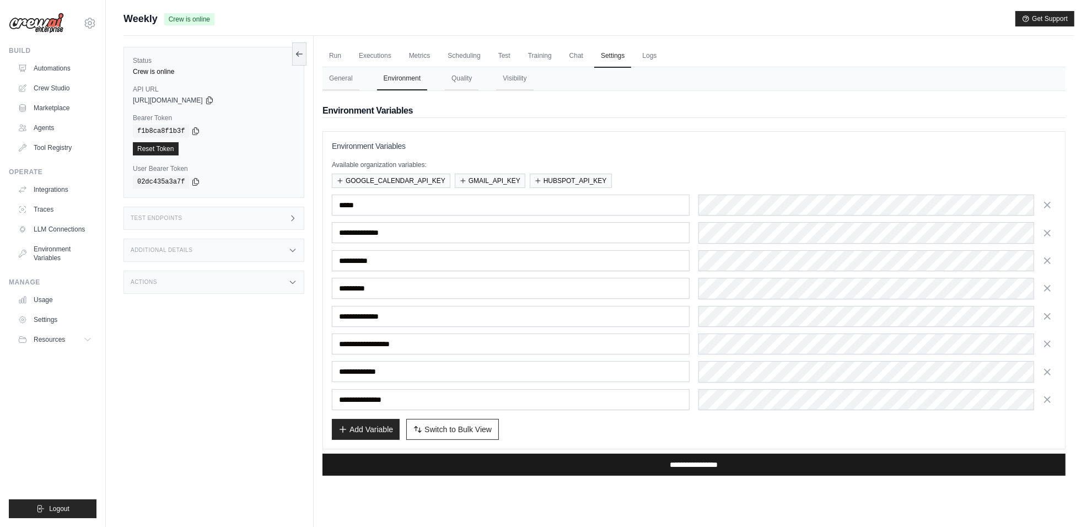
click at [618, 455] on input "**********" at bounding box center [693, 464] width 743 height 22
click at [643, 458] on input "**********" at bounding box center [693, 464] width 743 height 22
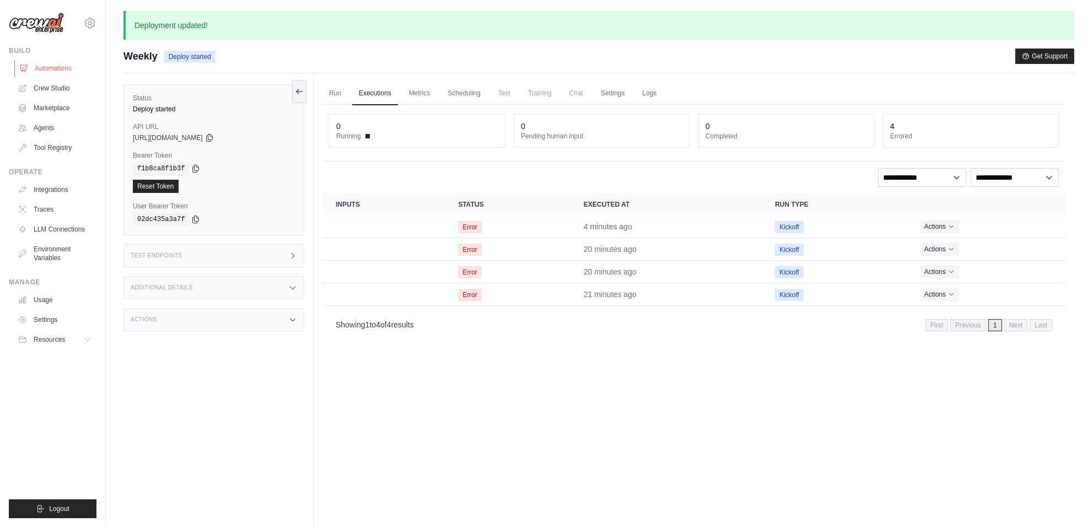
click at [55, 72] on link "Automations" at bounding box center [55, 69] width 83 height 18
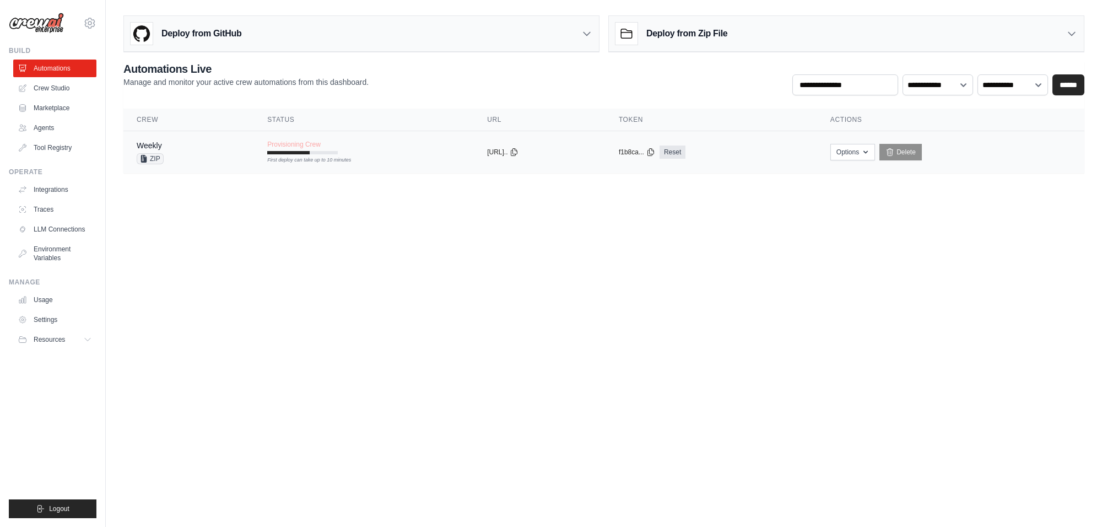
click at [254, 160] on td "Provisioning Crew First deploy can take up to 10 minutes" at bounding box center [364, 147] width 220 height 32
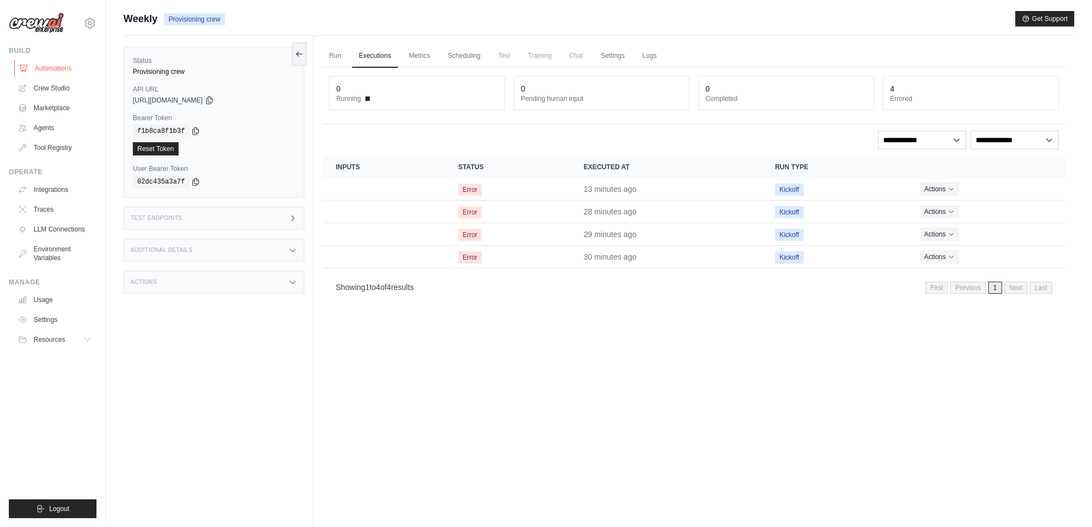
click at [61, 70] on link "Automations" at bounding box center [55, 69] width 83 height 18
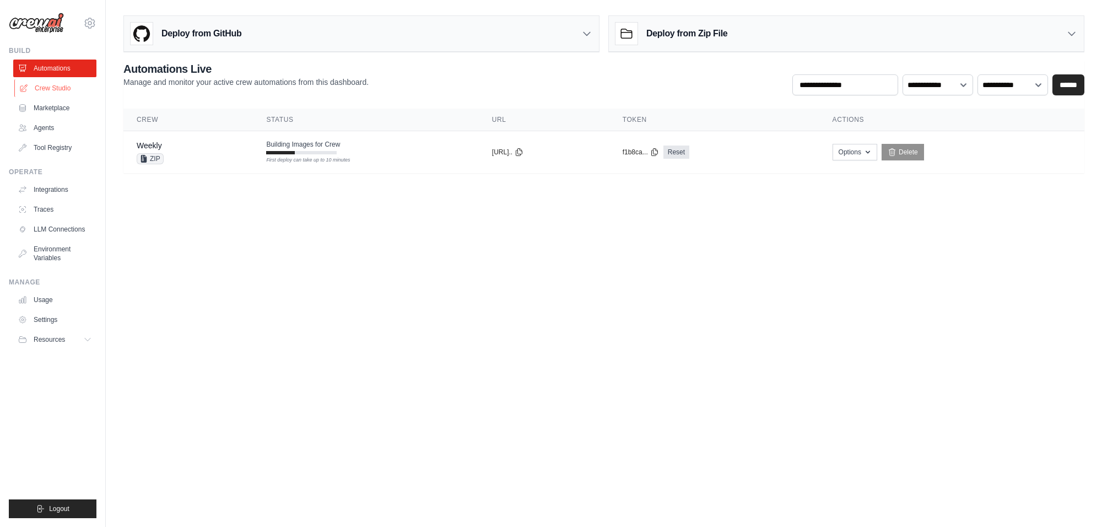
click at [44, 92] on link "Crew Studio" at bounding box center [55, 88] width 83 height 18
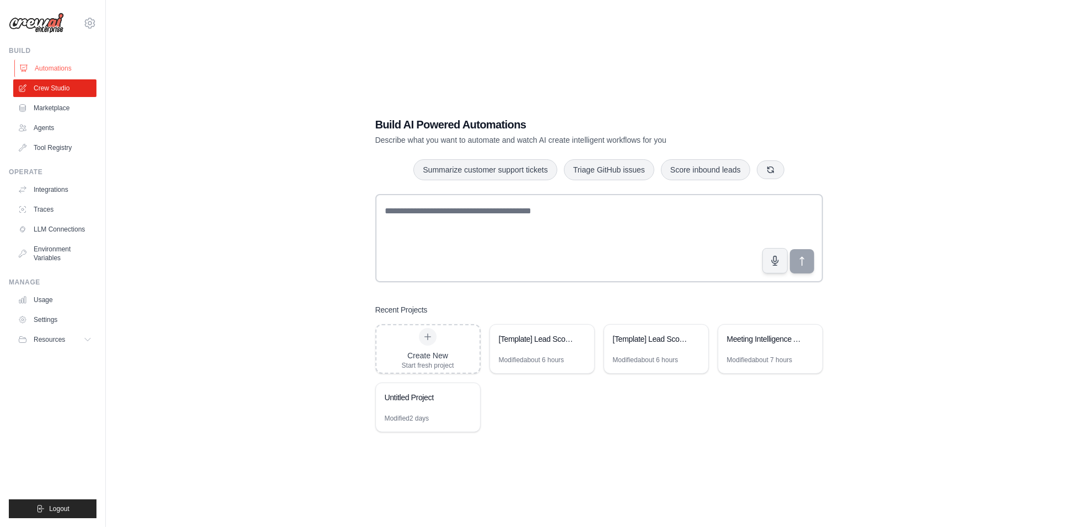
click at [48, 76] on link "Automations" at bounding box center [55, 69] width 83 height 18
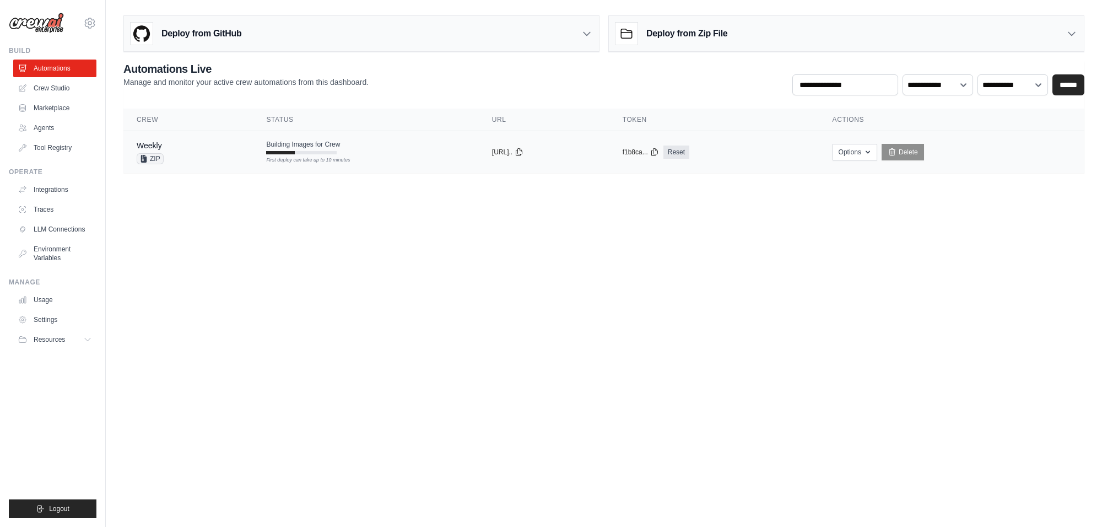
click at [238, 163] on td "Weekly ZIP" at bounding box center [187, 152] width 129 height 42
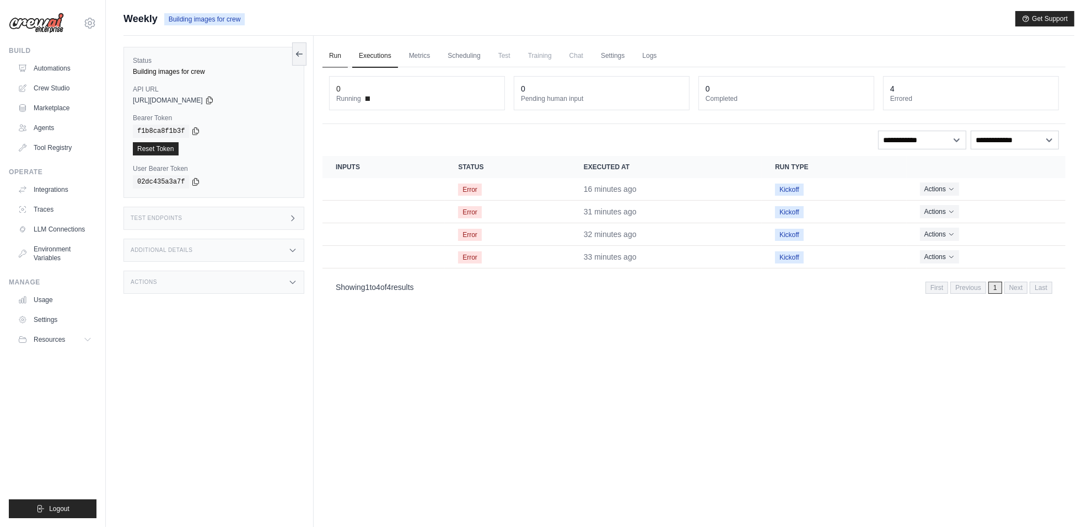
click at [331, 56] on link "Run" at bounding box center [334, 56] width 25 height 23
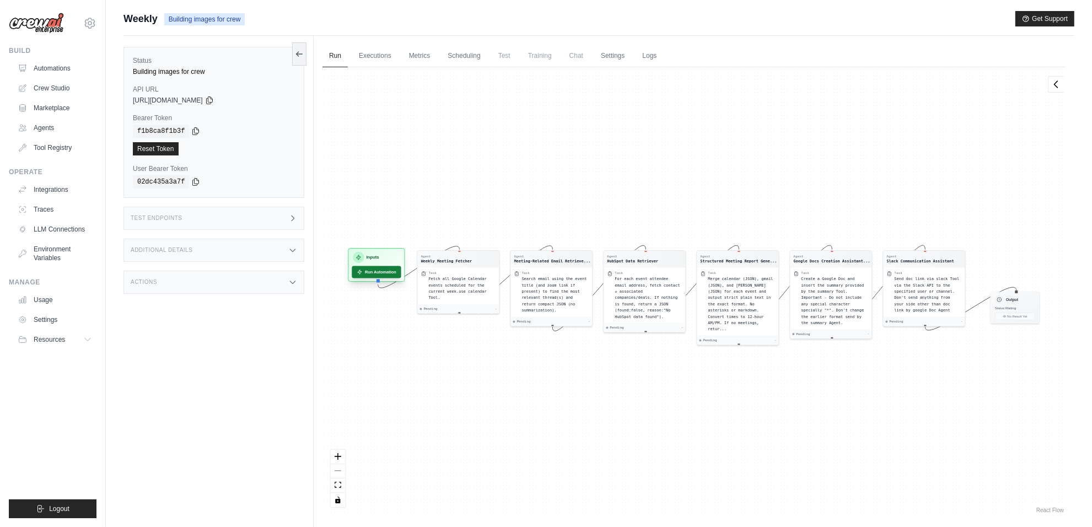
click at [380, 267] on button "Run Automation" at bounding box center [376, 272] width 49 height 12
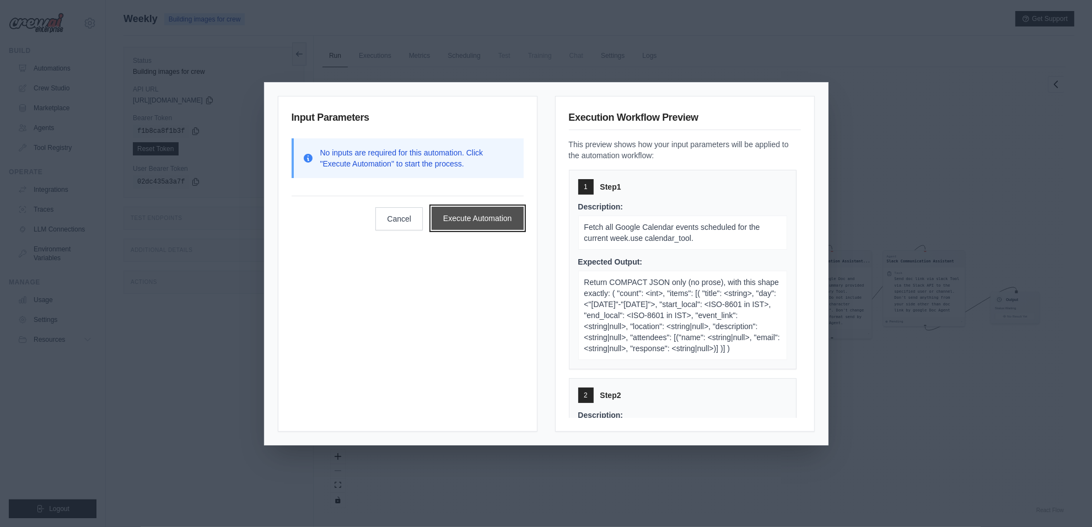
click at [464, 221] on button "Execute Automation" at bounding box center [477, 218] width 92 height 23
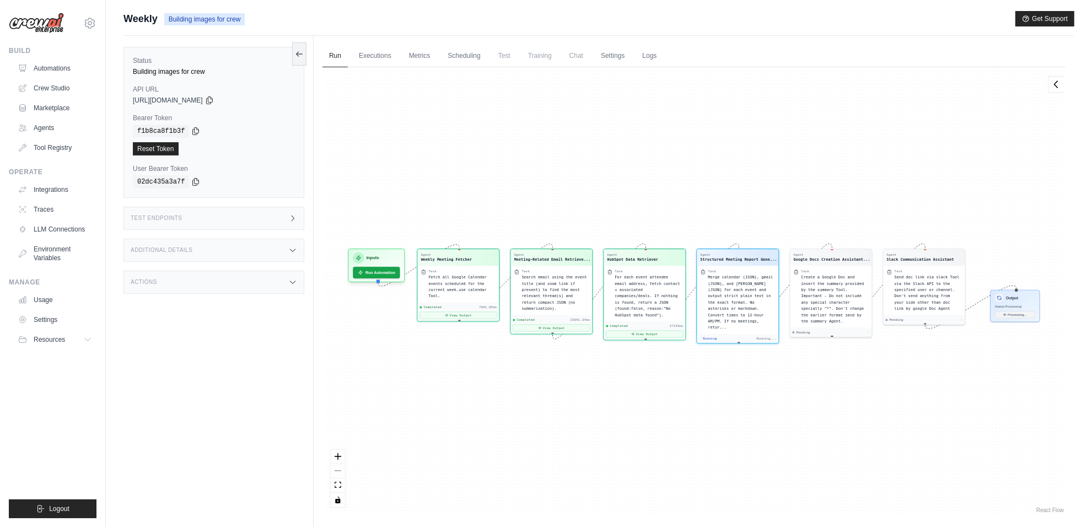
scroll to position [362, 0]
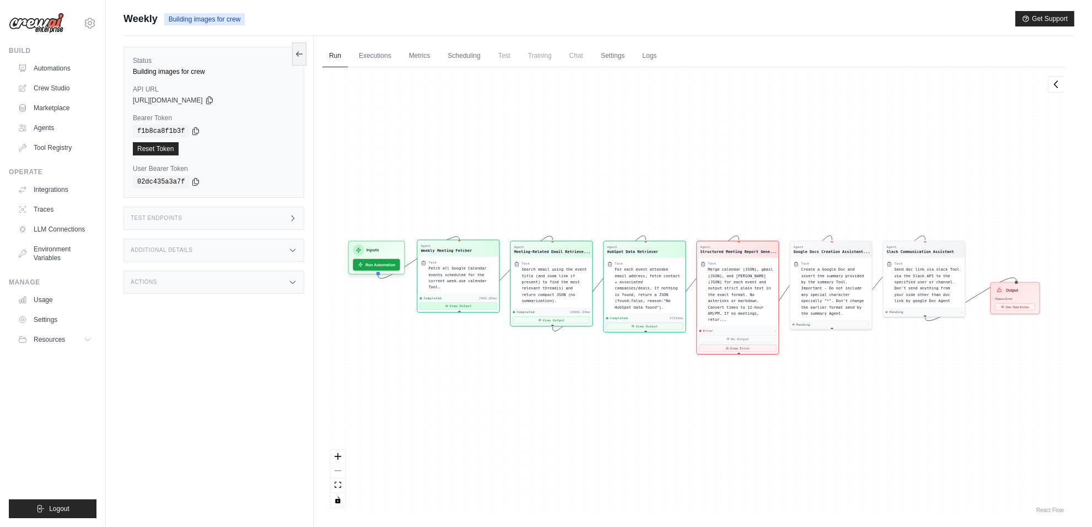
click at [458, 303] on button "View Output" at bounding box center [458, 306] width 77 height 7
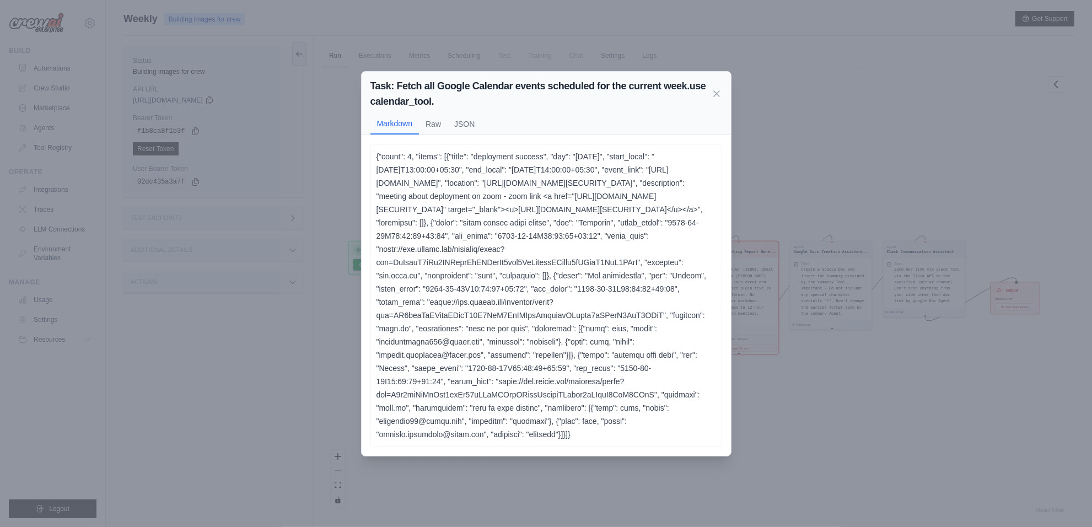
click at [770, 293] on div "Task: Fetch all Google Calendar events scheduled for the current week.use calen…" at bounding box center [546, 263] width 1092 height 527
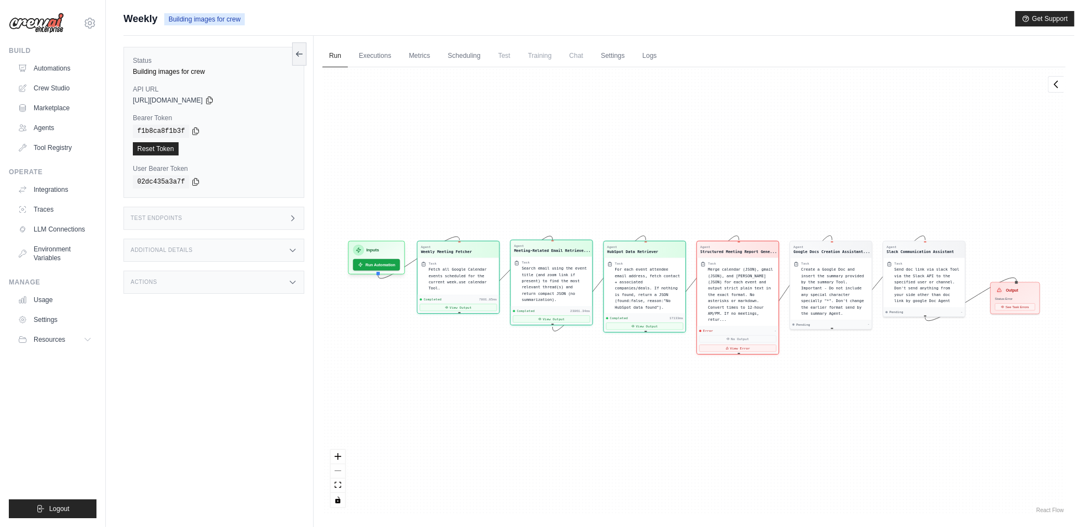
click at [571, 312] on div "Completed 23061.34ms" at bounding box center [551, 311] width 77 height 4
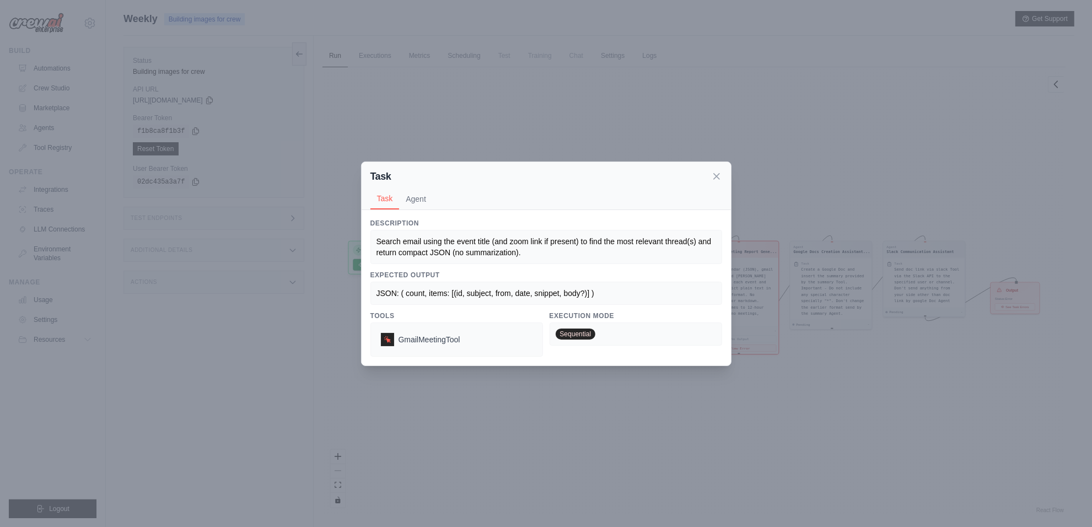
click at [511, 391] on div "Task Task Agent Description Search email using the event title (and zoom link i…" at bounding box center [546, 263] width 1092 height 527
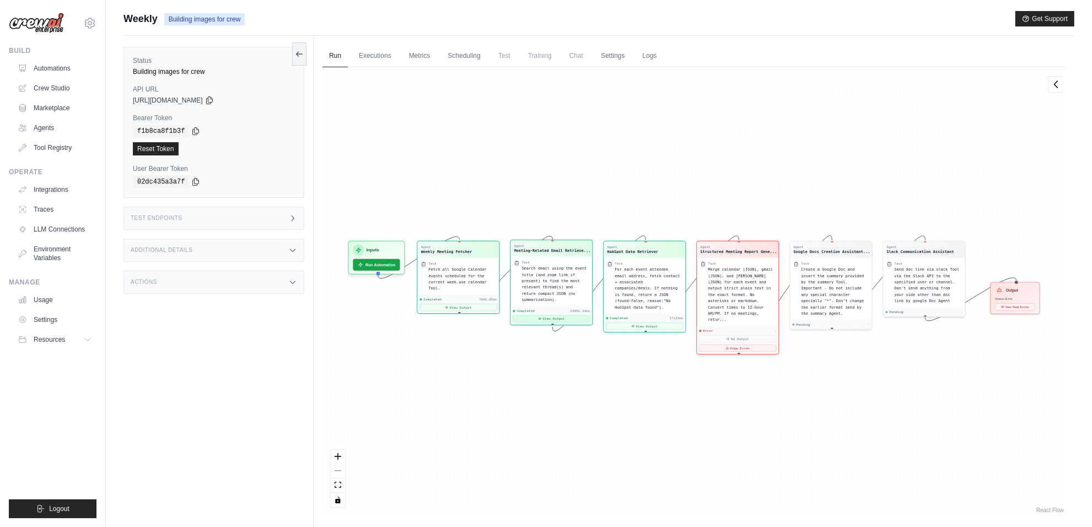
click at [547, 318] on button "View Output" at bounding box center [551, 318] width 77 height 7
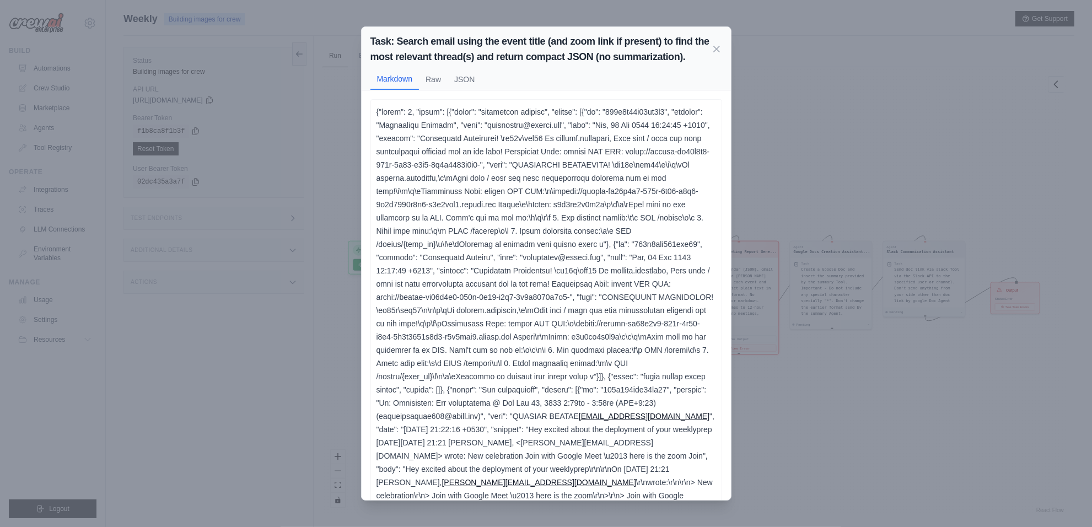
click at [808, 430] on div "Task: Search email using the event title (and zoom link if present) to find the…" at bounding box center [546, 263] width 1092 height 527
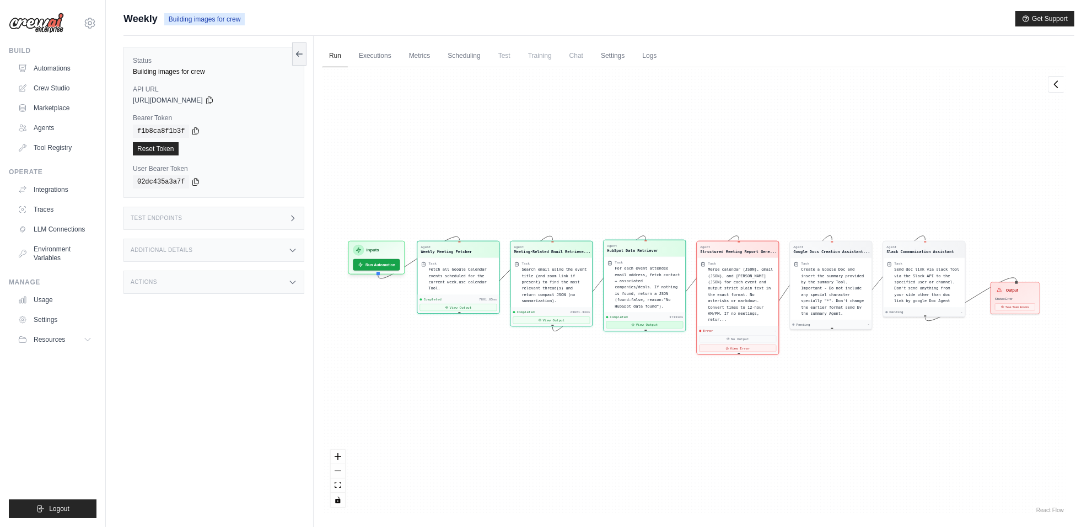
click at [632, 323] on icon at bounding box center [632, 324] width 3 height 3
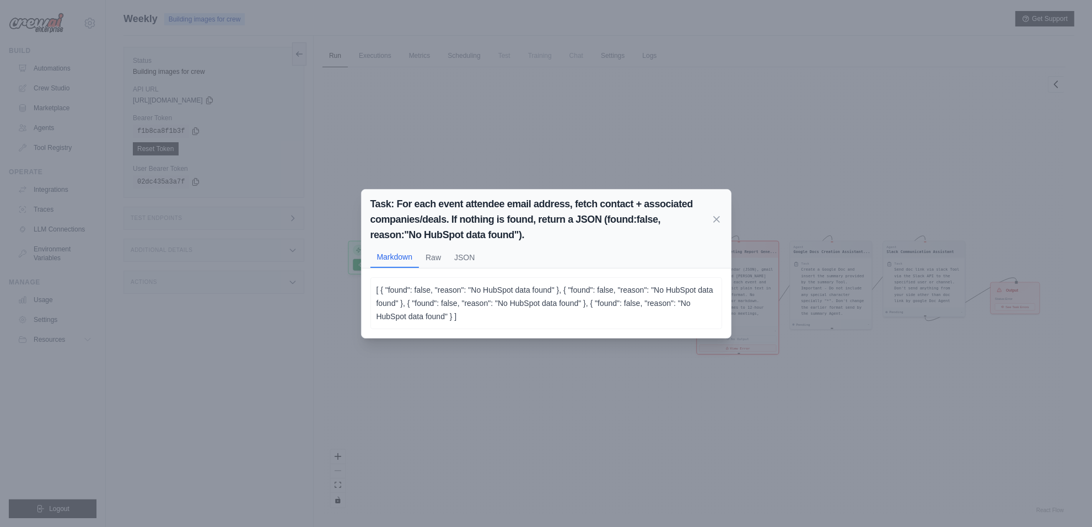
click at [560, 387] on div "Task: For each event attendee email address, fetch contact + associated compani…" at bounding box center [546, 263] width 1092 height 527
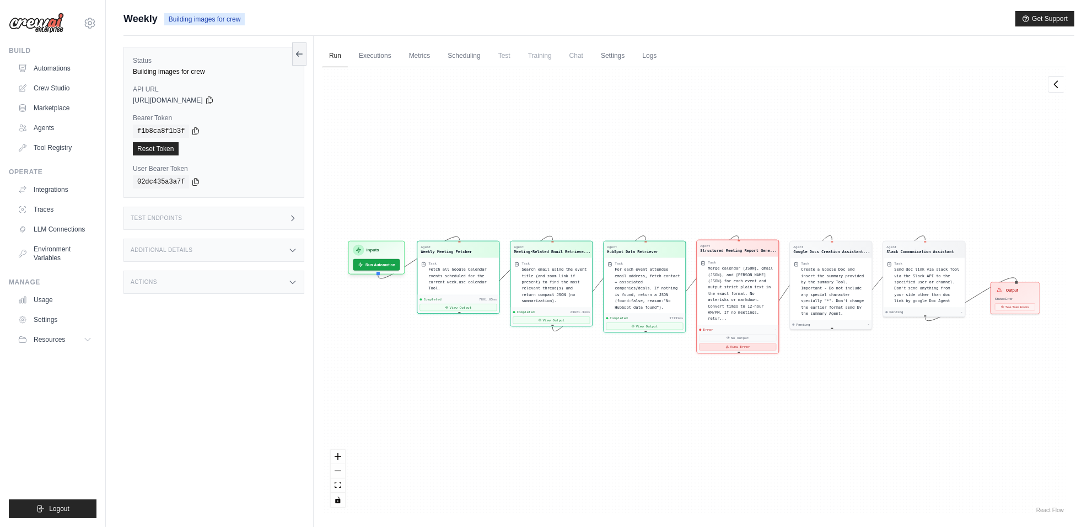
click at [734, 343] on button "View Error" at bounding box center [737, 346] width 77 height 7
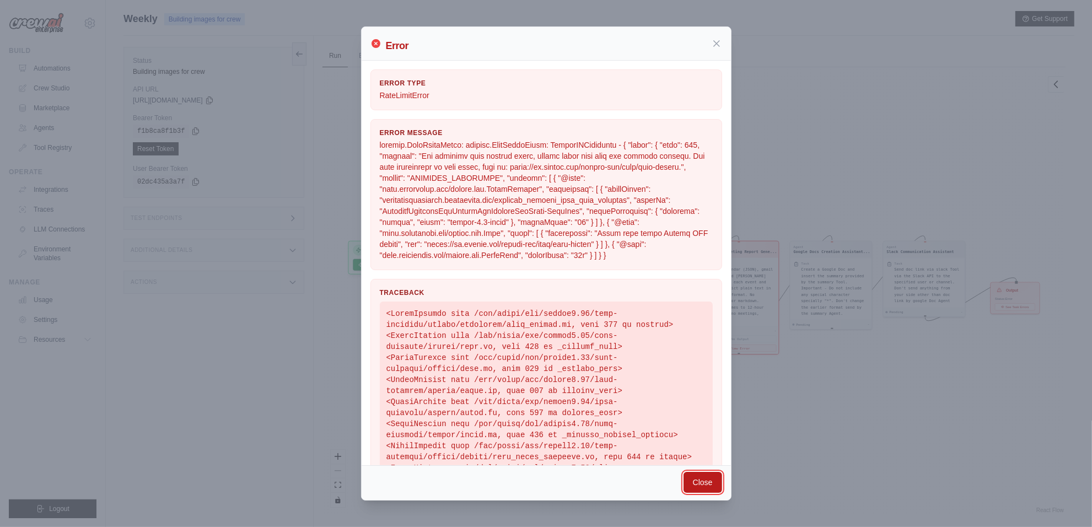
click at [711, 481] on button "Close" at bounding box center [702, 482] width 39 height 21
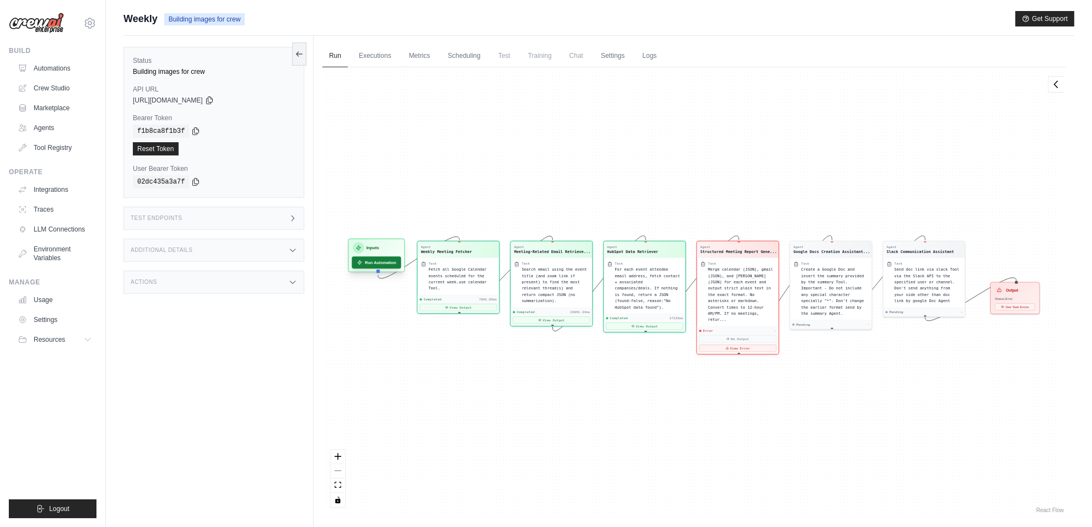
click at [377, 263] on button "Run Automation" at bounding box center [376, 262] width 49 height 12
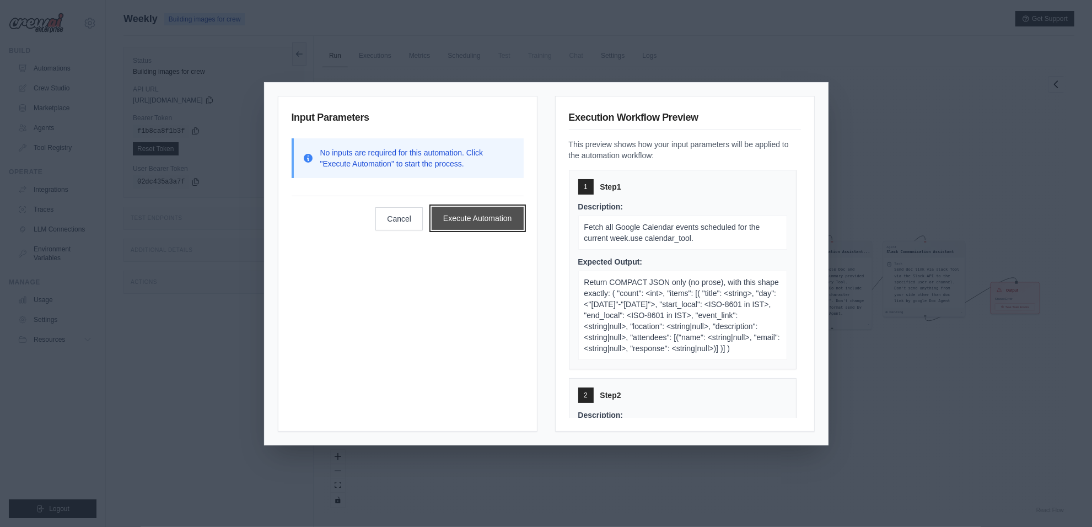
click at [446, 227] on button "Execute Automation" at bounding box center [477, 218] width 92 height 23
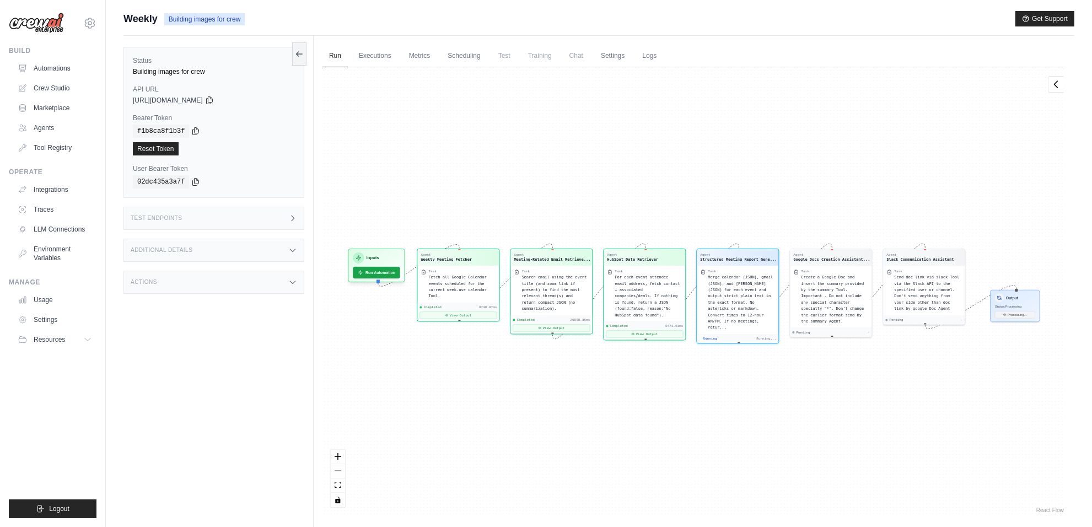
scroll to position [549, 0]
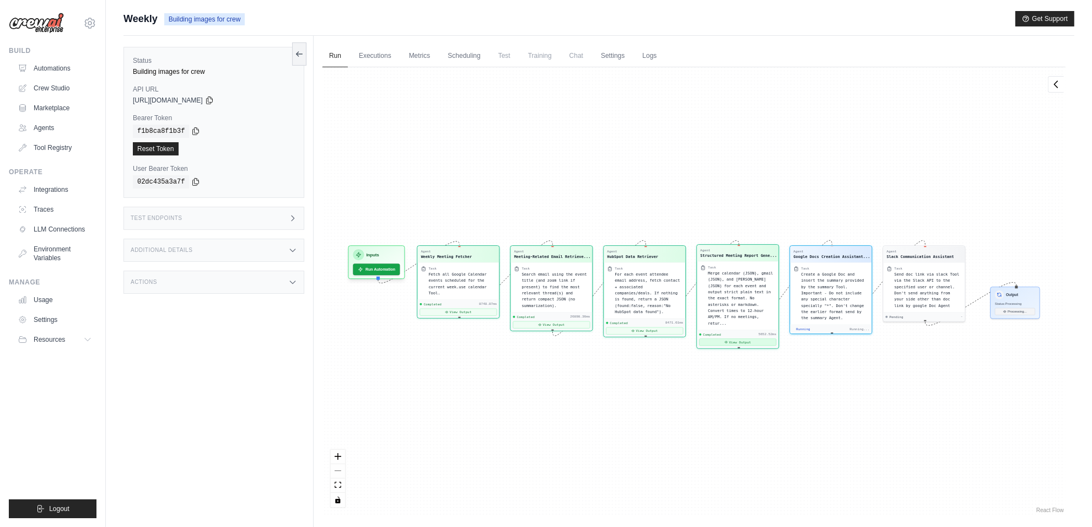
click at [715, 338] on button "View Output" at bounding box center [737, 341] width 77 height 7
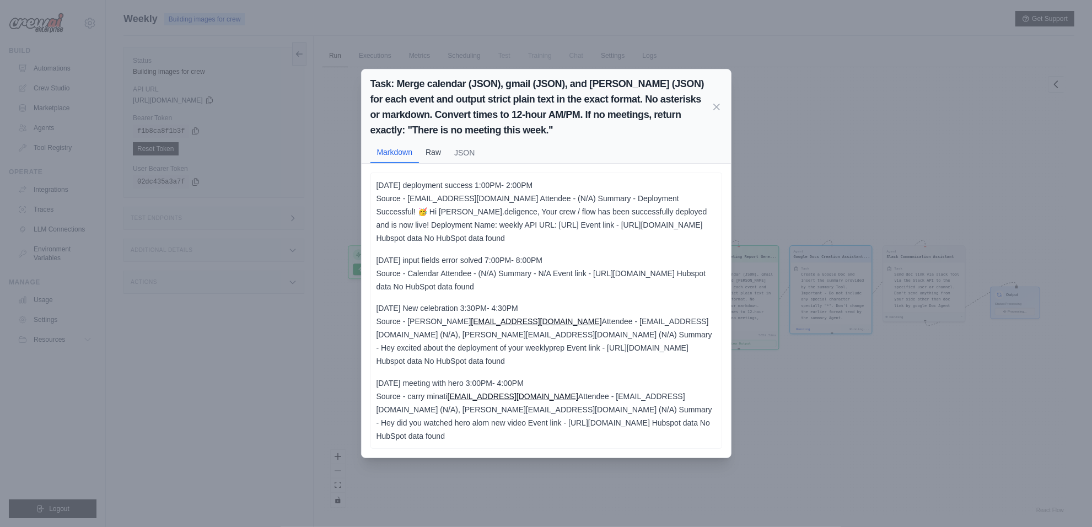
click at [442, 142] on button "Raw" at bounding box center [433, 152] width 29 height 21
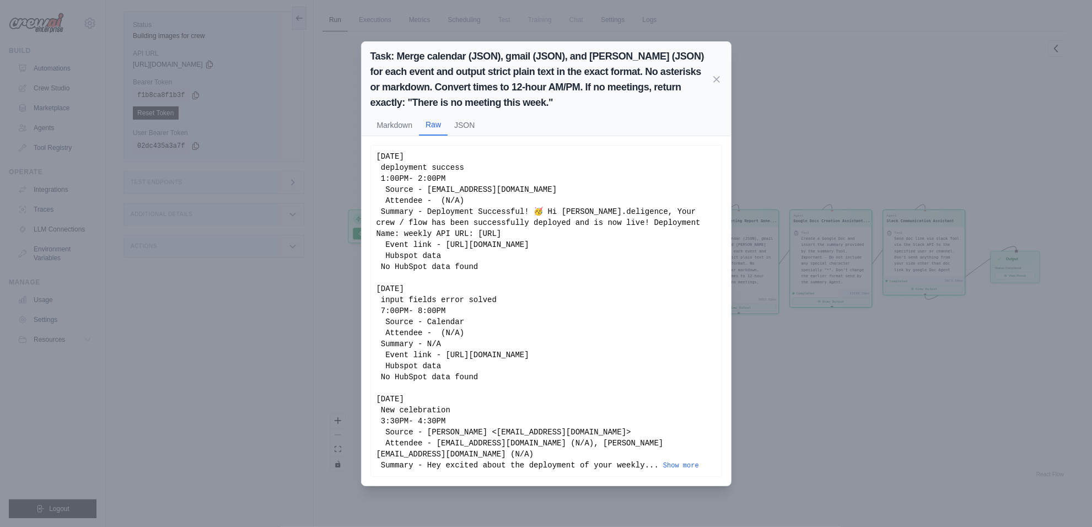
scroll to position [37, 0]
click at [851, 411] on div "Task: Merge calendar (JSON), gmail (JSON), and [PERSON_NAME] (JSON) for each ev…" at bounding box center [546, 263] width 1092 height 527
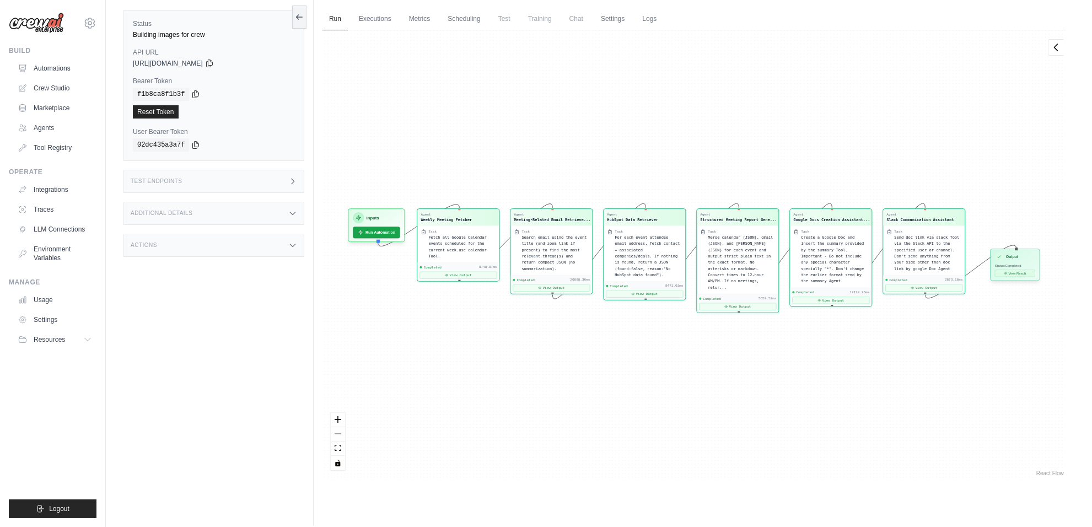
click at [1010, 271] on button "View Result" at bounding box center [1015, 272] width 40 height 7
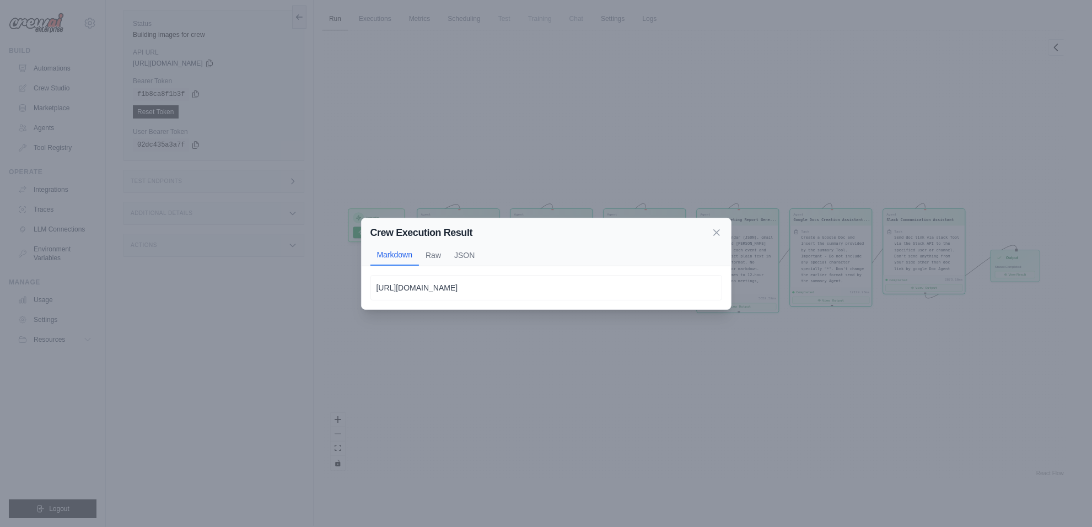
click at [467, 287] on p "[URL][DOMAIN_NAME]" at bounding box center [545, 287] width 339 height 13
copy body "[URL][DOMAIN_NAME] [URL][DOMAIN_NAME] Not valid JSON [URL][DOMAIN_NAME] General…"
